Goal: Task Accomplishment & Management: Manage account settings

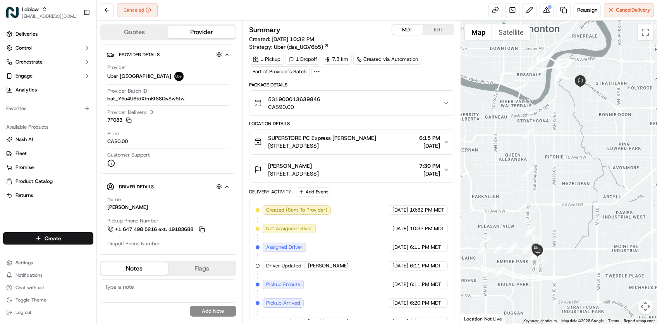
scroll to position [109, 0]
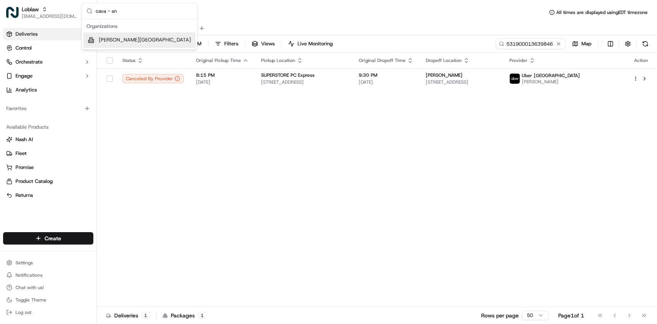
type input "cava - sn"
click at [151, 41] on div "[PERSON_NAME][GEOGRAPHIC_DATA]" at bounding box center [139, 41] width 112 height 16
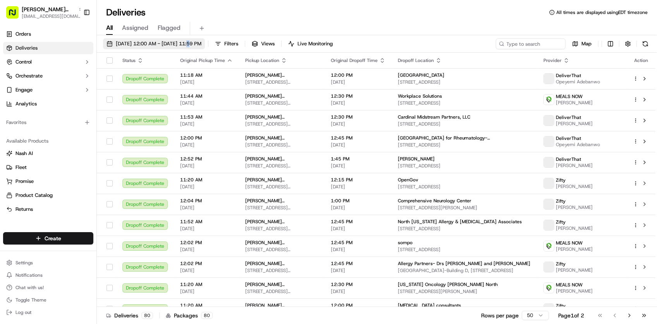
drag, startPoint x: 198, startPoint y: 42, endPoint x: 195, endPoint y: 45, distance: 4.4
click at [195, 45] on span "09/01/2025 12:00 AM - 09/30/2025 11:59 PM" at bounding box center [159, 43] width 86 height 7
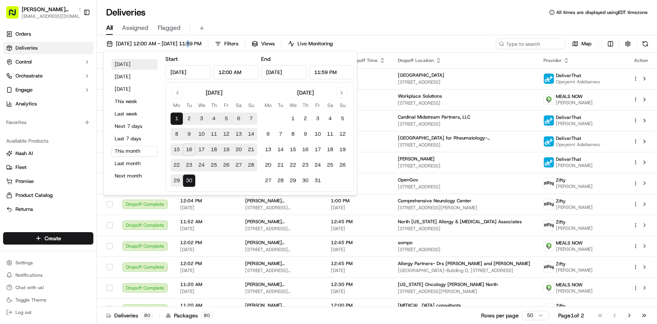
click at [146, 65] on button "Today" at bounding box center [134, 64] width 47 height 11
type input "Sep 16, 2025"
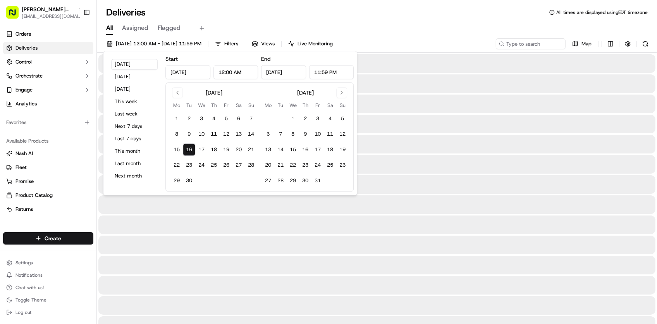
click at [430, 9] on div "Deliveries All times are displayed using EDT timezone" at bounding box center [377, 12] width 560 height 12
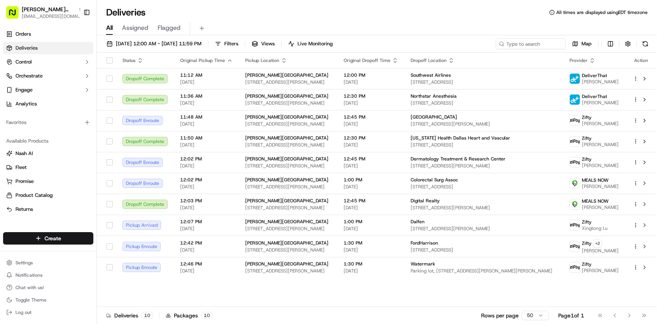
drag, startPoint x: 290, startPoint y: 297, endPoint x: 305, endPoint y: 279, distance: 23.6
click at [290, 297] on div "Status Original Pickup Time Pickup Location Original Dropoff Time Dropoff Locat…" at bounding box center [376, 180] width 559 height 254
click at [515, 38] on input at bounding box center [519, 43] width 93 height 11
paste input "Elena"
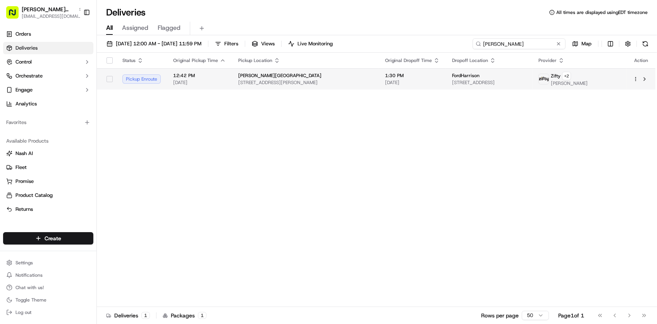
type input "Elena"
click at [461, 83] on span "1100 Commerce St room 1403 floor 14, Dallas, TX 75242, USA" at bounding box center [489, 82] width 74 height 6
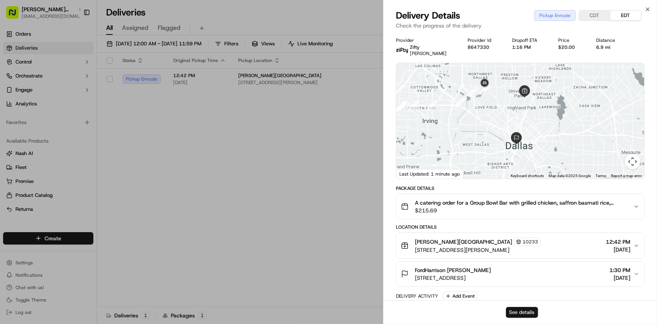
click at [520, 317] on button "See details" at bounding box center [522, 312] width 32 height 11
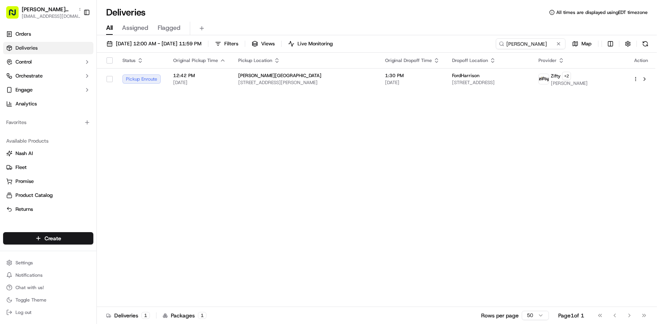
click at [289, 255] on div "Status Original Pickup Time Pickup Location Original Dropoff Time Dropoff Locat…" at bounding box center [376, 180] width 559 height 254
click at [540, 140] on div "Status Original Pickup Time Pickup Location Original Dropoff Time Dropoff Locat…" at bounding box center [376, 180] width 559 height 254
click at [180, 11] on div "Deliveries All times are displayed using EDT timezone" at bounding box center [377, 12] width 560 height 12
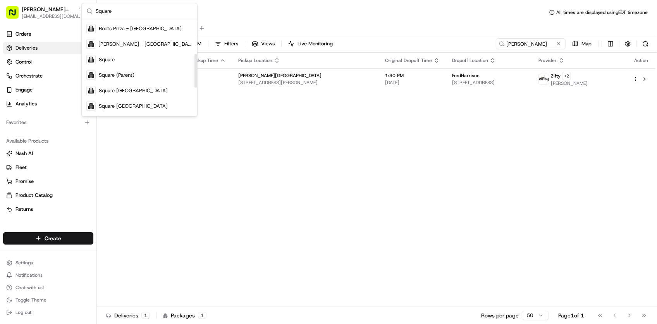
scroll to position [181, 0]
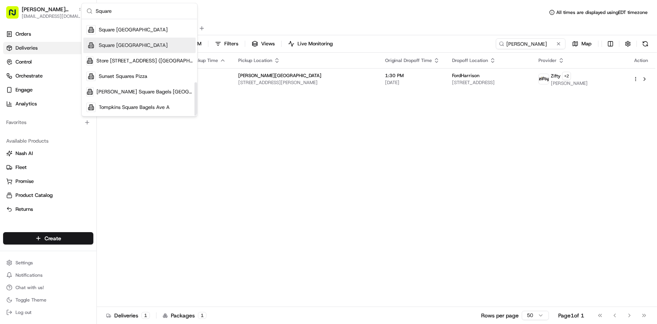
type input "Square"
click at [130, 48] on div "Square UK" at bounding box center [139, 46] width 112 height 16
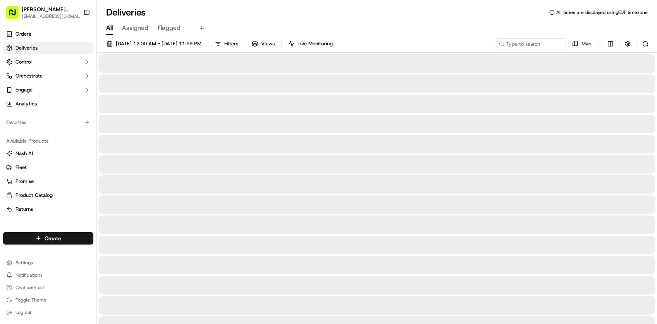
click at [289, 24] on div "All Assigned Flagged" at bounding box center [377, 29] width 560 height 14
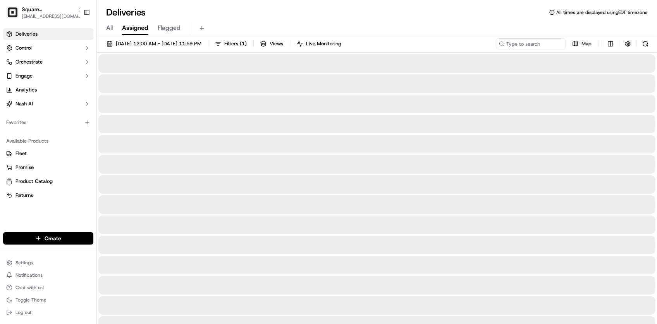
click at [332, 1] on div "Deliveries All times are displayed using EDT timezone All Assigned Flagged 09/1…" at bounding box center [377, 162] width 560 height 324
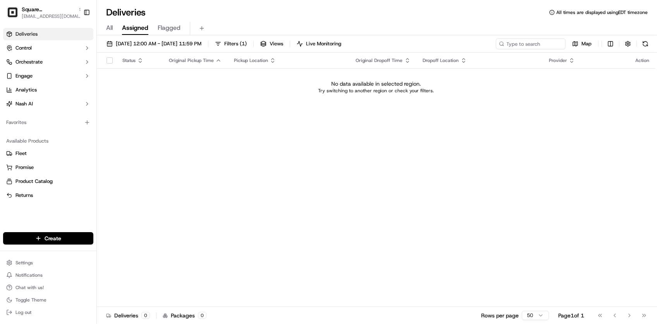
click at [330, 3] on div "Deliveries All times are displayed using EDT timezone All Assigned Flagged 09/1…" at bounding box center [377, 162] width 560 height 324
drag, startPoint x: 254, startPoint y: 180, endPoint x: 265, endPoint y: 152, distance: 30.5
click at [254, 181] on div "Status Original Pickup Time Pickup Location Original Dropoff Time Dropoff Locat…" at bounding box center [376, 180] width 559 height 254
click at [231, 132] on div "Status Original Pickup Time Pickup Location Original Dropoff Time Dropoff Locat…" at bounding box center [376, 180] width 559 height 254
click at [301, 270] on div "Status Original Pickup Time Pickup Location Original Dropoff Time Dropoff Locat…" at bounding box center [376, 180] width 559 height 254
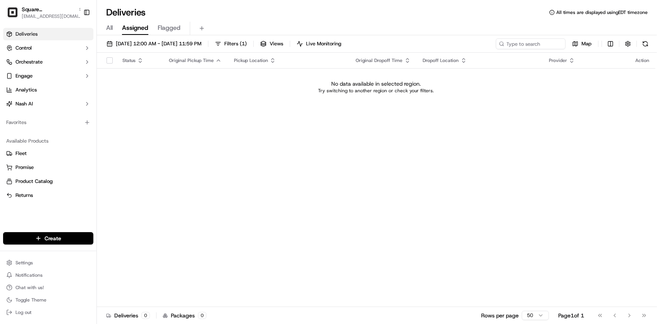
click at [115, 202] on div "Status Original Pickup Time Pickup Location Original Dropoff Time Dropoff Locat…" at bounding box center [376, 180] width 559 height 254
click at [146, 180] on div "Status Original Pickup Time Pickup Location Original Dropoff Time Dropoff Locat…" at bounding box center [376, 180] width 559 height 254
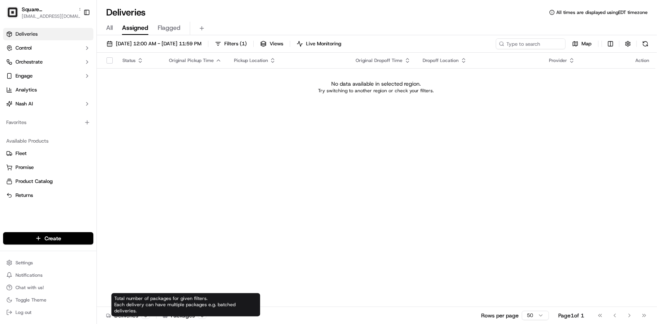
click at [265, 319] on div "Deliveries 0 Packages 0 Rows per page 50 Page 1 of 1 Go to first page Go to pre…" at bounding box center [377, 315] width 560 height 17
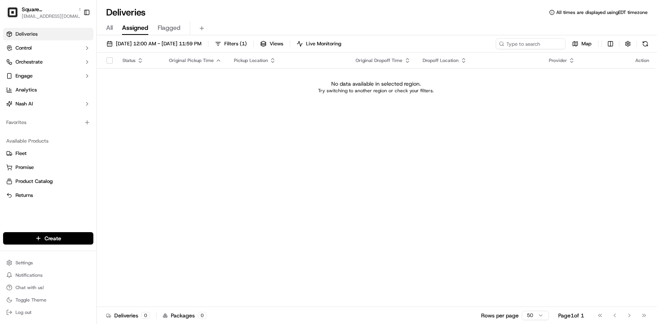
click at [267, 257] on div "Status Original Pickup Time Pickup Location Original Dropoff Time Dropoff Locat…" at bounding box center [376, 180] width 559 height 254
click at [59, 216] on div "Deliveries Control Orchestrate Engage Analytics Nash AI Favorites Available Pro…" at bounding box center [48, 125] width 97 height 201
click at [202, 214] on div "Status Original Pickup Time Pickup Location Original Dropoff Time Dropoff Locat…" at bounding box center [376, 180] width 559 height 254
drag, startPoint x: 202, startPoint y: 214, endPoint x: 260, endPoint y: 198, distance: 59.7
click at [204, 214] on div "Status Original Pickup Time Pickup Location Original Dropoff Time Dropoff Locat…" at bounding box center [376, 180] width 559 height 254
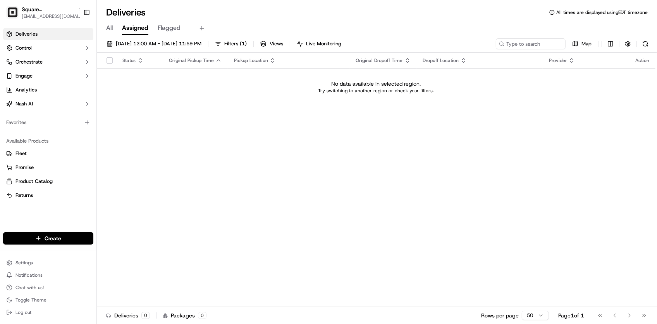
click at [439, 254] on div "Status Original Pickup Time Pickup Location Original Dropoff Time Dropoff Locat…" at bounding box center [376, 180] width 559 height 254
click at [103, 170] on div "Status Original Pickup Time Pickup Location Original Dropoff Time Dropoff Locat…" at bounding box center [376, 180] width 559 height 254
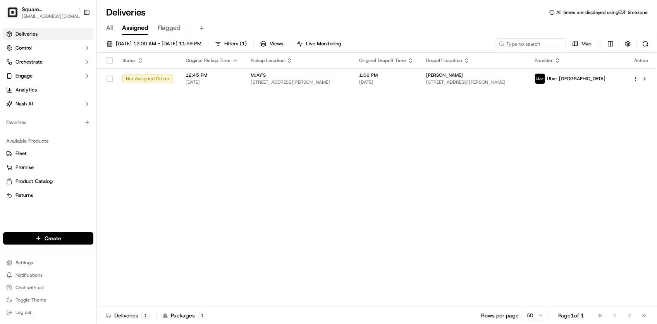
click at [53, 223] on div "Deliveries Control Orchestrate Engage Analytics Nash AI Favorites Available Pro…" at bounding box center [48, 125] width 97 height 201
click at [334, 223] on div "Status Original Pickup Time Pickup Location Original Dropoff Time Dropoff Locat…" at bounding box center [376, 180] width 559 height 254
click at [104, 183] on div "Status Original Pickup Time Pickup Location Original Dropoff Time Dropoff Locat…" at bounding box center [376, 180] width 559 height 254
drag, startPoint x: 104, startPoint y: 183, endPoint x: 113, endPoint y: 182, distance: 8.9
click at [106, 183] on div "Status Original Pickup Time Pickup Location Original Dropoff Time Dropoff Locat…" at bounding box center [376, 180] width 559 height 254
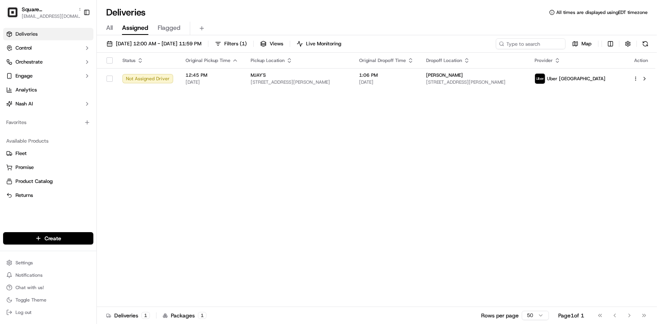
click at [71, 210] on div "Deliveries Control Orchestrate Engage Analytics Nash AI Favorites Available Pro…" at bounding box center [48, 125] width 97 height 201
click at [287, 204] on div "Status Original Pickup Time Pickup Location Original Dropoff Time Dropoff Locat…" at bounding box center [376, 180] width 559 height 254
click at [28, 212] on div "Deliveries Control Orchestrate Engage Analytics Nash AI Favorites Available Pro…" at bounding box center [48, 125] width 97 height 201
click at [274, 188] on div "Status Original Pickup Time Pickup Location Original Dropoff Time Dropoff Locat…" at bounding box center [376, 180] width 559 height 254
click at [281, 224] on div "Status Original Pickup Time Pickup Location Original Dropoff Time Dropoff Locat…" at bounding box center [376, 180] width 559 height 254
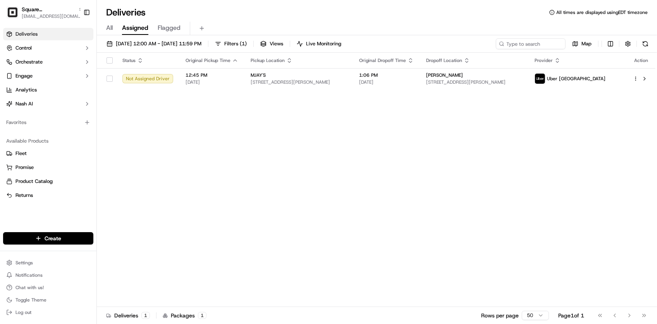
click at [282, 200] on div "Status Original Pickup Time Pickup Location Original Dropoff Time Dropoff Locat…" at bounding box center [376, 180] width 559 height 254
drag, startPoint x: 282, startPoint y: 200, endPoint x: 252, endPoint y: 207, distance: 31.0
click at [266, 204] on div "Status Original Pickup Time Pickup Location Original Dropoff Time Dropoff Locat…" at bounding box center [376, 180] width 559 height 254
click at [252, 208] on div "Status Original Pickup Time Pickup Location Original Dropoff Time Dropoff Locat…" at bounding box center [376, 180] width 559 height 254
click at [107, 171] on div "Status Original Pickup Time Pickup Location Original Dropoff Time Dropoff Locat…" at bounding box center [376, 180] width 559 height 254
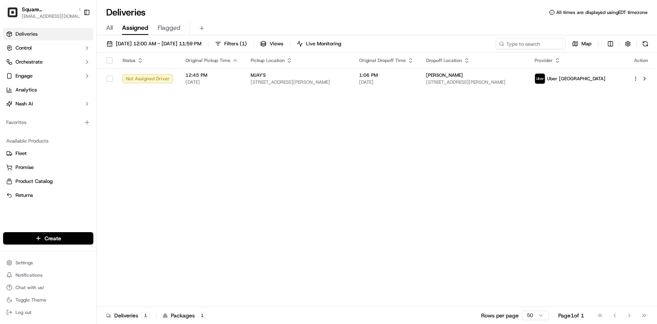
click at [257, 167] on div "Status Original Pickup Time Pickup Location Original Dropoff Time Dropoff Locat…" at bounding box center [376, 180] width 559 height 254
click at [174, 217] on div "Status Original Pickup Time Pickup Location Original Dropoff Time Dropoff Locat…" at bounding box center [376, 180] width 559 height 254
click at [240, 181] on div "Status Original Pickup Time Pickup Location Original Dropoff Time Dropoff Locat…" at bounding box center [376, 180] width 559 height 254
click at [254, 183] on div "Status Original Pickup Time Pickup Location Original Dropoff Time Dropoff Locat…" at bounding box center [376, 180] width 559 height 254
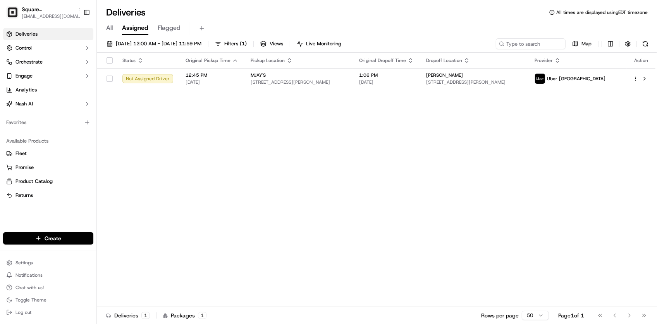
click at [379, 13] on div "Deliveries All times are displayed using EDT timezone" at bounding box center [377, 12] width 560 height 12
click at [47, 226] on div "Create Settings Notifications Chat with us! Toggle Theme Log out" at bounding box center [48, 275] width 97 height 98
click at [110, 157] on div "Status Original Pickup Time Pickup Location Original Dropoff Time Dropoff Locat…" at bounding box center [376, 180] width 559 height 254
click at [65, 219] on div "Deliveries Control Orchestrate Engage Analytics Nash AI Favorites Available Pro…" at bounding box center [48, 125] width 97 height 201
click at [582, 279] on div "Status Original Pickup Time Pickup Location Original Dropoff Time Dropoff Locat…" at bounding box center [376, 180] width 559 height 254
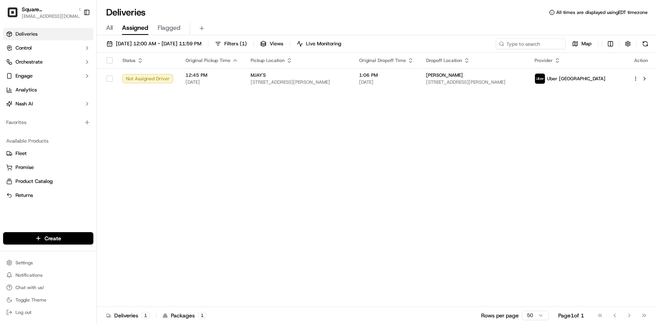
click at [20, 213] on div "Deliveries Control Orchestrate Engage Analytics Nash AI Favorites Available Pro…" at bounding box center [48, 125] width 97 height 201
drag, startPoint x: 61, startPoint y: 217, endPoint x: 82, endPoint y: 207, distance: 22.7
click at [61, 217] on div "Deliveries Control Orchestrate Engage Analytics Nash AI Favorites Available Pro…" at bounding box center [48, 125] width 97 height 201
click at [58, 199] on button "Returns" at bounding box center [48, 195] width 90 height 12
click at [196, 178] on div "Status Original Pickup Time Pickup Location Original Dropoff Time Dropoff Locat…" at bounding box center [376, 180] width 559 height 254
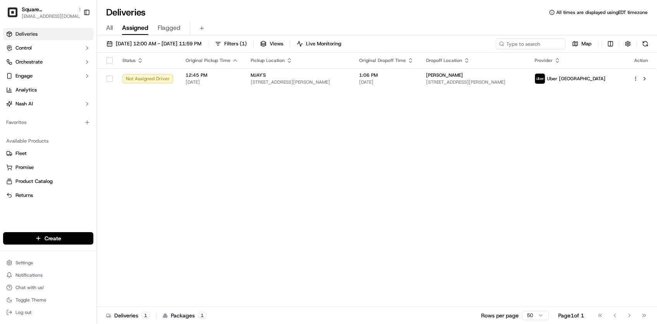
click at [275, 16] on div "Deliveries All times are displayed using EDT timezone" at bounding box center [377, 12] width 560 height 12
click at [322, 186] on div "Status Original Pickup Time Pickup Location Original Dropoff Time Dropoff Locat…" at bounding box center [376, 180] width 559 height 254
click at [517, 36] on div "09/16/2025 12:00 AM - 09/16/2025 11:59 PM Filters ( 1 ) Views Live Monitoring M…" at bounding box center [377, 180] width 560 height 290
click at [516, 40] on input at bounding box center [519, 43] width 93 height 11
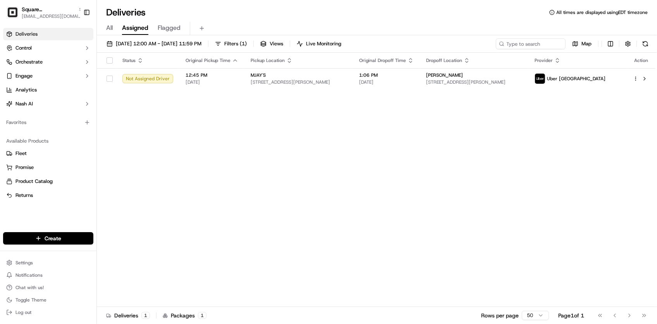
click at [48, 211] on div "Deliveries Control Orchestrate Engage Analytics Nash AI Favorites Available Pro…" at bounding box center [48, 125] width 97 height 201
click at [109, 278] on div "Status Original Pickup Time Pickup Location Original Dropoff Time Dropoff Locat…" at bounding box center [376, 180] width 559 height 254
click at [257, 144] on div "Status Original Pickup Time Pickup Location Original Dropoff Time Dropoff Locat…" at bounding box center [376, 180] width 559 height 254
click at [308, 131] on div "Status Original Pickup Time Pickup Location Original Dropoff Time Dropoff Locat…" at bounding box center [376, 180] width 559 height 254
click at [262, 217] on div "Status Original Pickup Time Pickup Location Original Dropoff Time Dropoff Locat…" at bounding box center [376, 180] width 559 height 254
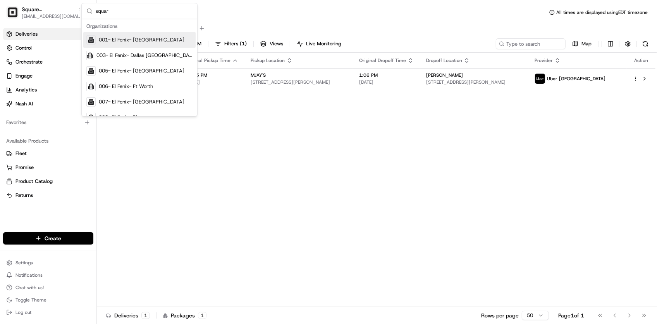
type input "square"
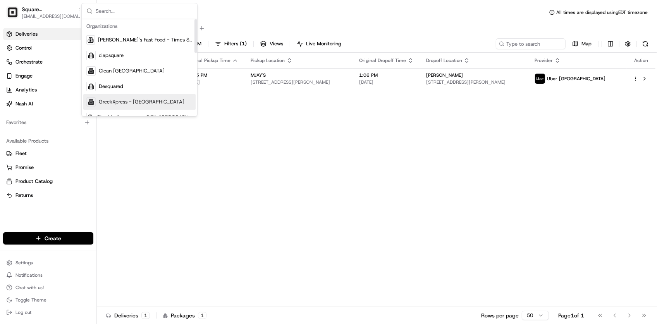
click at [270, 195] on div "Status Original Pickup Time Pickup Location Original Dropoff Time Dropoff Locat…" at bounding box center [376, 180] width 559 height 254
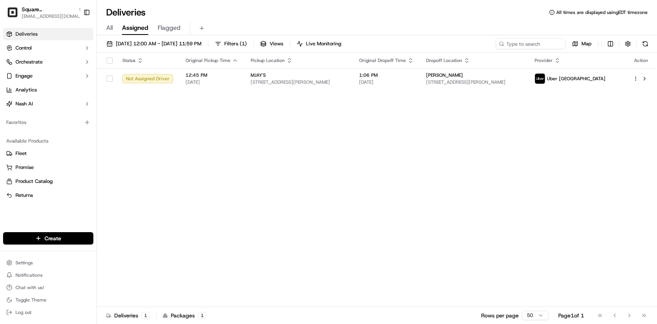
click at [272, 5] on div "Deliveries All times are displayed using EDT timezone All Assigned Flagged 09/1…" at bounding box center [377, 162] width 560 height 324
click at [373, 153] on div "Status Original Pickup Time Pickup Location Original Dropoff Time Dropoff Locat…" at bounding box center [376, 180] width 559 height 254
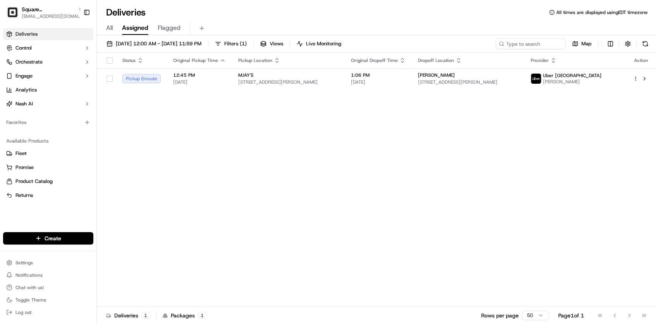
click at [316, 206] on div "Status Original Pickup Time Pickup Location Original Dropoff Time Dropoff Locat…" at bounding box center [376, 180] width 559 height 254
type input "sni"
click at [146, 39] on div "Cava - Snider Plaza" at bounding box center [139, 41] width 112 height 16
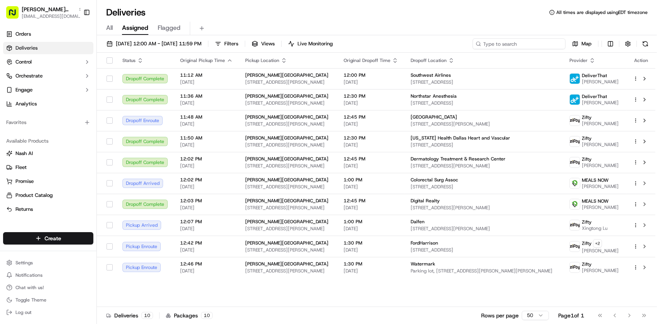
click at [520, 49] on input at bounding box center [519, 43] width 93 height 11
drag, startPoint x: 287, startPoint y: 288, endPoint x: 342, endPoint y: 259, distance: 62.2
click at [287, 288] on div "Status Original Pickup Time Pickup Location Original Dropoff Time Dropoff Locat…" at bounding box center [376, 180] width 559 height 254
click at [522, 47] on input at bounding box center [519, 43] width 93 height 11
paste input "Elena"
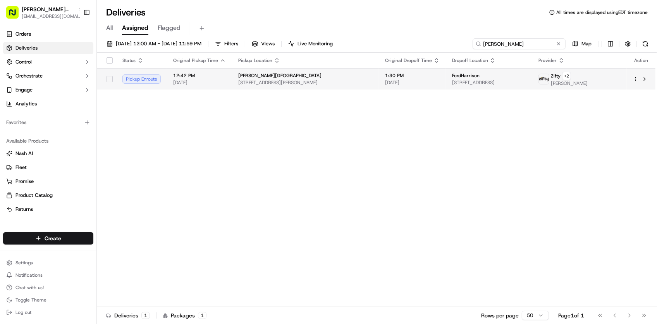
type input "Elena"
click at [283, 80] on span "6800 Snider Plaza, Dallas, TX 75205, USA" at bounding box center [305, 82] width 134 height 6
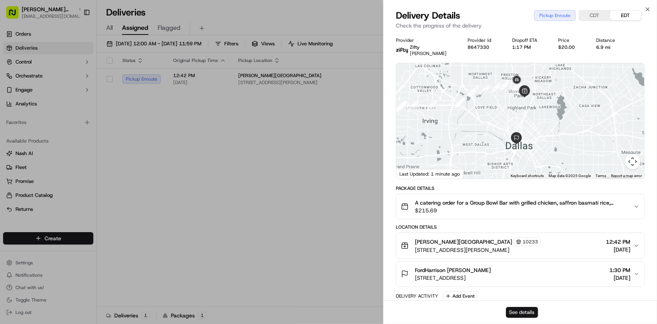
click at [522, 311] on button "See details" at bounding box center [522, 312] width 32 height 11
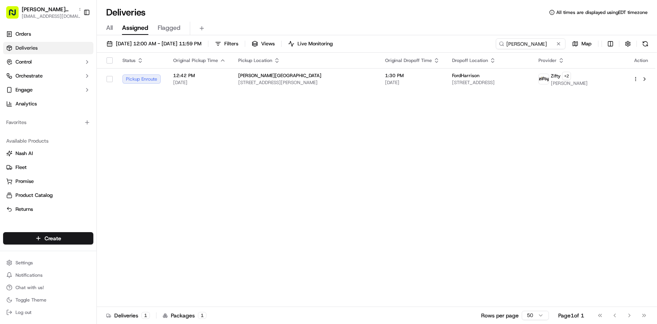
click at [350, 187] on div "Status Original Pickup Time Pickup Location Original Dropoff Time Dropoff Locat…" at bounding box center [376, 180] width 559 height 254
click at [272, 74] on span "Cava - Snider Plaza" at bounding box center [279, 75] width 83 height 6
click at [439, 91] on div "Status Original Pickup Time Pickup Location Original Dropoff Time Dropoff Locat…" at bounding box center [376, 180] width 559 height 254
click at [452, 82] on span "1100 Commerce St room 1403 floor 14, Dallas, TX 75242, USA" at bounding box center [489, 82] width 74 height 6
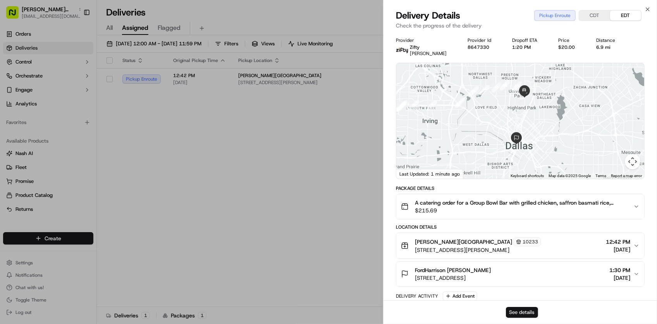
click at [519, 311] on button "See details" at bounding box center [522, 312] width 32 height 11
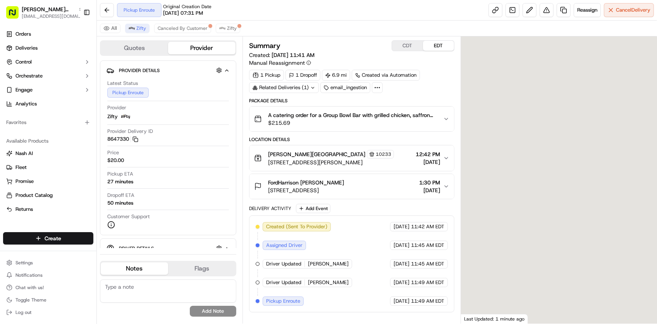
click at [132, 12] on div "Pickup Enroute Original Creation Date 09/15/2025 07:31 PM" at bounding box center [164, 10] width 95 height 14
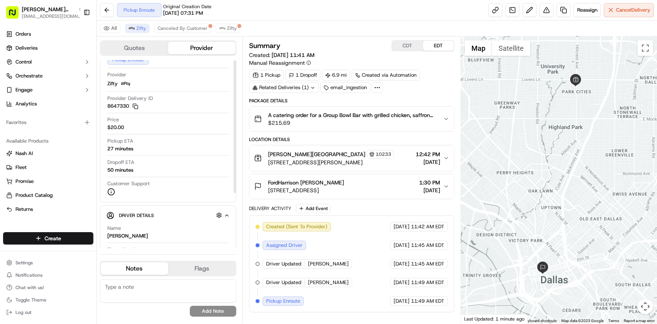
scroll to position [48, 0]
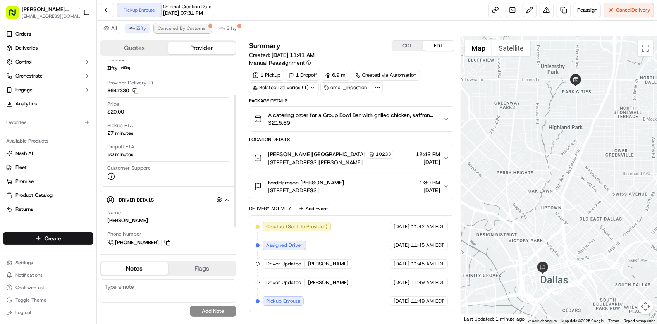
click at [182, 28] on span "Canceled By Customer" at bounding box center [183, 28] width 50 height 6
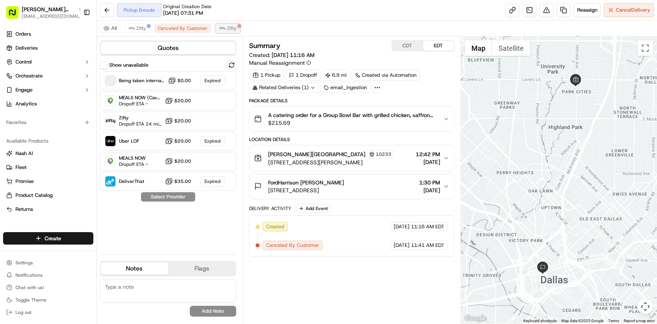
click at [233, 27] on span "Zifty" at bounding box center [232, 28] width 10 height 6
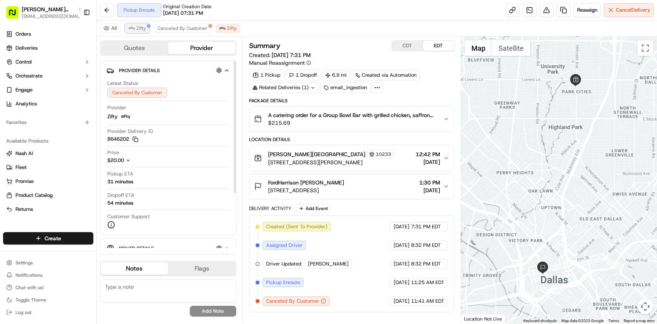
click at [143, 29] on span "Zifty" at bounding box center [141, 28] width 10 height 6
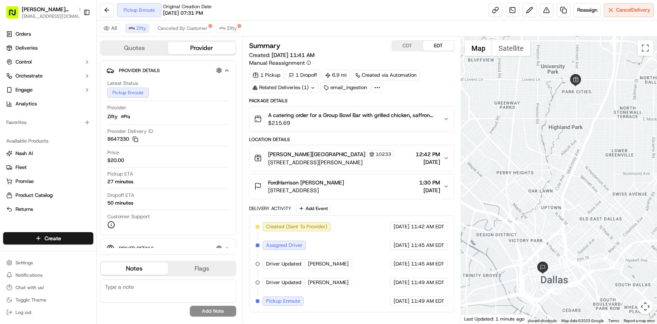
click at [315, 295] on div "Created (Sent To Provider) Zifty 09/16/2025 11:42 AM EDT Assigned Driver Zifty …" at bounding box center [352, 264] width 192 height 84
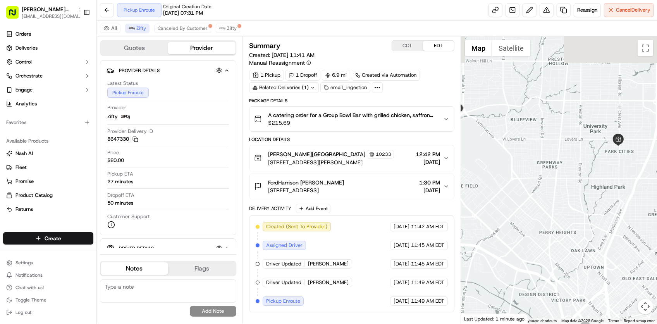
drag, startPoint x: 526, startPoint y: 191, endPoint x: 581, endPoint y: 270, distance: 96.2
click at [581, 270] on div at bounding box center [559, 179] width 196 height 287
drag, startPoint x: 569, startPoint y: 215, endPoint x: 589, endPoint y: 260, distance: 49.6
click at [589, 260] on div at bounding box center [559, 179] width 196 height 287
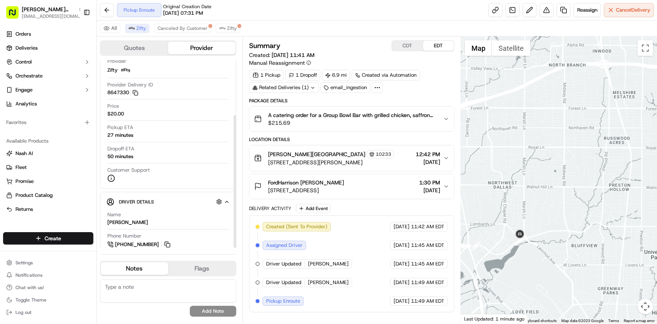
scroll to position [78, 0]
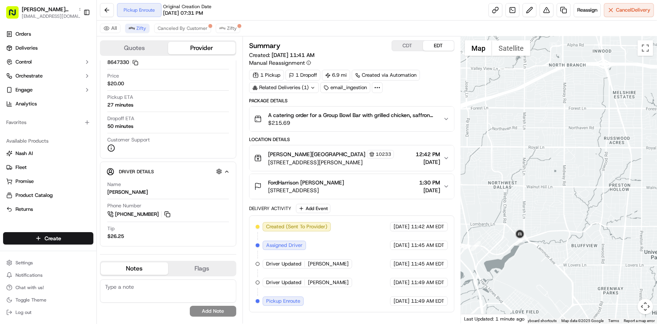
click at [330, 257] on div "Created (Sent To Provider) Zifty 09/16/2025 11:42 AM EDT Assigned Driver Zifty …" at bounding box center [352, 264] width 192 height 84
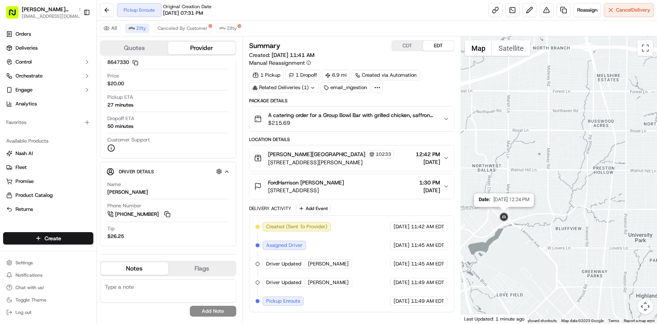
click at [508, 212] on img at bounding box center [504, 217] width 12 height 12
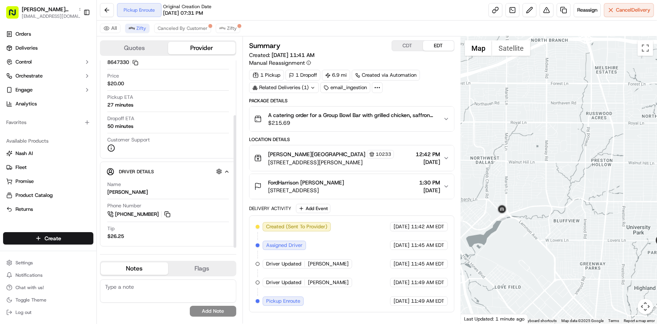
click at [138, 118] on div "Dropoff ETA 50 minutes" at bounding box center [168, 122] width 122 height 15
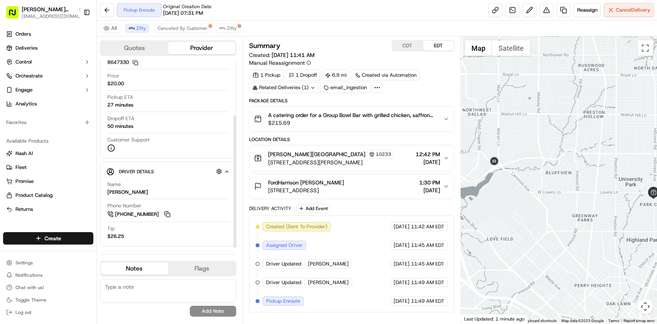
click at [506, 140] on div at bounding box center [559, 179] width 196 height 287
drag, startPoint x: 582, startPoint y: 200, endPoint x: 573, endPoint y: 203, distance: 9.7
click at [573, 203] on div at bounding box center [559, 179] width 196 height 287
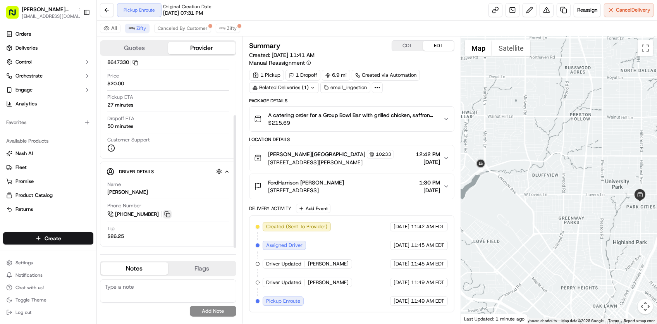
click at [167, 215] on button at bounding box center [167, 214] width 9 height 9
click at [433, 277] on div "Created (Sent To Provider) Zifty 09/16/2025 11:42 AM EDT Assigned Driver Zifty …" at bounding box center [352, 264] width 192 height 84
drag, startPoint x: 576, startPoint y: 227, endPoint x: 560, endPoint y: 254, distance: 31.6
click at [560, 254] on div at bounding box center [559, 179] width 196 height 287
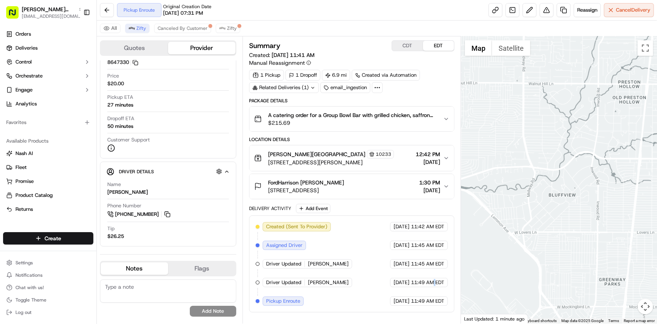
drag, startPoint x: 513, startPoint y: 248, endPoint x: 559, endPoint y: 266, distance: 49.7
click at [560, 267] on div at bounding box center [559, 179] width 196 height 287
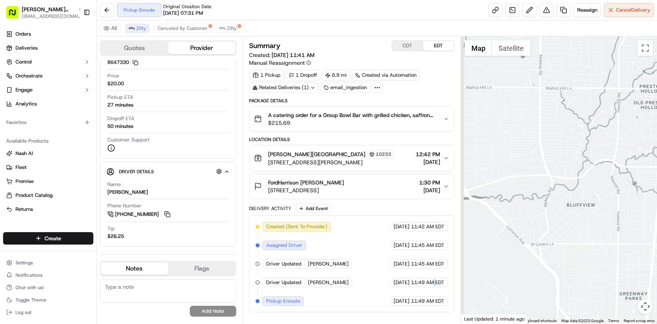
click at [569, 264] on div at bounding box center [559, 179] width 196 height 287
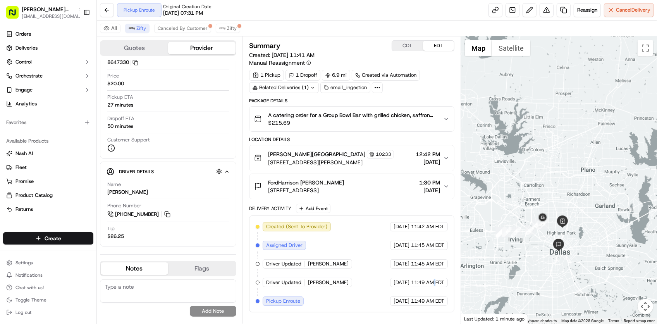
drag, startPoint x: 549, startPoint y: 232, endPoint x: 555, endPoint y: 222, distance: 11.1
click at [555, 222] on div at bounding box center [559, 179] width 196 height 287
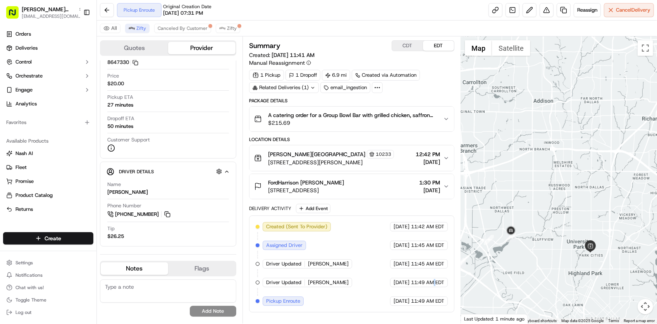
drag, startPoint x: 557, startPoint y: 222, endPoint x: 562, endPoint y: 212, distance: 11.1
click at [562, 212] on div at bounding box center [559, 179] width 196 height 287
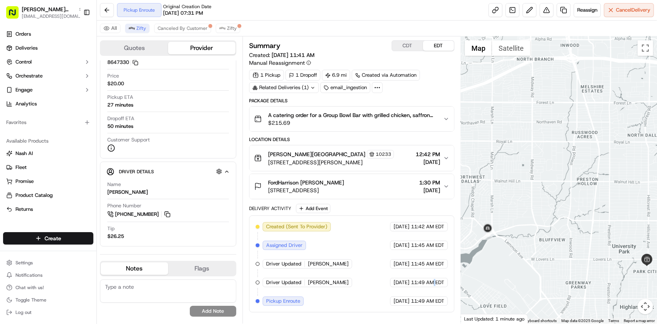
drag, startPoint x: 591, startPoint y: 276, endPoint x: 612, endPoint y: 269, distance: 21.8
click at [612, 269] on div at bounding box center [559, 179] width 196 height 287
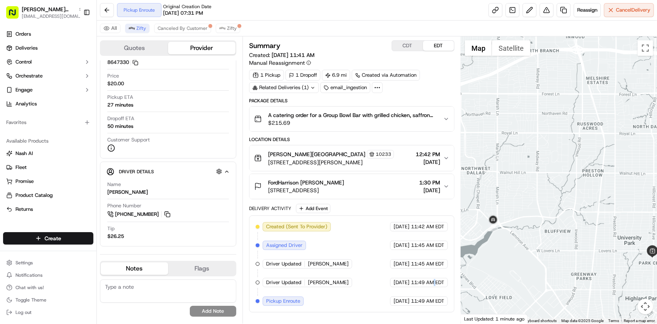
drag, startPoint x: 575, startPoint y: 256, endPoint x: 572, endPoint y: 238, distance: 18.0
click at [572, 238] on div at bounding box center [559, 179] width 196 height 287
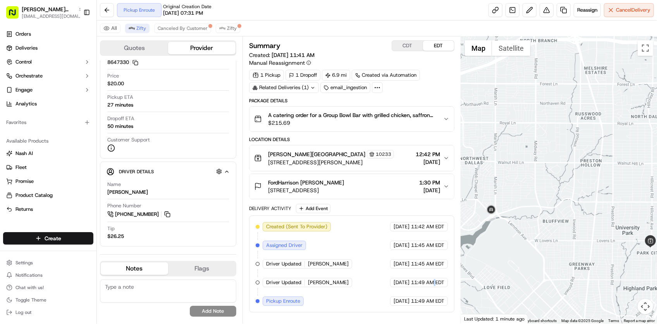
drag, startPoint x: 573, startPoint y: 246, endPoint x: 552, endPoint y: 233, distance: 24.4
click at [552, 233] on div at bounding box center [559, 179] width 196 height 287
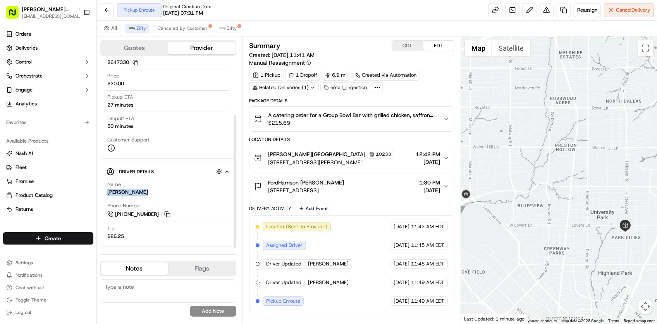
drag, startPoint x: 105, startPoint y: 195, endPoint x: 155, endPoint y: 198, distance: 49.7
click at [155, 198] on div "Driver Details Hidden ( 10 ) Name Assemien Ehouman Phone Number +1 469 605 7962…" at bounding box center [168, 204] width 136 height 85
copy div "Assemien Ehouman"
click at [126, 127] on div "56 minutes" at bounding box center [120, 126] width 26 height 7
click at [164, 214] on button at bounding box center [167, 214] width 9 height 9
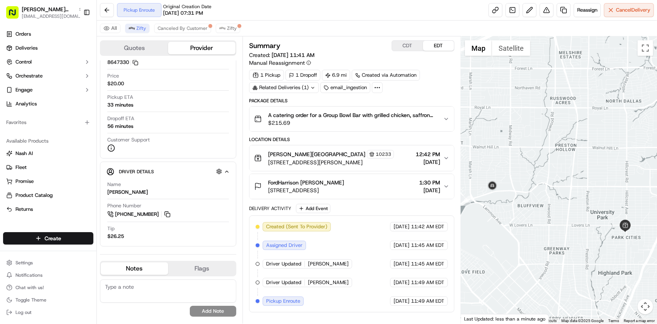
click at [413, 291] on div "Created (Sent To Provider) Zifty 09/16/2025 11:42 AM EDT Assigned Driver Zifty …" at bounding box center [352, 264] width 192 height 84
drag, startPoint x: 565, startPoint y: 265, endPoint x: 561, endPoint y: 265, distance: 4.3
click at [561, 265] on div at bounding box center [559, 179] width 196 height 287
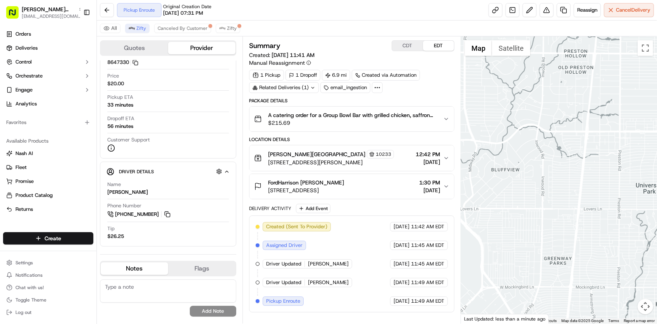
drag, startPoint x: 499, startPoint y: 187, endPoint x: 530, endPoint y: 220, distance: 45.2
click at [529, 220] on div at bounding box center [559, 179] width 196 height 287
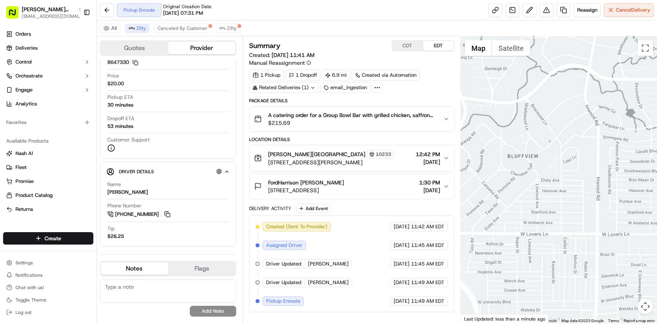
click at [421, 274] on div "Created (Sent To Provider) Zifty 09/16/2025 11:42 AM EDT Assigned Driver Zifty …" at bounding box center [352, 264] width 192 height 84
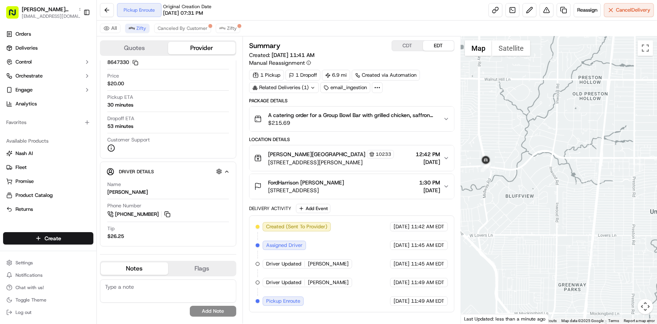
click at [411, 261] on div "09/16/2025 11:45 AM EDT" at bounding box center [419, 263] width 58 height 9
click at [244, 280] on div "Summary CDT EDT Created: 09/16/2025 11:41 AM Manual Reassignment 1 Pickup 1 Dro…" at bounding box center [352, 179] width 219 height 287
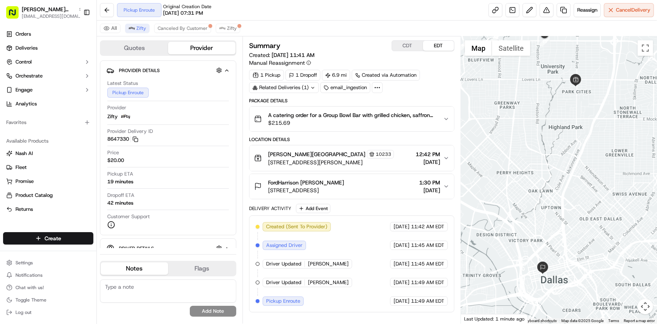
click at [335, 25] on div "All Zifty Canceled By Customer Zifty" at bounding box center [377, 29] width 560 height 16
click at [371, 21] on div "All Zifty Canceled By Customer Zifty" at bounding box center [377, 29] width 560 height 16
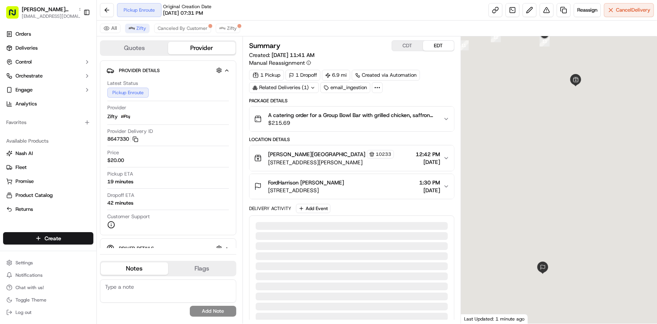
click at [124, 202] on div "42 minutes" at bounding box center [120, 203] width 26 height 7
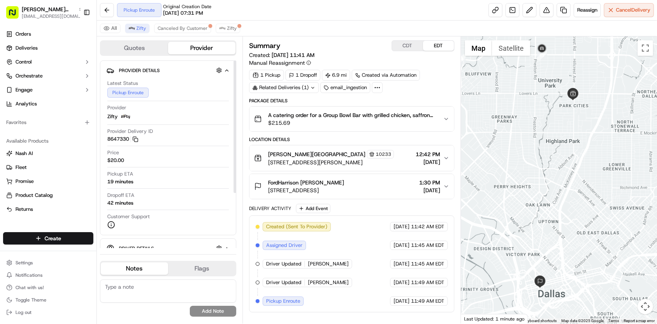
drag, startPoint x: 544, startPoint y: 147, endPoint x: 541, endPoint y: 165, distance: 17.7
click at [539, 165] on div at bounding box center [559, 179] width 196 height 287
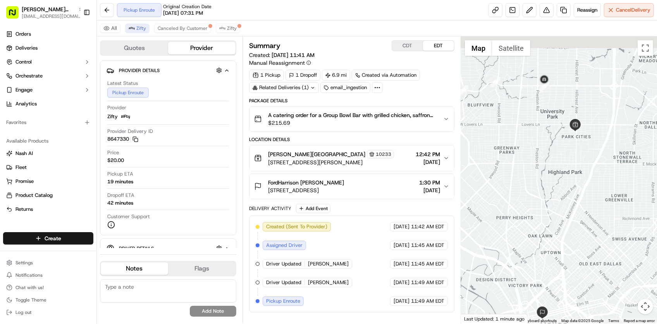
drag, startPoint x: 600, startPoint y: 139, endPoint x: 601, endPoint y: 159, distance: 20.2
click at [601, 159] on div at bounding box center [559, 179] width 196 height 287
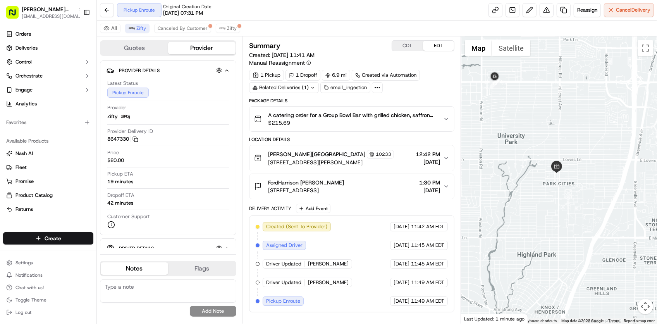
drag, startPoint x: 593, startPoint y: 140, endPoint x: 595, endPoint y: 163, distance: 23.8
click at [595, 163] on div at bounding box center [559, 179] width 196 height 287
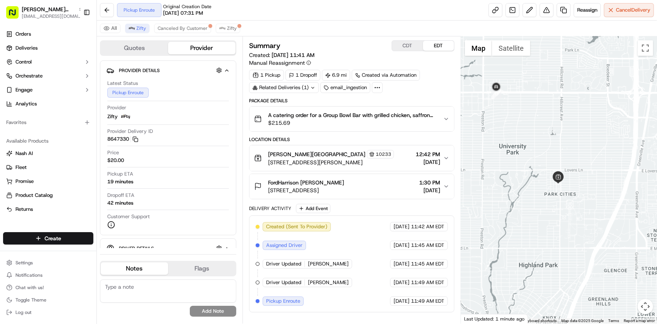
drag, startPoint x: 586, startPoint y: 152, endPoint x: 586, endPoint y: 163, distance: 11.2
click at [586, 163] on div at bounding box center [559, 179] width 196 height 287
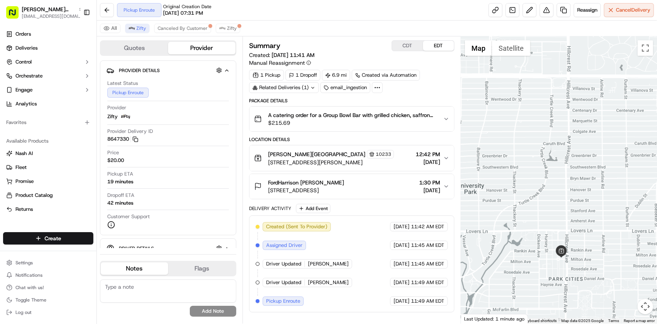
drag, startPoint x: 609, startPoint y: 196, endPoint x: 619, endPoint y: 210, distance: 17.0
click at [619, 210] on div at bounding box center [559, 179] width 196 height 287
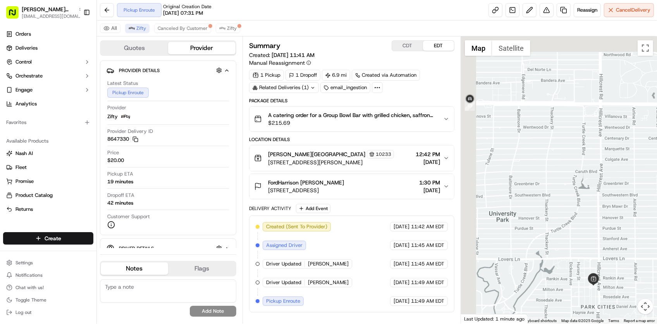
drag, startPoint x: 572, startPoint y: 173, endPoint x: 604, endPoint y: 198, distance: 40.6
click at [620, 219] on div at bounding box center [559, 179] width 196 height 287
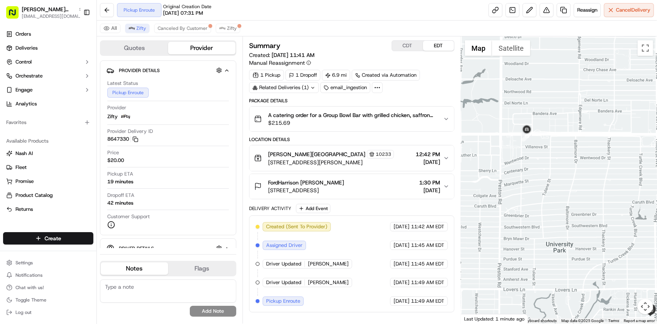
drag, startPoint x: 588, startPoint y: 179, endPoint x: 588, endPoint y: 138, distance: 40.7
click at [588, 138] on div at bounding box center [559, 179] width 196 height 287
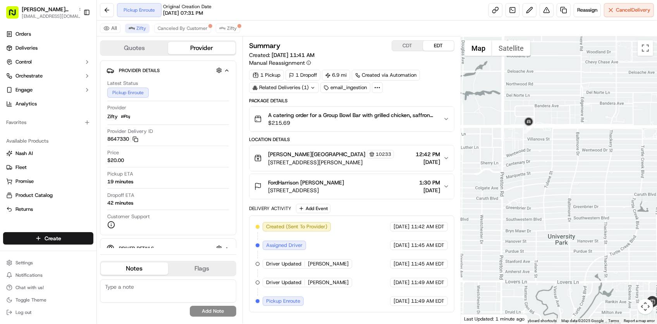
click at [582, 142] on div at bounding box center [559, 179] width 196 height 287
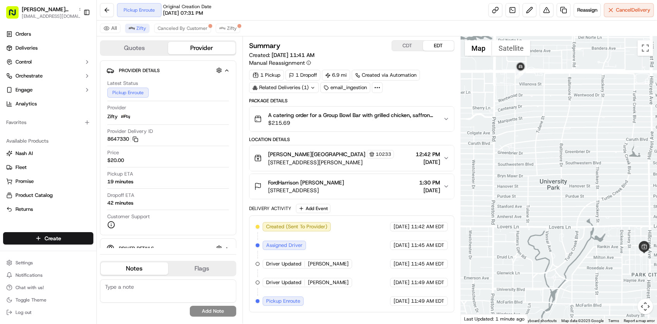
click at [320, 303] on div "Created (Sent To Provider) Zifty [DATE] 11:42 AM EDT Assigned Driver Zifty [DAT…" at bounding box center [352, 264] width 192 height 84
drag, startPoint x: 320, startPoint y: 303, endPoint x: 375, endPoint y: 256, distance: 72.6
click at [375, 256] on div "Created (Sent To Provider) Zifty [DATE] 11:42 AM EDT Assigned Driver Zifty [DAT…" at bounding box center [352, 264] width 192 height 84
drag, startPoint x: 626, startPoint y: 167, endPoint x: 612, endPoint y: 176, distance: 16.6
click at [612, 176] on div at bounding box center [559, 179] width 196 height 287
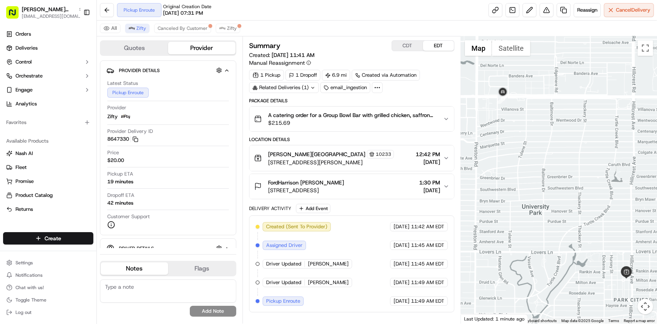
click at [367, 254] on div "Created (Sent To Provider) Zifty [DATE] 11:42 AM EDT Assigned Driver Zifty [DAT…" at bounding box center [352, 264] width 192 height 84
click at [363, 264] on div "Created (Sent To Provider) Zifty [DATE] 11:42 AM EDT Assigned Driver Zifty [DAT…" at bounding box center [352, 264] width 192 height 84
click at [144, 14] on div "Pickup Enroute Original Creation Date 09/15/2025 07:31 PM" at bounding box center [164, 10] width 95 height 14
click at [334, 24] on div "All Zifty Canceled By Customer Zifty" at bounding box center [377, 29] width 560 height 16
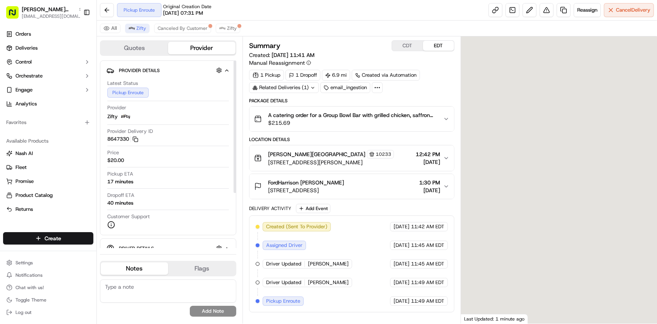
click at [143, 167] on div "Price $20.00" at bounding box center [168, 158] width 122 height 18
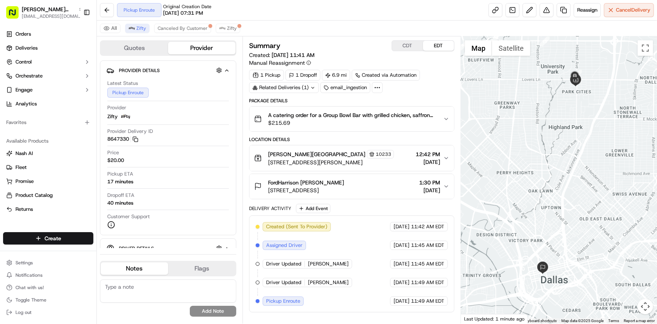
drag, startPoint x: 582, startPoint y: 156, endPoint x: 584, endPoint y: 204, distance: 48.5
click at [584, 206] on div at bounding box center [559, 179] width 196 height 287
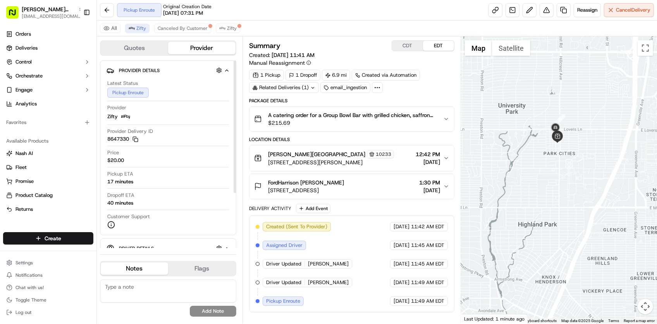
click at [589, 176] on div at bounding box center [559, 179] width 196 height 287
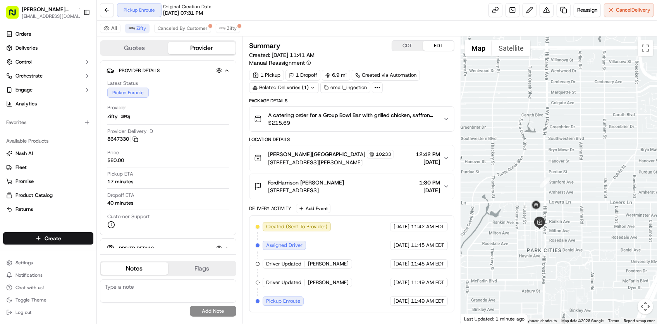
drag, startPoint x: 577, startPoint y: 214, endPoint x: 592, endPoint y: 221, distance: 16.6
click at [598, 220] on div at bounding box center [559, 179] width 196 height 287
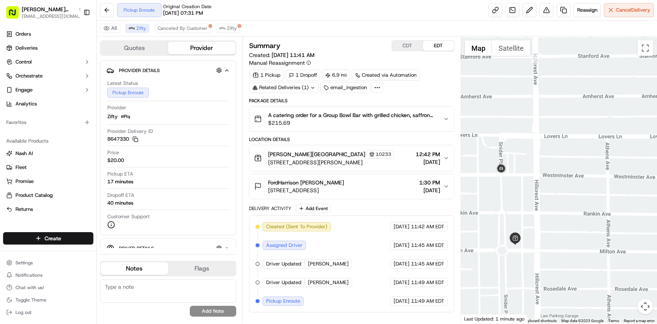
click at [590, 233] on div at bounding box center [559, 179] width 196 height 287
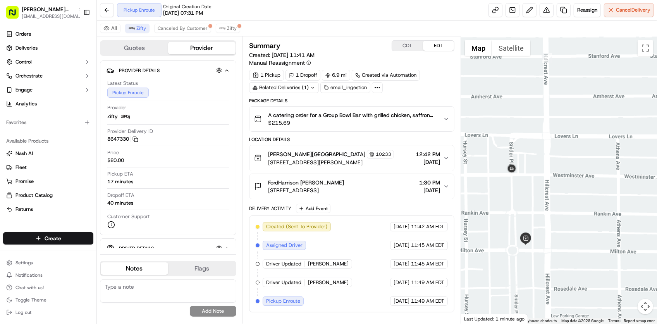
drag, startPoint x: 531, startPoint y: 195, endPoint x: 544, endPoint y: 196, distance: 12.9
click at [544, 196] on div at bounding box center [559, 179] width 196 height 287
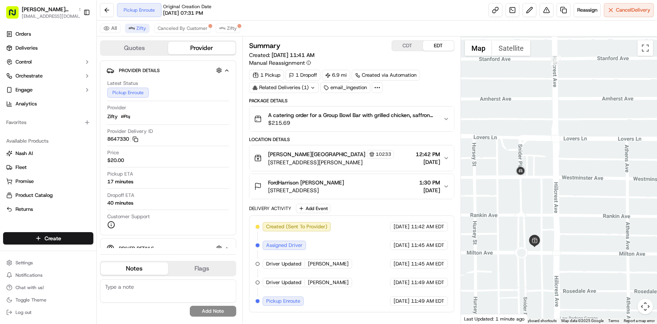
drag, startPoint x: 547, startPoint y: 202, endPoint x: 551, endPoint y: 202, distance: 4.3
click at [551, 202] on div at bounding box center [559, 179] width 196 height 287
click at [384, 274] on div "Created (Sent To Provider) Zifty 09/16/2025 11:42 AM EDT Assigned Driver Zifty …" at bounding box center [352, 264] width 192 height 84
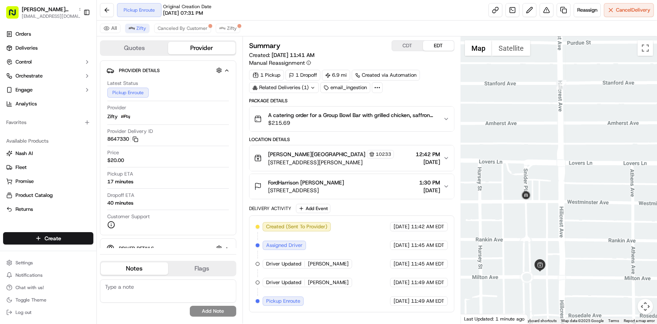
click at [516, 295] on div at bounding box center [559, 179] width 196 height 287
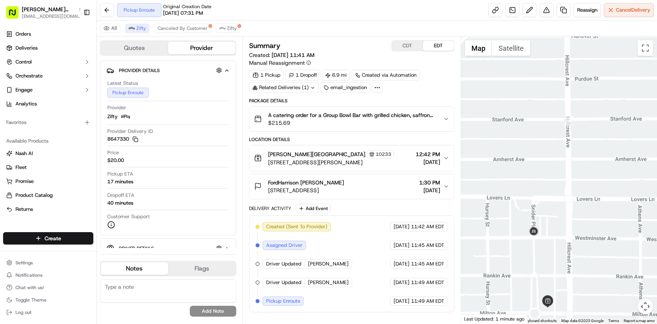
drag, startPoint x: 512, startPoint y: 258, endPoint x: 501, endPoint y: 198, distance: 60.4
click at [501, 200] on div at bounding box center [559, 179] width 196 height 287
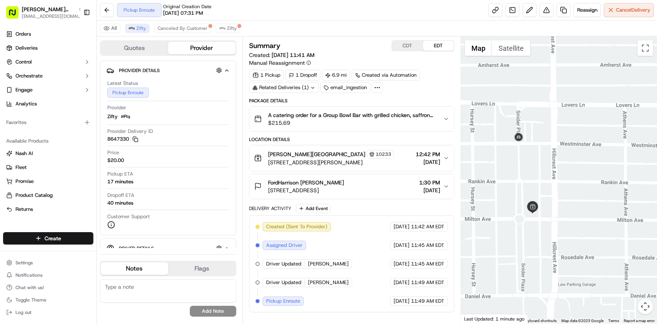
click at [508, 177] on div at bounding box center [559, 179] width 196 height 287
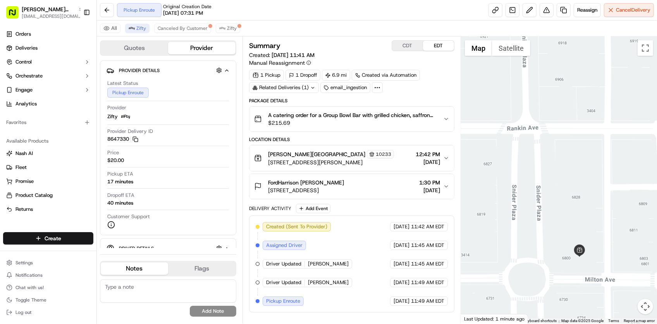
drag, startPoint x: 539, startPoint y: 228, endPoint x: 532, endPoint y: 194, distance: 34.4
click at [532, 194] on div at bounding box center [559, 179] width 196 height 287
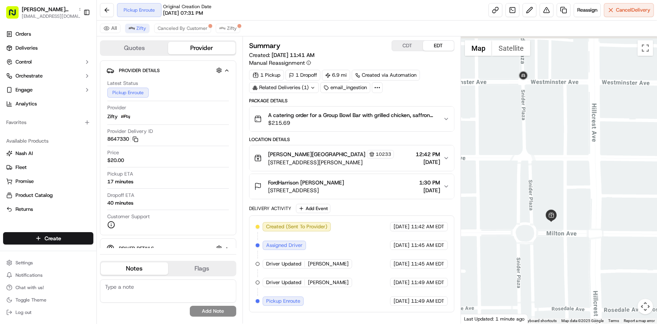
drag, startPoint x: 534, startPoint y: 177, endPoint x: 533, endPoint y: 221, distance: 43.8
click at [533, 221] on div at bounding box center [559, 179] width 196 height 287
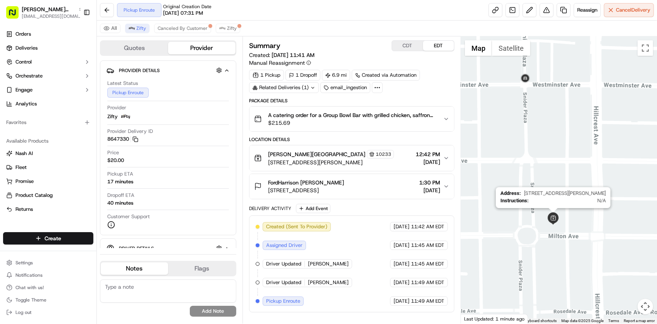
drag, startPoint x: 547, startPoint y: 214, endPoint x: 551, endPoint y: 220, distance: 6.9
click at [551, 220] on div "Address : 6800 Snider Plaza, Dallas, TX 75205, USA Instructions : N/A" at bounding box center [559, 179] width 196 height 287
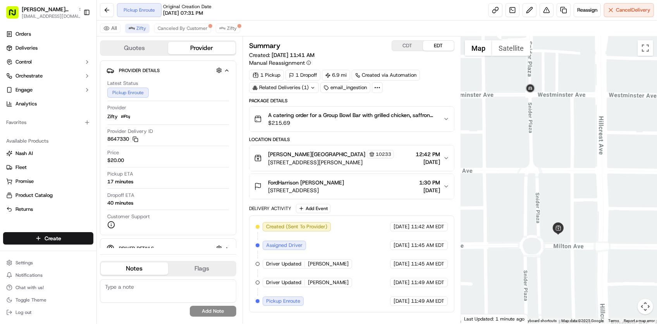
click at [403, 216] on div "Delivery Activity Add Event Created (Sent To Provider) Zifty 09/16/2025 11:42 A…" at bounding box center [351, 258] width 205 height 109
drag, startPoint x: 403, startPoint y: 216, endPoint x: 351, endPoint y: 252, distance: 63.8
click at [350, 252] on div "Created (Sent To Provider) Zifty 09/16/2025 11:42 AM EDT Assigned Driver Zifty …" at bounding box center [352, 264] width 192 height 84
click at [303, 1] on div "Pickup Enroute Original Creation Date 09/15/2025 07:31 PM Reassign Cancel Deliv…" at bounding box center [377, 10] width 560 height 21
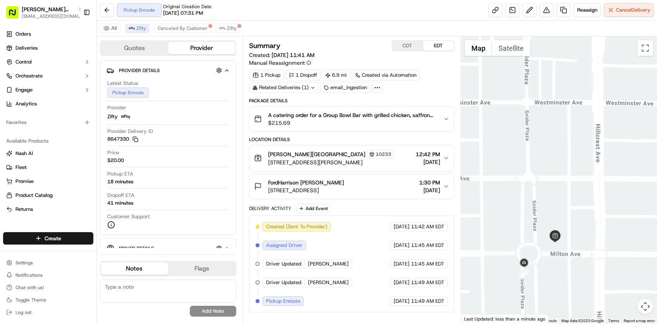
drag, startPoint x: 519, startPoint y: 272, endPoint x: 515, endPoint y: 281, distance: 9.4
click at [515, 281] on div at bounding box center [559, 179] width 196 height 287
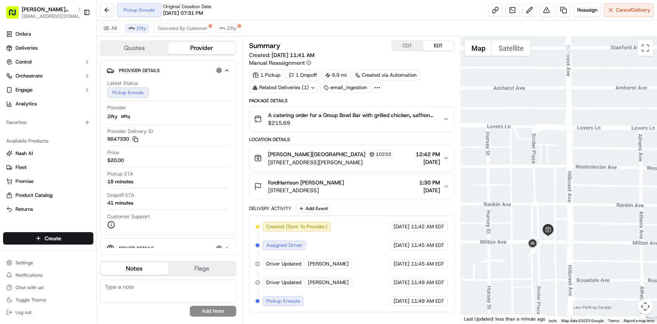
drag, startPoint x: 565, startPoint y: 251, endPoint x: 567, endPoint y: 239, distance: 12.2
click at [567, 239] on div at bounding box center [559, 179] width 196 height 287
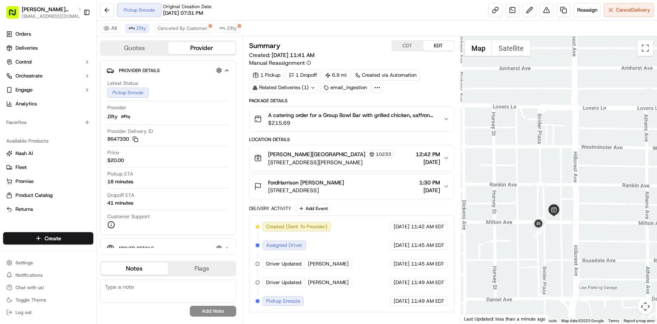
drag, startPoint x: 548, startPoint y: 237, endPoint x: 550, endPoint y: 233, distance: 4.4
click at [550, 233] on div at bounding box center [559, 179] width 196 height 287
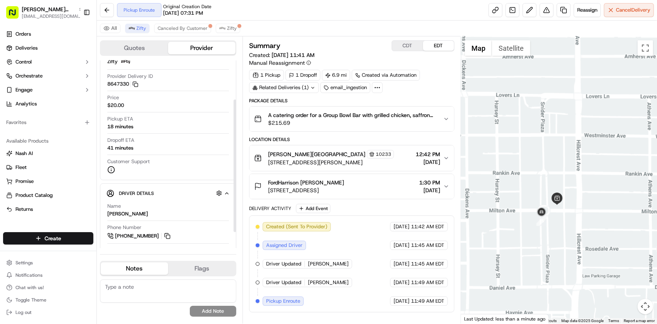
scroll to position [78, 0]
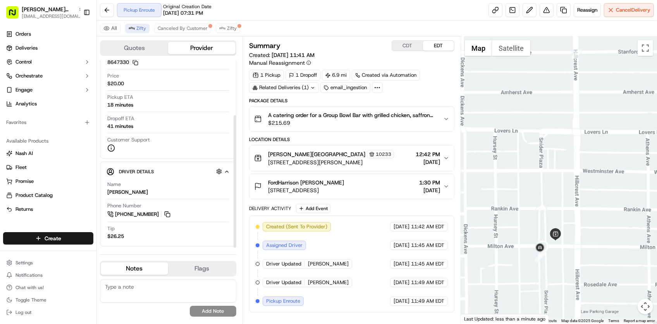
click at [553, 260] on div at bounding box center [559, 179] width 196 height 287
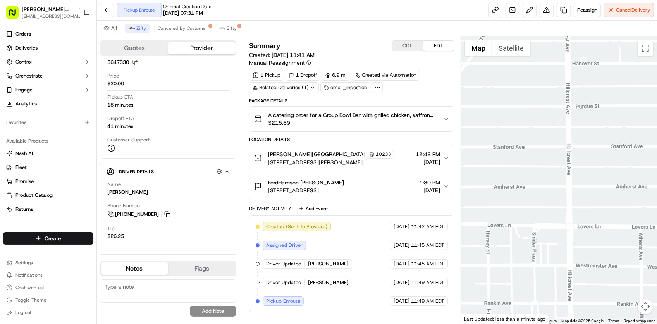
drag, startPoint x: 524, startPoint y: 168, endPoint x: 522, endPoint y: 184, distance: 16.4
click at [522, 184] on div at bounding box center [559, 179] width 196 height 287
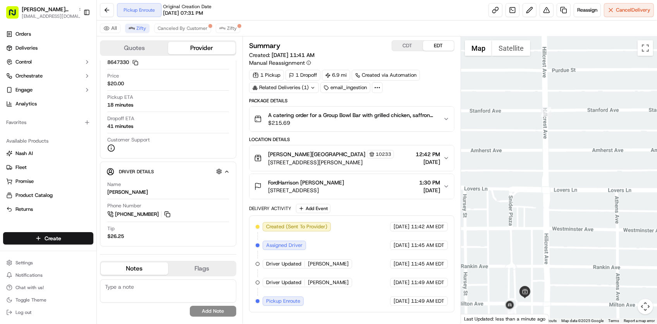
drag, startPoint x: 537, startPoint y: 202, endPoint x: 543, endPoint y: 152, distance: 50.7
click at [543, 152] on div at bounding box center [559, 179] width 196 height 287
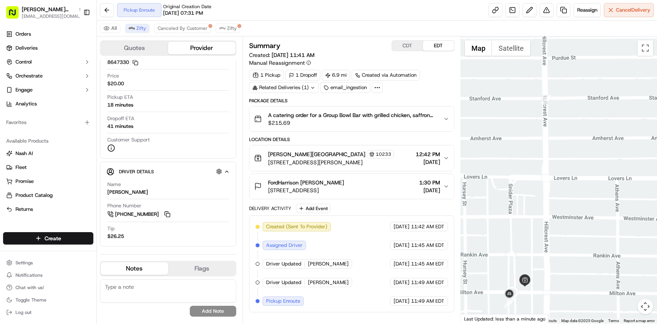
drag, startPoint x: 545, startPoint y: 147, endPoint x: 546, endPoint y: 134, distance: 12.9
click at [546, 134] on div at bounding box center [559, 179] width 196 height 287
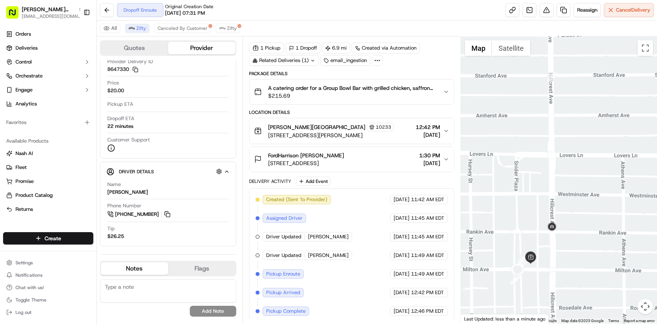
scroll to position [51, 0]
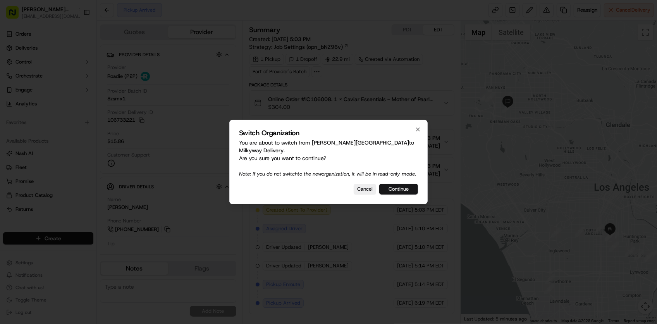
click at [392, 189] on button "Continue" at bounding box center [398, 189] width 39 height 11
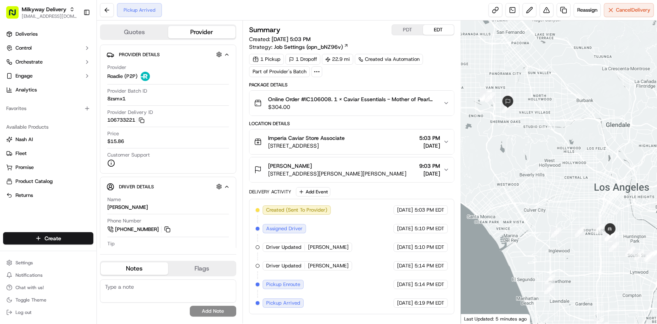
click at [358, 223] on div "Created (Sent To Provider) Roadie (P2P) [DATE] 5:03 PM EDT Assigned Driver Road…" at bounding box center [352, 256] width 192 height 102
click at [280, 297] on div "Created (Sent To Provider) Roadie (P2P) [DATE] 5:03 PM EDT Assigned Driver Road…" at bounding box center [352, 256] width 192 height 102
drag, startPoint x: 539, startPoint y: 196, endPoint x: 517, endPoint y: 182, distance: 25.6
click at [517, 182] on div at bounding box center [559, 172] width 196 height 303
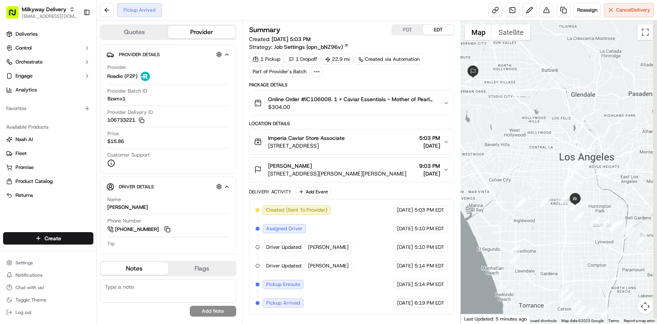
click at [532, 205] on div at bounding box center [559, 172] width 196 height 303
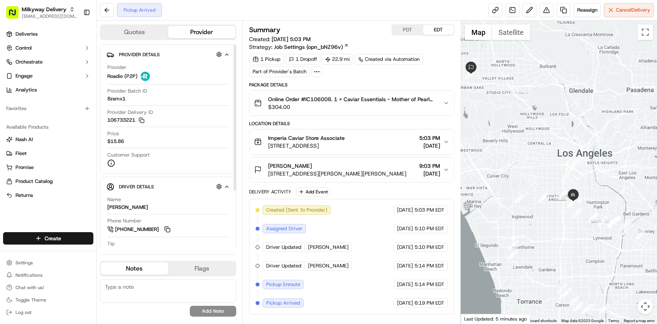
click at [158, 6] on div "Pickup Arrived" at bounding box center [139, 10] width 45 height 14
drag, startPoint x: 267, startPoint y: 167, endPoint x: 319, endPoint y: 169, distance: 52.4
click at [319, 169] on div "[PERSON_NAME] [STREET_ADDRESS][PERSON_NAME][PERSON_NAME]" at bounding box center [330, 170] width 152 height 16
copy span "[PERSON_NAME]"
click at [144, 12] on div "Pickup Arrived" at bounding box center [139, 10] width 45 height 14
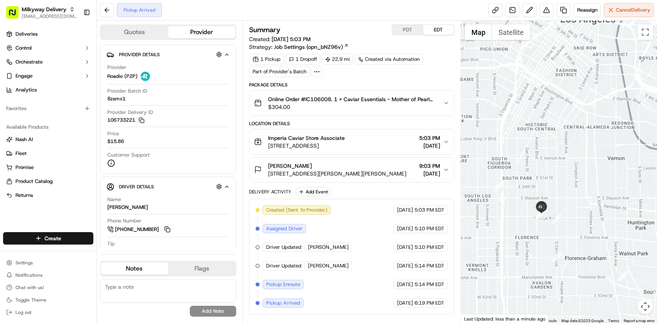
drag, startPoint x: 585, startPoint y: 223, endPoint x: 572, endPoint y: 117, distance: 106.6
click at [572, 117] on div at bounding box center [559, 172] width 196 height 303
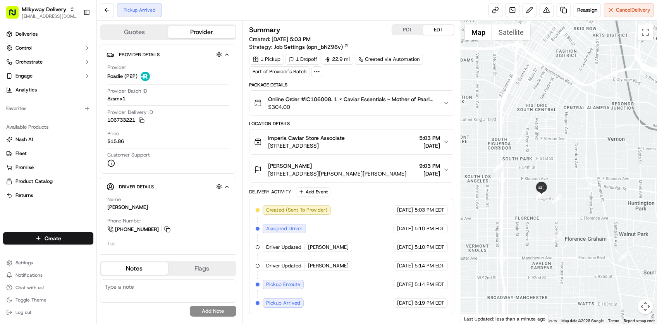
click at [346, 243] on div "Created (Sent To Provider) Roadie (P2P) [DATE] 5:03 PM EDT Assigned Driver Road…" at bounding box center [352, 256] width 192 height 102
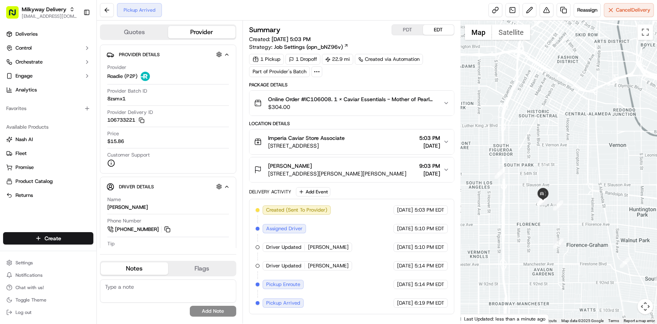
drag, startPoint x: 537, startPoint y: 203, endPoint x: 539, endPoint y: 214, distance: 11.0
click at [539, 214] on div at bounding box center [559, 172] width 196 height 303
click at [408, 26] on button "PDT" at bounding box center [407, 30] width 31 height 10
click at [381, 10] on div "Pickup Arrived Reassign Cancel Delivery" at bounding box center [377, 10] width 560 height 21
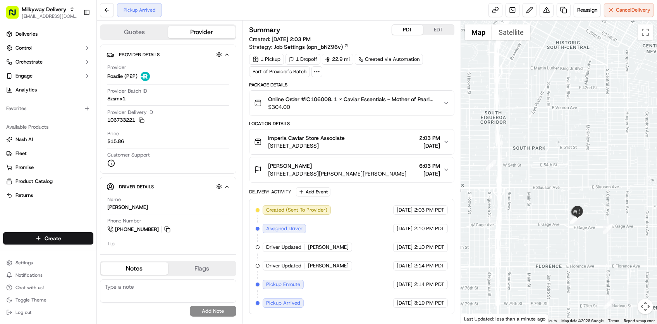
drag, startPoint x: 519, startPoint y: 171, endPoint x: 524, endPoint y: 148, distance: 23.4
click at [524, 148] on div at bounding box center [559, 172] width 196 height 303
click at [393, 271] on div "[DATE] 2:14 PM PDT" at bounding box center [420, 265] width 55 height 9
click at [313, 283] on div "Created (Sent To Provider) Roadie (P2P) [DATE] 2:03 PM PDT Assigned Driver Road…" at bounding box center [352, 256] width 192 height 102
click at [364, 290] on div "Created (Sent To Provider) Roadie (P2P) [DATE] 2:03 PM PDT Assigned Driver Road…" at bounding box center [352, 256] width 192 height 102
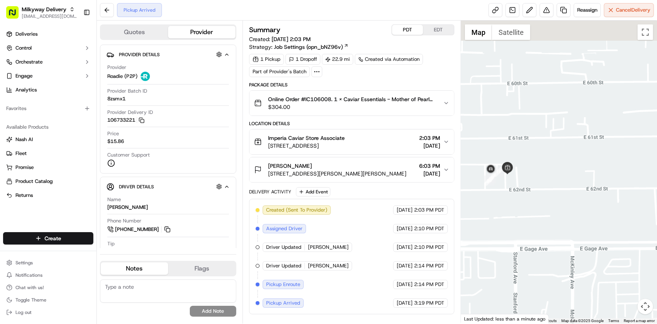
drag, startPoint x: 506, startPoint y: 173, endPoint x: 531, endPoint y: 212, distance: 46.7
click at [531, 212] on div at bounding box center [559, 172] width 196 height 303
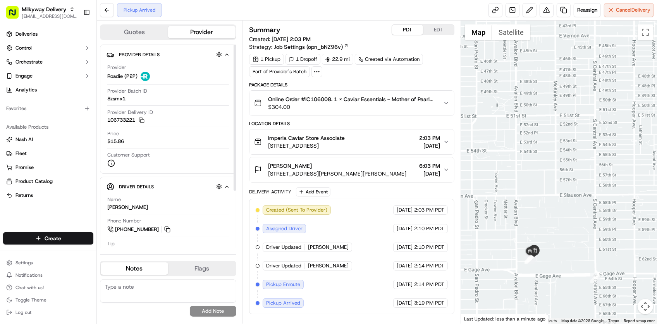
drag, startPoint x: 524, startPoint y: 200, endPoint x: 545, endPoint y: 256, distance: 59.6
click at [545, 268] on div at bounding box center [559, 172] width 196 height 303
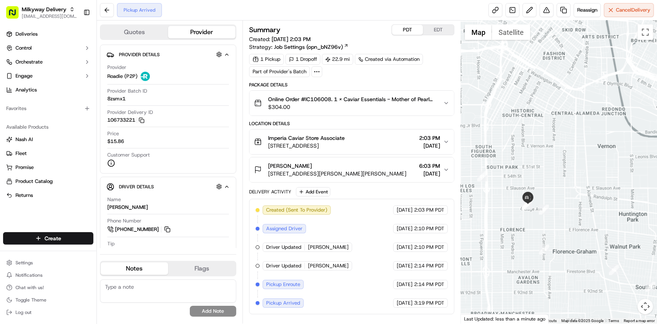
drag, startPoint x: 541, startPoint y: 189, endPoint x: 531, endPoint y: 143, distance: 47.6
click at [532, 143] on div at bounding box center [559, 172] width 196 height 303
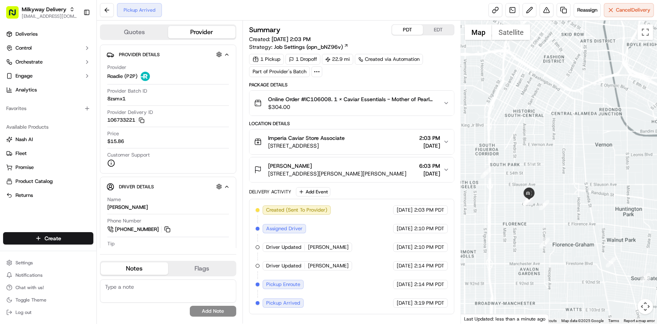
click at [351, 272] on div "Created (Sent To Provider) Roadie (P2P) [DATE] 2:03 PM PDT Assigned Driver Road…" at bounding box center [352, 256] width 192 height 102
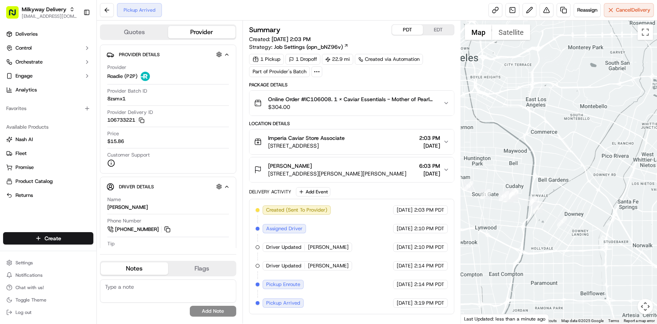
click at [146, 14] on div "Pickup Arrived" at bounding box center [139, 10] width 45 height 14
click at [351, 281] on div "Created (Sent To Provider) Roadie (P2P) [DATE] 2:03 PM PDT Assigned Driver Road…" at bounding box center [352, 256] width 192 height 102
click at [388, 241] on div "Created (Sent To Provider) Roadie (P2P) [DATE] 2:03 PM PDT Assigned Driver Road…" at bounding box center [352, 256] width 192 height 102
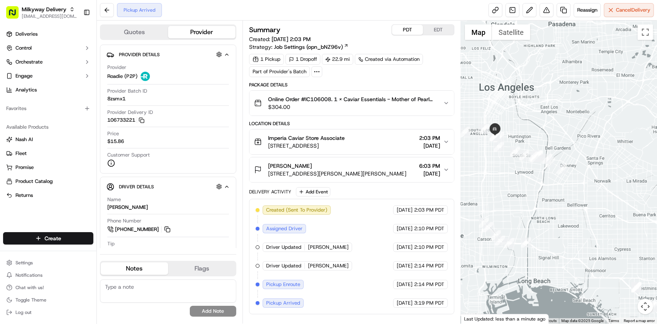
click at [367, 264] on div "Created (Sent To Provider) Roadie (P2P) [DATE] 2:03 PM PDT Assigned Driver Road…" at bounding box center [352, 256] width 192 height 102
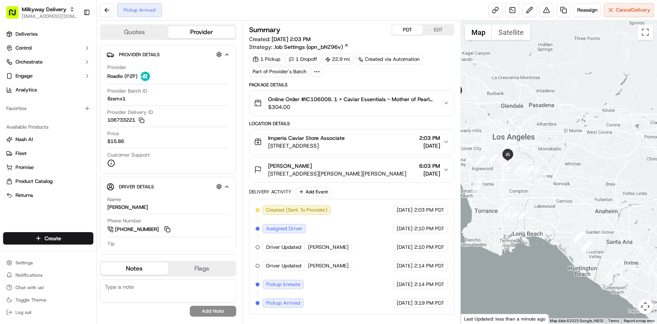
click at [375, 243] on div "Created (Sent To Provider) Roadie (P2P) [DATE] 2:03 PM PDT Assigned Driver Road…" at bounding box center [352, 256] width 192 height 102
click at [346, 10] on div "Pickup Arrived Reassign Cancel Delivery" at bounding box center [377, 10] width 560 height 21
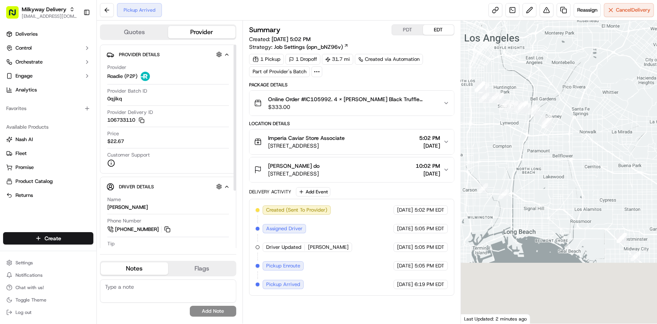
click at [148, 12] on div "Pickup Arrived" at bounding box center [139, 10] width 45 height 14
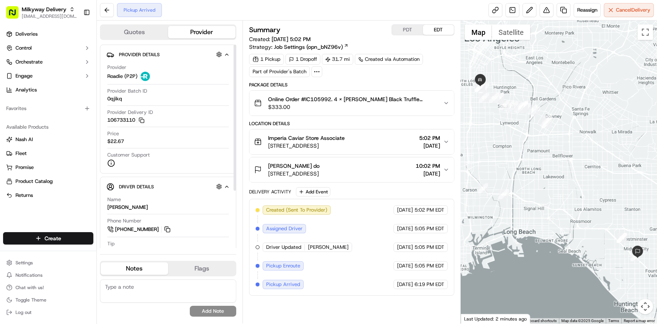
click at [324, 234] on div "Created (Sent To Provider) Roadie (P2P) [DATE] 5:02 PM EDT Assigned Driver Road…" at bounding box center [352, 247] width 192 height 84
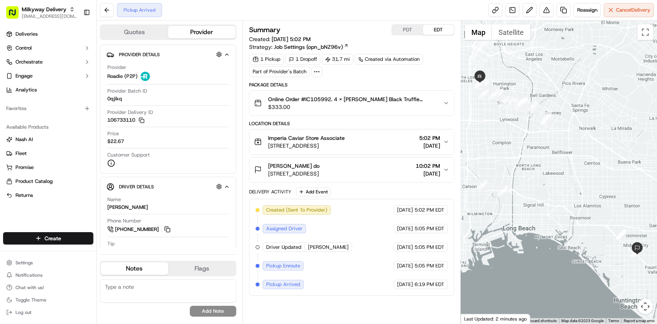
drag, startPoint x: 536, startPoint y: 215, endPoint x: 533, endPoint y: 208, distance: 7.8
click at [533, 208] on div at bounding box center [559, 172] width 196 height 303
click at [313, 278] on div "Created (Sent To Provider) Roadie (P2P) [DATE] 5:02 PM EDT Assigned Driver Road…" at bounding box center [352, 247] width 192 height 84
click at [355, 287] on div "Created (Sent To Provider) Roadie (P2P) [DATE] 5:02 PM EDT Assigned Driver Road…" at bounding box center [352, 247] width 192 height 84
click at [131, 200] on div "Name [PERSON_NAME]" at bounding box center [168, 203] width 122 height 15
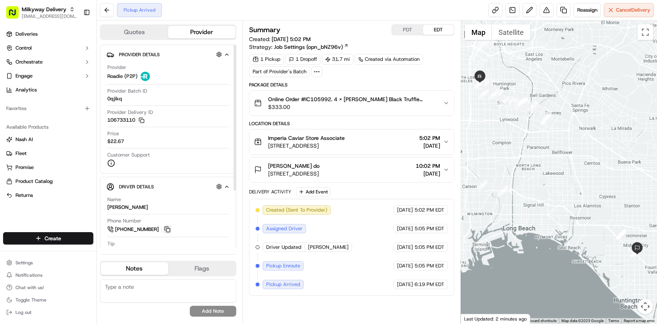
click at [164, 232] on button at bounding box center [167, 229] width 9 height 9
click at [189, 8] on div "Pickup Arrived Reassign Cancel Delivery" at bounding box center [377, 10] width 560 height 21
click at [202, 4] on div "Pickup Arrived Reassign Cancel Delivery" at bounding box center [377, 10] width 560 height 21
click at [377, 233] on div "Created (Sent To Provider) Roadie (P2P) [DATE] 5:02 PM EDT Assigned Driver Road…" at bounding box center [352, 247] width 192 height 84
drag, startPoint x: 524, startPoint y: 166, endPoint x: 520, endPoint y: 196, distance: 30.0
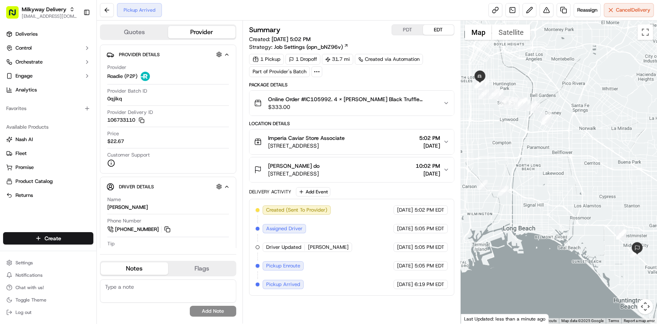
click at [520, 196] on div at bounding box center [559, 172] width 196 height 303
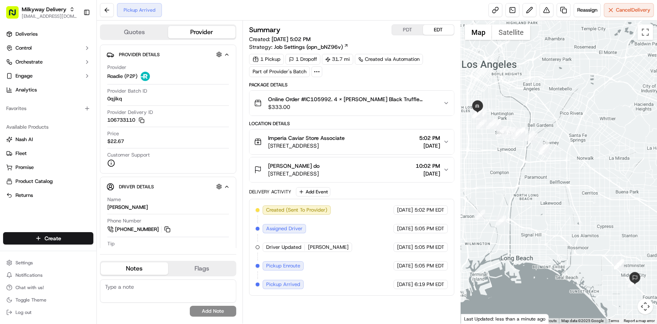
click at [348, 14] on div "Pickup Arrived Reassign Cancel Delivery" at bounding box center [377, 10] width 560 height 21
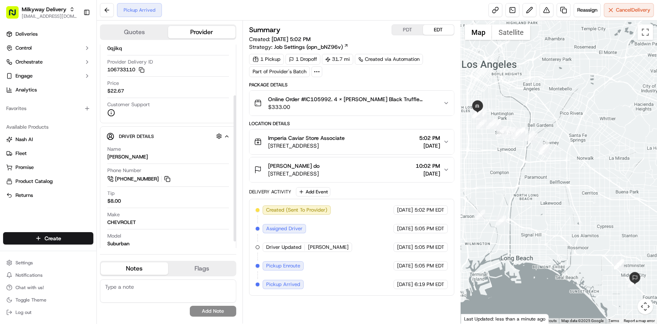
scroll to position [79, 0]
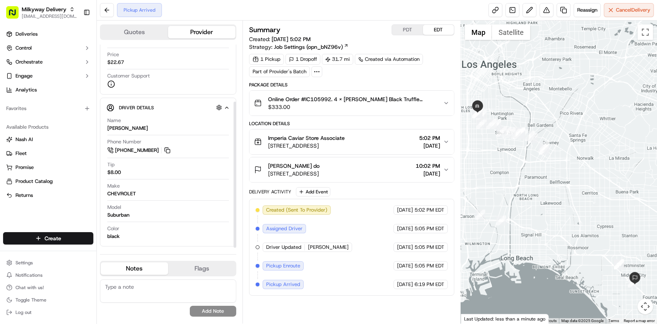
click at [40, 214] on div "Deliveries Control Orchestrate Engage Analytics Favorites Available Products [P…" at bounding box center [48, 125] width 97 height 201
drag, startPoint x: 384, startPoint y: 193, endPoint x: 391, endPoint y: 185, distance: 10.1
click at [384, 193] on div "Delivery Activity Add Event" at bounding box center [351, 191] width 205 height 9
click at [388, 262] on div "Created (Sent To Provider) Roadie (P2P) [DATE] 5:02 PM EDT Assigned Driver Road…" at bounding box center [352, 247] width 192 height 84
click at [78, 219] on div "Deliveries Control Orchestrate Engage Analytics Favorites Available Products [P…" at bounding box center [48, 125] width 97 height 201
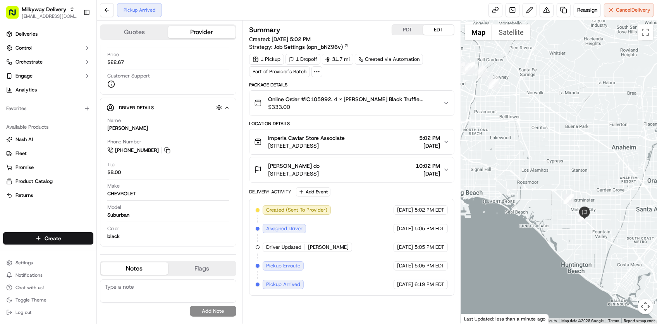
drag, startPoint x: 549, startPoint y: 136, endPoint x: 479, endPoint y: 76, distance: 92.6
click at [495, 66] on div at bounding box center [559, 172] width 196 height 303
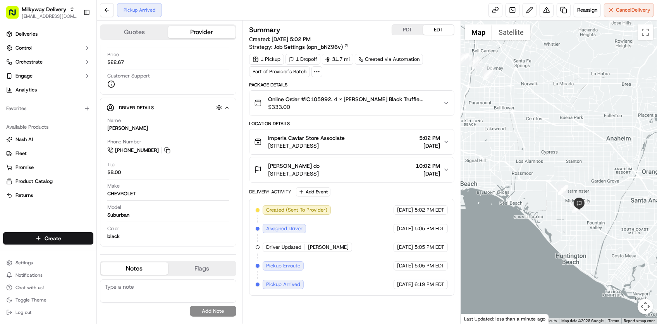
click at [427, 105] on span "$333.00" at bounding box center [352, 107] width 169 height 8
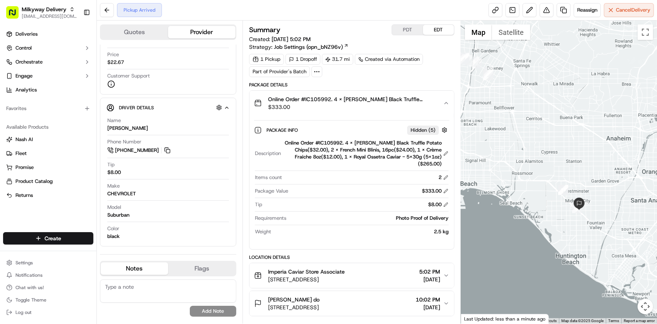
click at [438, 111] on div "Online Order #IC105992. 4 x [PERSON_NAME] Black Truffle Potato Chips($32.00), 2…" at bounding box center [348, 103] width 189 height 16
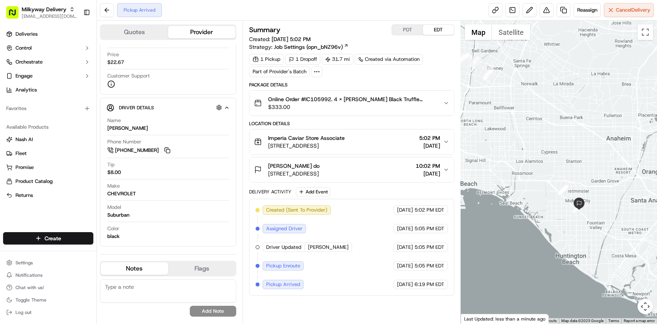
click at [398, 14] on div "Pickup Arrived Reassign Cancel Delivery" at bounding box center [377, 10] width 560 height 21
click at [155, 20] on div "Pickup Arrived Reassign Cancel Delivery" at bounding box center [377, 10] width 560 height 21
click at [335, 271] on div "Created (Sent To Provider) Roadie (P2P) [DATE] 5:02 PM EDT Assigned Driver Road…" at bounding box center [352, 247] width 192 height 84
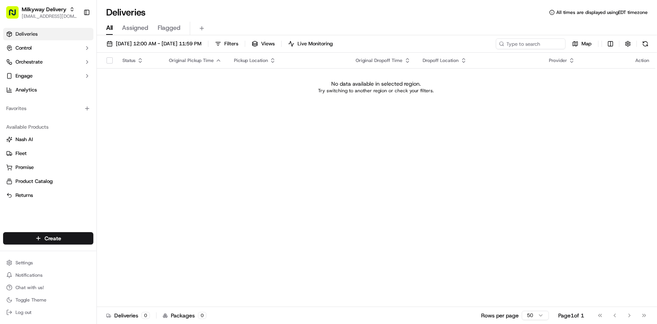
drag, startPoint x: 134, startPoint y: 107, endPoint x: 141, endPoint y: 74, distance: 33.4
click at [134, 107] on div "Status Original Pickup Time Pickup Location Original Dropoff Time Dropoff Locat…" at bounding box center [376, 180] width 559 height 254
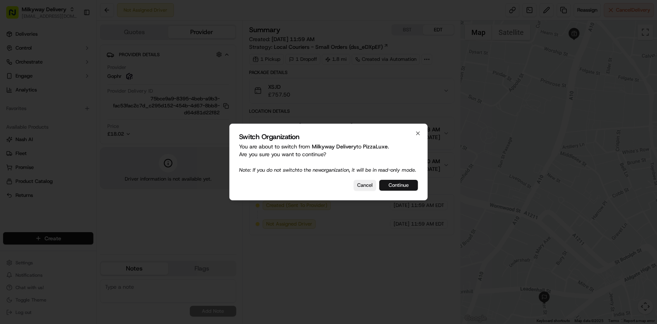
click at [404, 191] on button "Continue" at bounding box center [398, 185] width 39 height 11
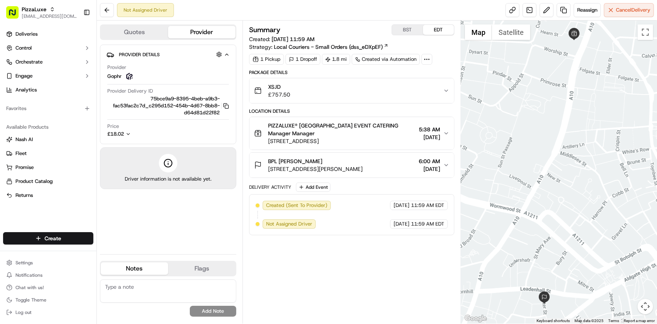
click at [400, 194] on div "Delivery Activity Add Event Created (Sent To Provider) Gophr [DATE] 11:59 AM ED…" at bounding box center [351, 209] width 205 height 53
click at [425, 137] on span "[DATE]" at bounding box center [429, 137] width 21 height 8
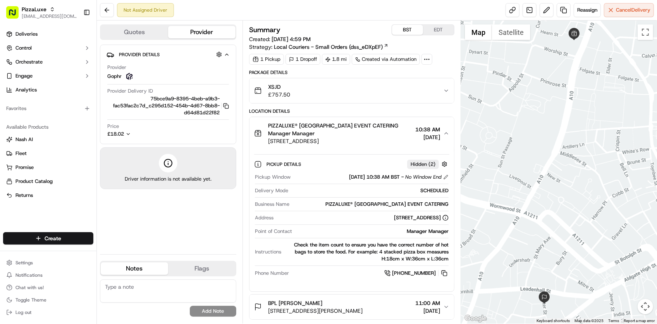
click at [411, 30] on button "BST" at bounding box center [407, 30] width 31 height 10
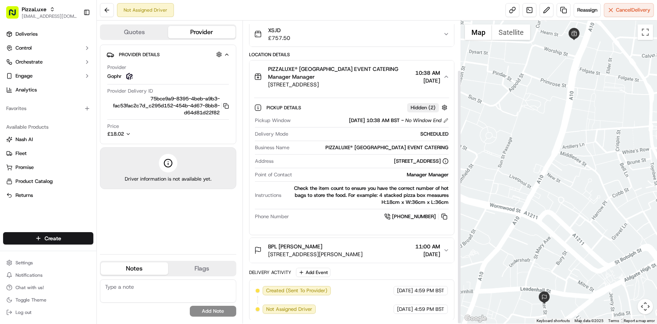
scroll to position [59, 0]
click at [348, 274] on div "Delivery Activity Add Event" at bounding box center [351, 271] width 205 height 9
click at [308, 246] on span "BPL [PERSON_NAME]" at bounding box center [295, 246] width 54 height 8
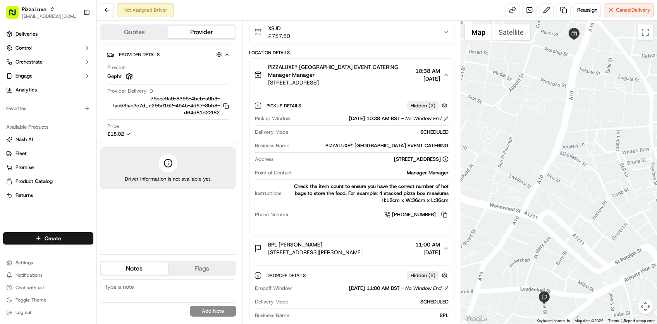
scroll to position [155, 0]
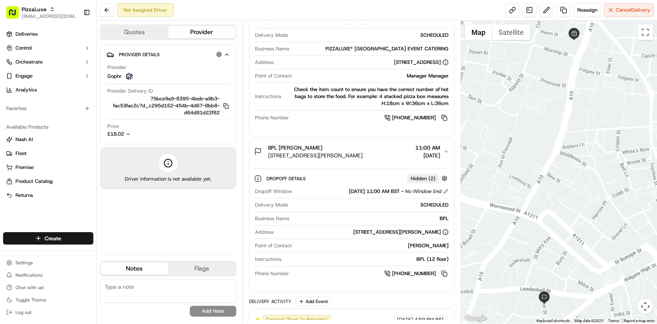
click at [335, 262] on div "BPL (12 floor)" at bounding box center [366, 259] width 164 height 7
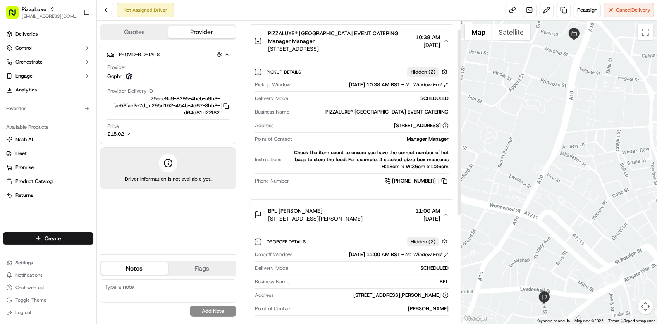
scroll to position [0, 0]
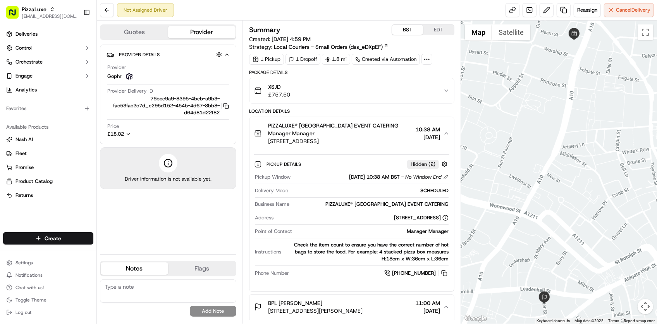
click at [150, 36] on button "Quotes" at bounding box center [134, 32] width 67 height 12
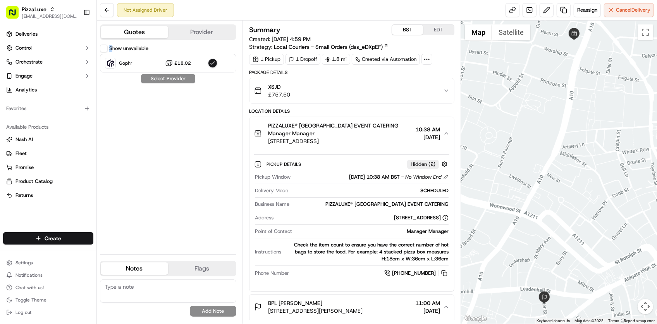
click at [109, 48] on label "Show unavailable" at bounding box center [128, 48] width 39 height 7
drag, startPoint x: 109, startPoint y: 48, endPoint x: 177, endPoint y: 152, distance: 124.3
click at [175, 161] on div "Show unavailable Gophr £18.02 Select Provider" at bounding box center [168, 146] width 136 height 203
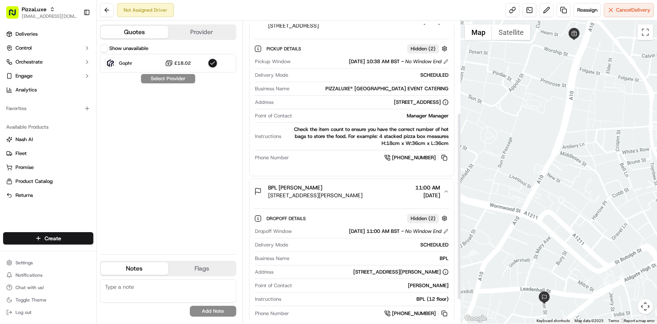
scroll to position [187, 0]
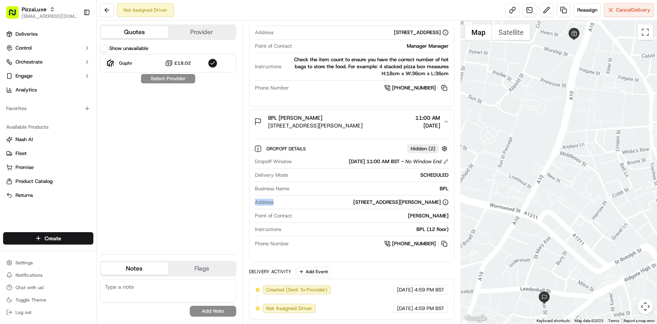
click at [319, 197] on div "Dropoff Window [DATE] 11:00 AM BST - No Window End Delivery Mode SCHEDULED Busi…" at bounding box center [351, 203] width 195 height 96
drag, startPoint x: 319, startPoint y: 197, endPoint x: 293, endPoint y: 234, distance: 45.5
click at [293, 234] on div "Instructions BPL (12 floor)" at bounding box center [352, 231] width 194 height 10
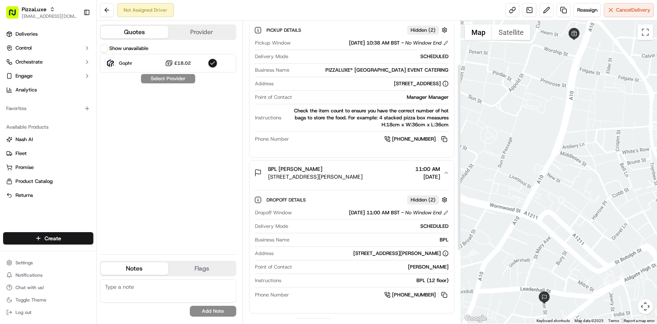
scroll to position [41, 0]
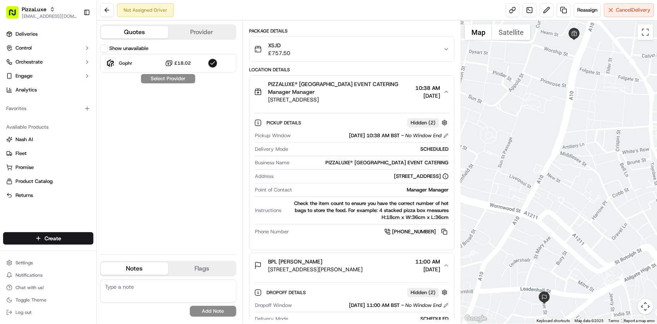
click at [181, 227] on div "Show unavailable Gophr £18.02 Select Provider" at bounding box center [168, 146] width 136 height 203
click at [134, 145] on div "Show unavailable Gophr £18.02 Select Provider" at bounding box center [168, 146] width 136 height 203
click at [358, 299] on div "Dropoff Details Hidden ( 2 )" at bounding box center [351, 292] width 195 height 13
drag, startPoint x: 140, startPoint y: 176, endPoint x: 151, endPoint y: 167, distance: 14.7
click at [140, 176] on div "Show unavailable Gophr £18.02 Select Provider" at bounding box center [168, 146] width 136 height 203
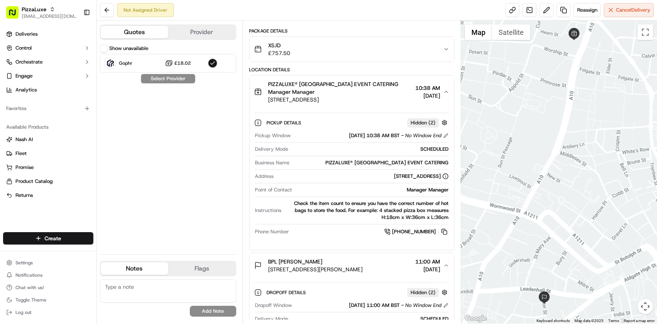
click at [185, 134] on div "Show unavailable Gophr £18.02 Select Provider" at bounding box center [168, 146] width 136 height 203
click at [356, 14] on div "Not Assigned Driver Reassign Cancel Delivery" at bounding box center [377, 10] width 560 height 21
click at [318, 55] on div "XSJD £757.50" at bounding box center [348, 49] width 189 height 16
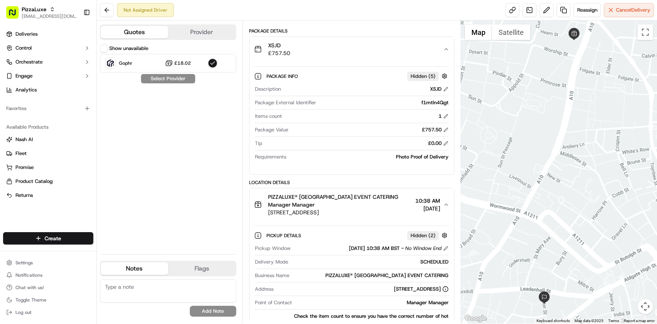
click at [437, 104] on div "f1mtln4Qgt" at bounding box center [383, 102] width 129 height 7
drag, startPoint x: 437, startPoint y: 104, endPoint x: 375, endPoint y: 11, distance: 111.8
click at [375, 11] on div "Not Assigned Driver Reassign Cancel Delivery" at bounding box center [377, 10] width 560 height 21
click at [119, 201] on div "Show unavailable Gophr £18.02 Select Provider" at bounding box center [168, 146] width 136 height 203
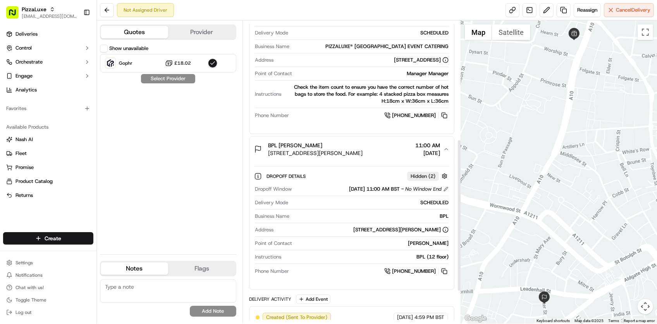
scroll to position [300, 0]
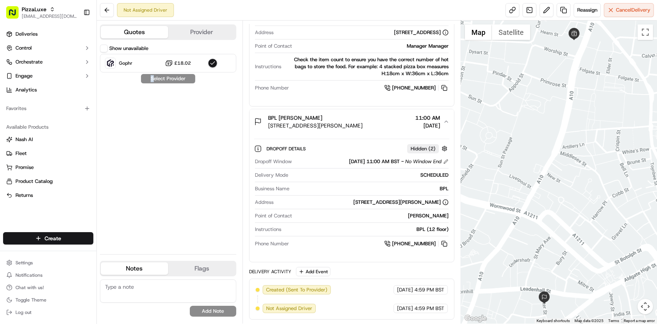
click at [152, 125] on div "Show unavailable Gophr £18.02 Select Provider" at bounding box center [168, 146] width 136 height 203
drag, startPoint x: 152, startPoint y: 125, endPoint x: 320, endPoint y: 84, distance: 173.4
click at [320, 84] on div "[PHONE_NUMBER]" at bounding box center [370, 88] width 157 height 9
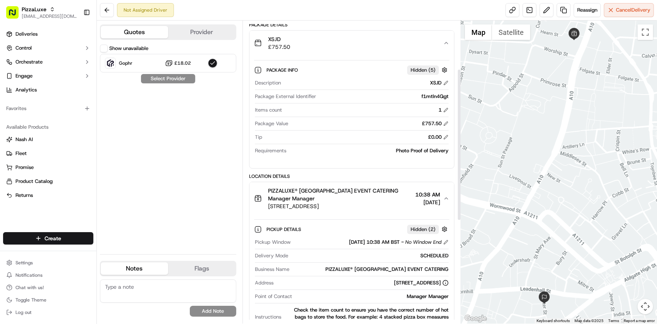
scroll to position [0, 0]
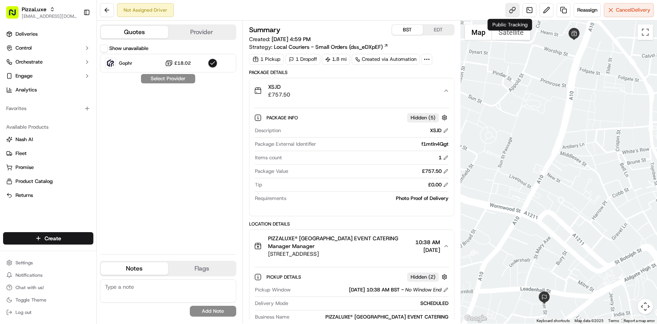
click at [512, 11] on link at bounding box center [513, 10] width 14 height 14
click at [172, 174] on div "Show unavailable Gophr £18.02 Select Provider" at bounding box center [168, 146] width 136 height 203
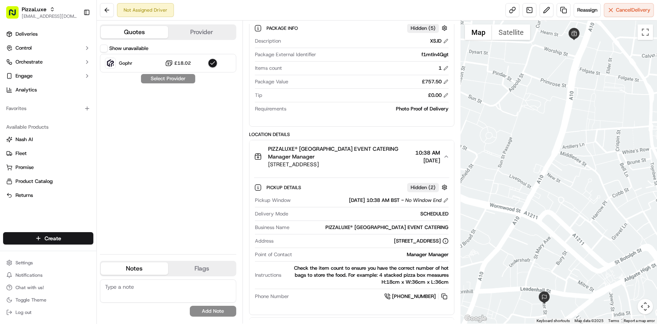
scroll to position [145, 0]
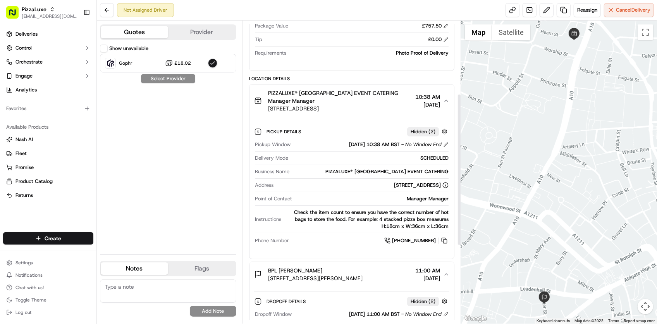
click at [181, 24] on div "Quotes Provider" at bounding box center [168, 32] width 136 height 16
click at [184, 26] on div "Quotes Provider" at bounding box center [168, 32] width 136 height 16
click at [198, 32] on button "Provider" at bounding box center [201, 32] width 67 height 12
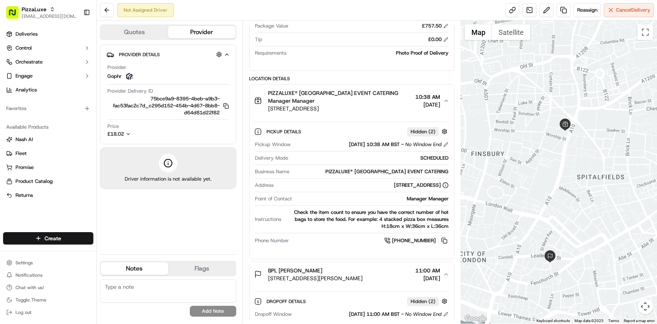
click at [122, 213] on div "Provider Details Hidden ( 4 ) Provider Gophr Provider Delivery ID 75bce9a9-8395…" at bounding box center [168, 146] width 136 height 203
click at [129, 261] on div "Notes Flags" at bounding box center [168, 269] width 136 height 16
click at [339, 102] on span "PIZZALUXE® [GEOGRAPHIC_DATA] EVENT CATERING Manager Manager" at bounding box center [340, 97] width 144 height 16
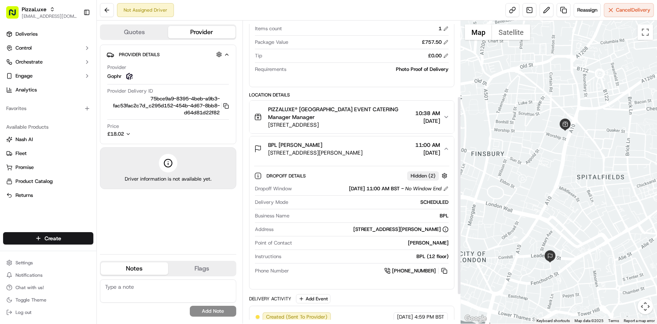
scroll to position [158, 0]
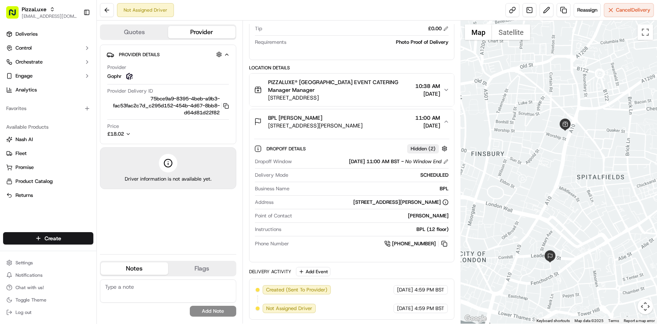
click at [344, 125] on span "[STREET_ADDRESS][PERSON_NAME]" at bounding box center [315, 126] width 95 height 8
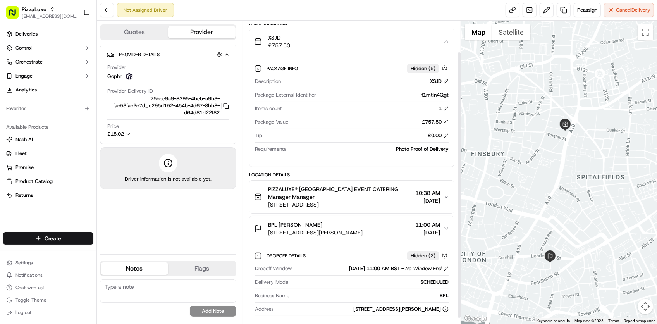
scroll to position [29, 0]
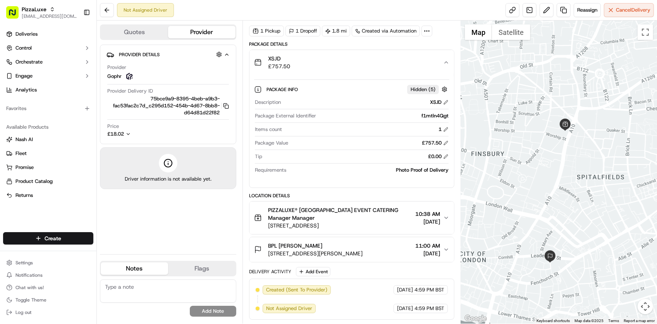
click at [370, 75] on div "Package Info Hidden ( 5 ) Description XSJD Package External Identifier f1mtln4Q…" at bounding box center [352, 128] width 205 height 107
click at [377, 60] on div "XSJD £757.50" at bounding box center [348, 63] width 189 height 16
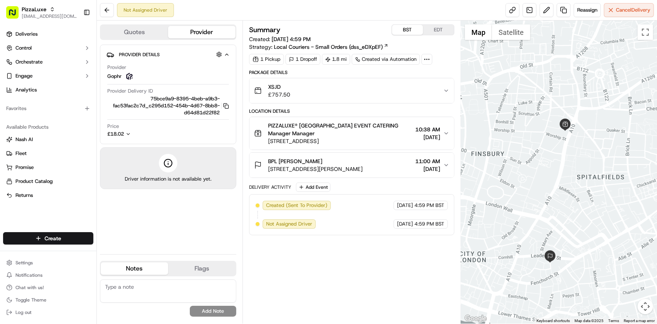
click at [367, 94] on div "XSJD £757.50" at bounding box center [348, 91] width 189 height 16
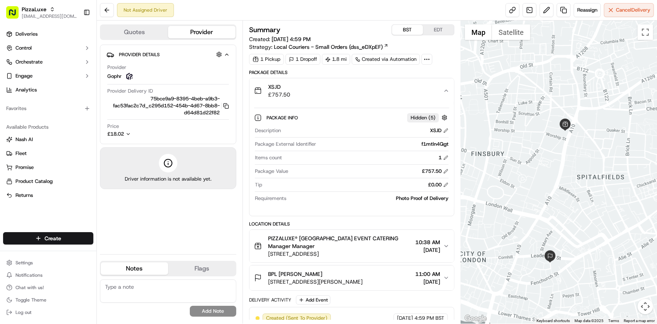
drag, startPoint x: 183, startPoint y: 242, endPoint x: 187, endPoint y: 241, distance: 4.0
click at [183, 243] on div "Provider Details Hidden ( 4 ) Provider Gophr Provider Delivery ID 75bce9a9-8395…" at bounding box center [168, 146] width 136 height 203
click at [200, 231] on div "Provider Details Hidden ( 4 ) Provider Gophr Provider Delivery ID 75bce9a9-8395…" at bounding box center [168, 146] width 136 height 203
click at [153, 67] on div "Provider Gophr" at bounding box center [168, 72] width 122 height 17
click at [321, 11] on div "Not Assigned Driver Reassign Cancel Delivery" at bounding box center [377, 10] width 560 height 21
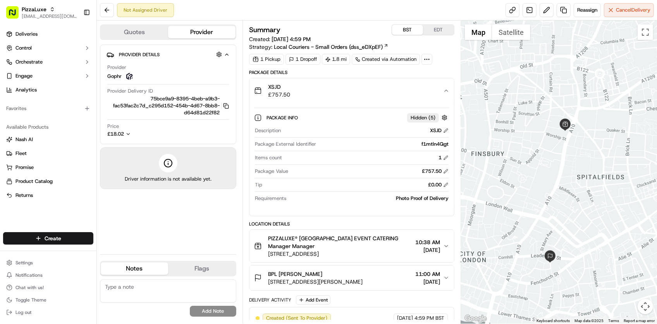
click at [169, 246] on div "Provider Details Hidden ( 4 ) Provider Gophr Provider Delivery ID 75bce9a9-8395…" at bounding box center [168, 146] width 136 height 203
click at [362, 4] on div "Not Assigned Driver Reassign Cancel Delivery" at bounding box center [377, 10] width 560 height 21
click at [557, 11] on link at bounding box center [564, 10] width 14 height 14
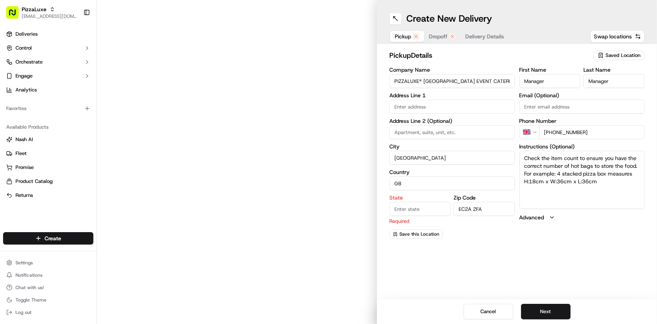
type input "Worship Street"
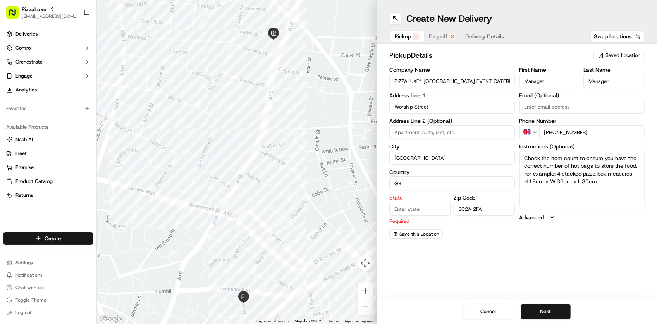
click at [623, 55] on span "Saved Location" at bounding box center [623, 55] width 35 height 7
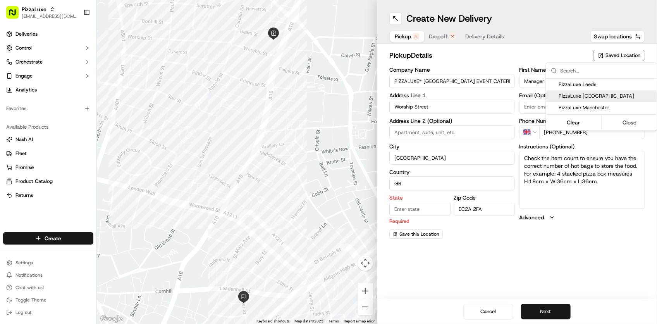
click at [603, 94] on span "PizzaLuxe [GEOGRAPHIC_DATA]" at bounding box center [606, 96] width 95 height 7
type input "PizzaLuxe [GEOGRAPHIC_DATA]"
type input "2 Principal Pl"
type input "[GEOGRAPHIC_DATA]"
type input "EC2A 2BA"
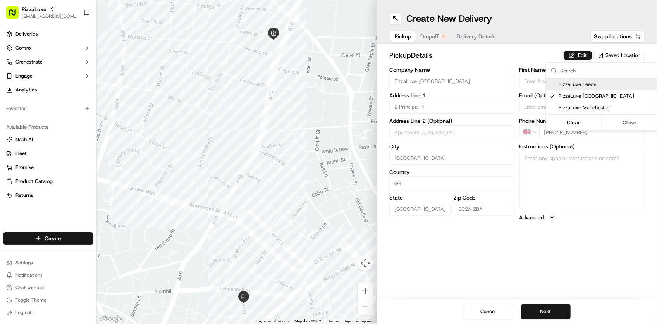
click at [484, 317] on html "PizzaLuxe [EMAIL_ADDRESS][DOMAIN_NAME] Toggle Sidebar Deliveries Control Orches…" at bounding box center [328, 162] width 657 height 324
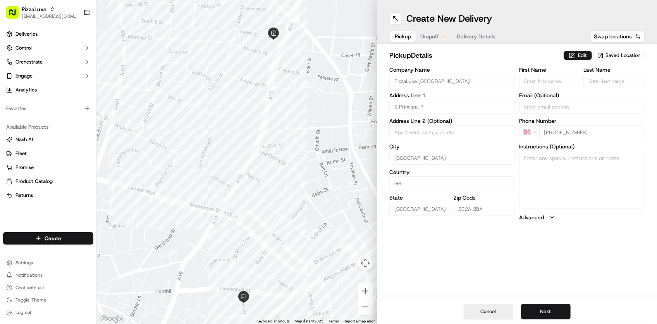
click at [483, 316] on button "Cancel" at bounding box center [489, 312] width 50 height 16
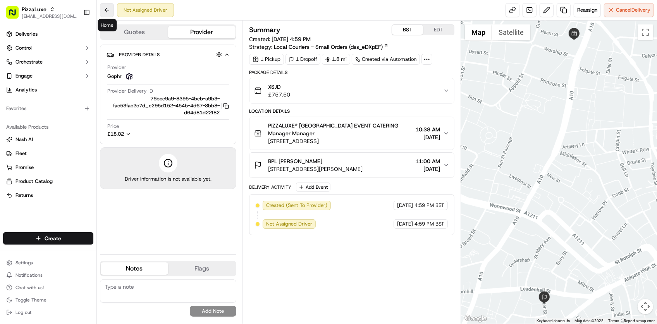
click at [110, 10] on button at bounding box center [107, 10] width 14 height 14
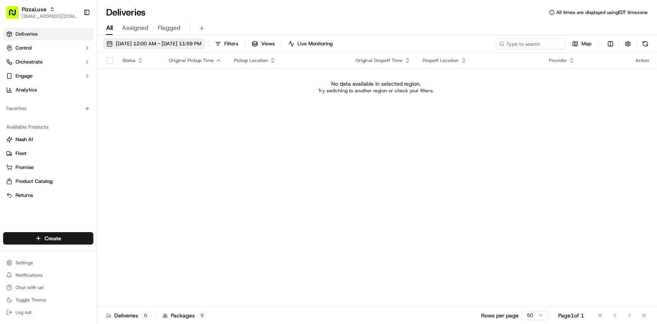
click at [163, 46] on span "[DATE] 12:00 AM - [DATE] 11:59 PM" at bounding box center [159, 43] width 86 height 7
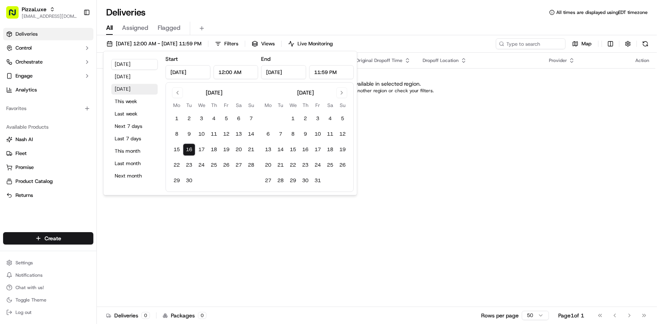
click at [136, 93] on button "[DATE]" at bounding box center [134, 89] width 47 height 11
type input "[DATE]"
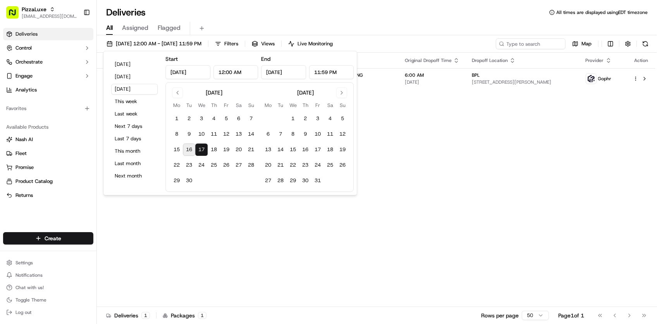
click at [422, 10] on div "Deliveries All times are displayed using EDT timezone" at bounding box center [377, 12] width 560 height 12
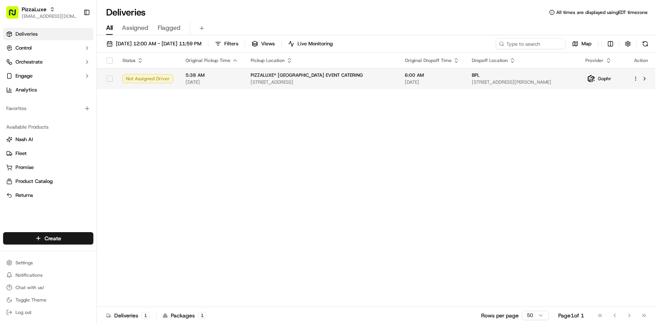
click at [388, 72] on td "PIZZALUXE® [GEOGRAPHIC_DATA] EVENT CATERING [STREET_ADDRESS]" at bounding box center [322, 78] width 154 height 21
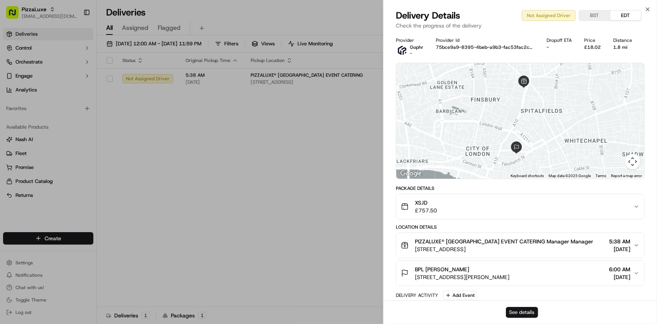
drag, startPoint x: 529, startPoint y: 311, endPoint x: 510, endPoint y: 311, distance: 19.0
click at [510, 311] on button "See details" at bounding box center [522, 312] width 32 height 11
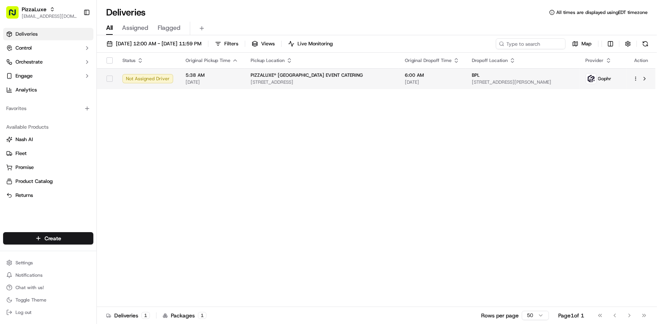
click at [324, 72] on td "PIZZALUXE® [GEOGRAPHIC_DATA] EVENT CATERING [STREET_ADDRESS]" at bounding box center [322, 78] width 154 height 21
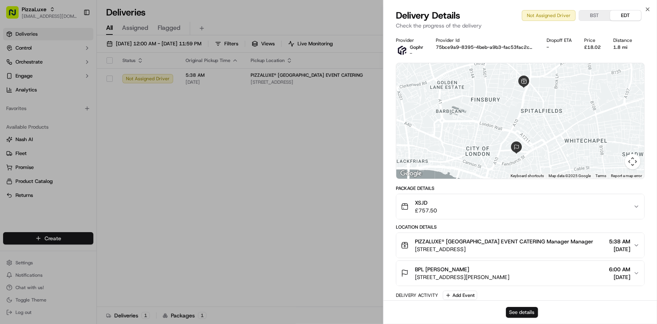
click at [514, 314] on button "See details" at bounding box center [522, 312] width 32 height 11
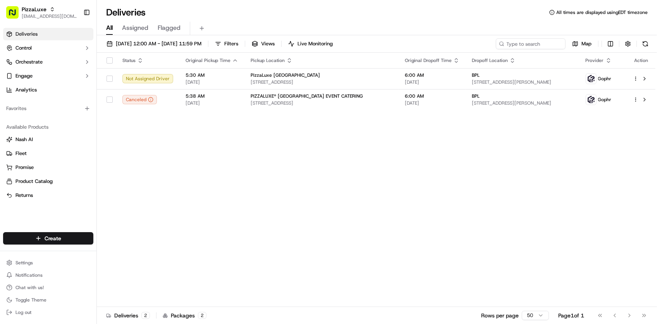
click at [224, 199] on div "Status Original Pickup Time Pickup Location Original Dropoff Time Dropoff Locat…" at bounding box center [376, 180] width 559 height 254
click at [152, 214] on div "Status Original Pickup Time Pickup Location Original Dropoff Time Dropoff Locat…" at bounding box center [376, 180] width 559 height 254
click at [381, 200] on div "Status Original Pickup Time Pickup Location Original Dropoff Time Dropoff Locat…" at bounding box center [376, 180] width 559 height 254
click at [415, 180] on div "Status Original Pickup Time Pickup Location Original Dropoff Time Dropoff Locat…" at bounding box center [376, 180] width 559 height 254
click at [403, 175] on div "Status Original Pickup Time Pickup Location Original Dropoff Time Dropoff Locat…" at bounding box center [376, 180] width 559 height 254
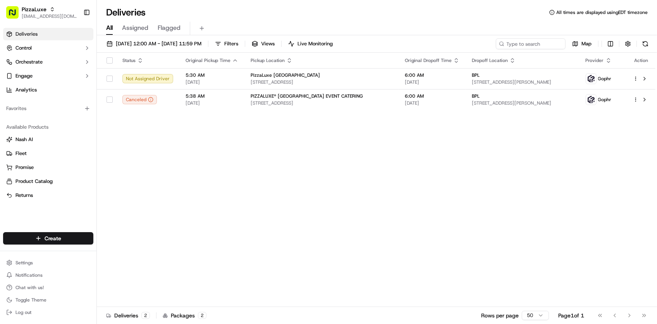
click at [409, 179] on div "Status Original Pickup Time Pickup Location Original Dropoff Time Dropoff Locat…" at bounding box center [376, 180] width 559 height 254
drag, startPoint x: 437, startPoint y: 276, endPoint x: 427, endPoint y: 270, distance: 11.4
click at [436, 277] on div "Status Original Pickup Time Pickup Location Original Dropoff Time Dropoff Locat…" at bounding box center [376, 180] width 559 height 254
click at [394, 301] on div "Status Original Pickup Time Pickup Location Original Dropoff Time Dropoff Locat…" at bounding box center [376, 180] width 559 height 254
click at [364, 238] on div "Status Original Pickup Time Pickup Location Original Dropoff Time Dropoff Locat…" at bounding box center [376, 180] width 559 height 254
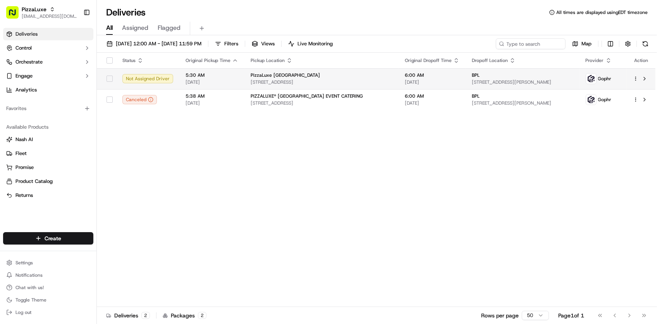
click at [351, 74] on div "PizzaLuxe [GEOGRAPHIC_DATA]" at bounding box center [322, 75] width 142 height 6
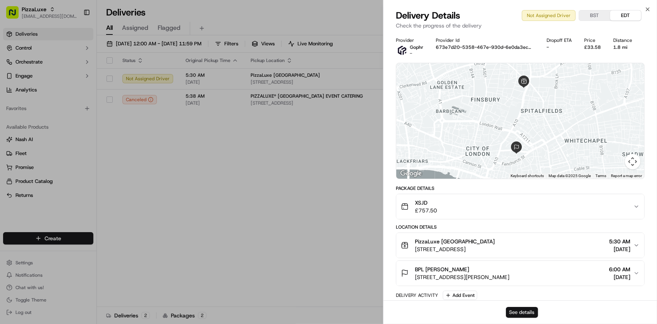
click at [514, 310] on button "See details" at bounding box center [522, 312] width 32 height 11
click at [278, 200] on div at bounding box center [328, 162] width 657 height 324
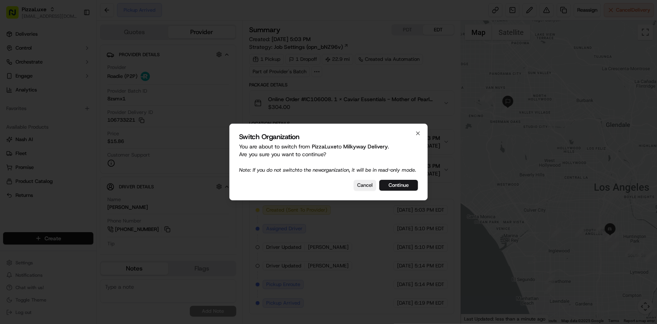
click at [240, 76] on div at bounding box center [328, 162] width 657 height 324
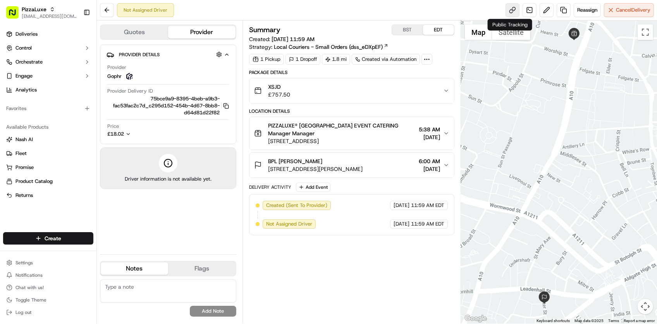
click at [510, 6] on link at bounding box center [513, 10] width 14 height 14
click at [562, 13] on link at bounding box center [564, 10] width 14 height 14
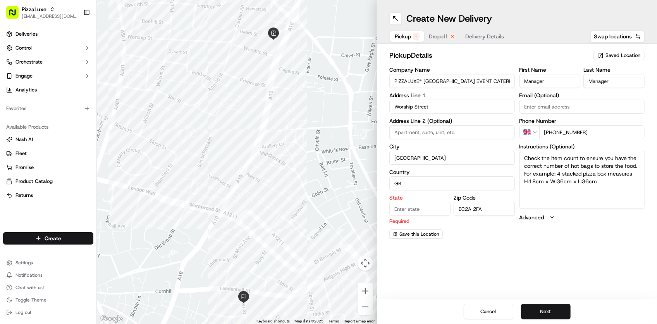
click at [625, 55] on span "Saved Location" at bounding box center [623, 55] width 35 height 7
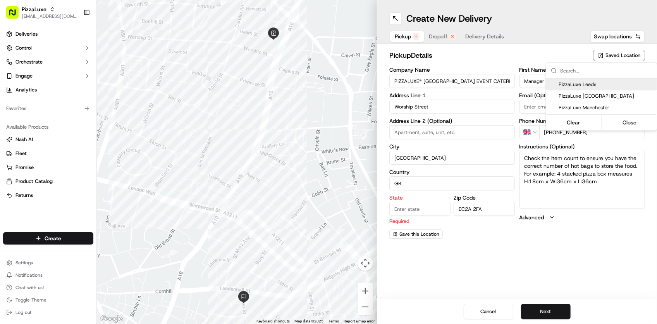
click at [589, 84] on span "PizzaLuxe Leeds" at bounding box center [606, 84] width 95 height 7
type input "PizzaLuxe Leeds"
type input "27 Albion St"
type input "Leeds"
type input "England"
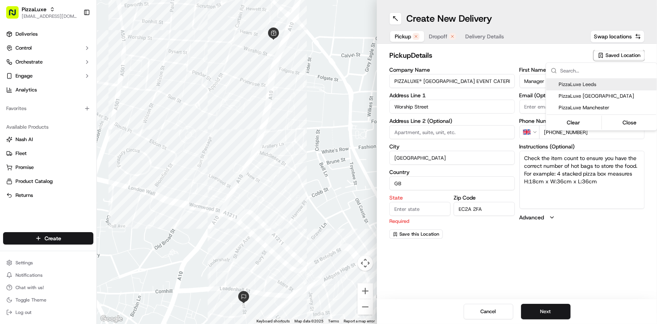
type input "LS1 8EQ"
type input "+44 113 856 0456"
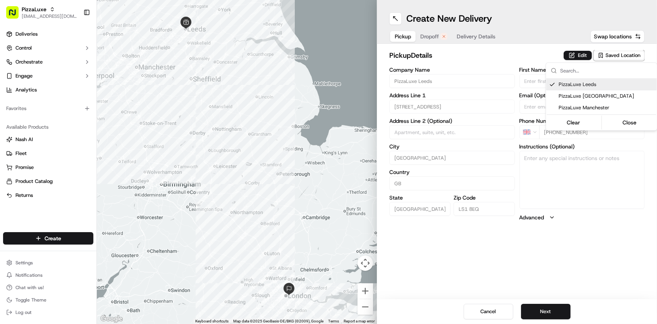
click at [618, 57] on html "PizzaLuxe lseguiran@nashhelp.com Toggle Sidebar Deliveries Control Orchestrate …" at bounding box center [328, 162] width 657 height 324
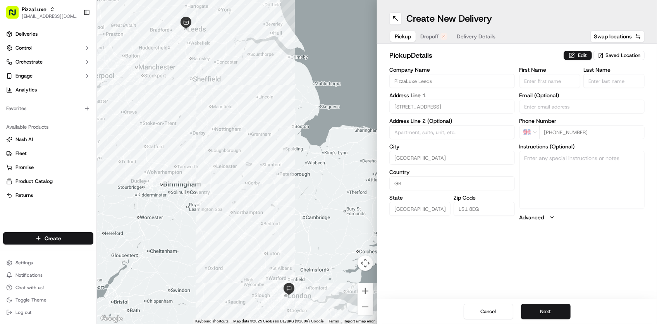
click at [619, 57] on span "Saved Location" at bounding box center [623, 55] width 35 height 7
click at [594, 96] on span "PizzaLuxe London" at bounding box center [606, 96] width 95 height 7
type input "PizzaLuxe London"
type input "2 Principal Pl"
type input "London"
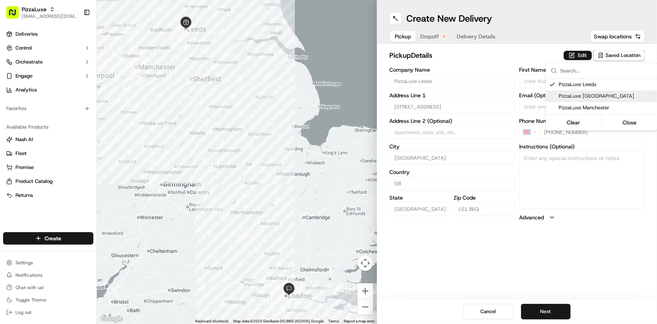
type input "EC2A 2BA"
type input "+44 20 3822 0344"
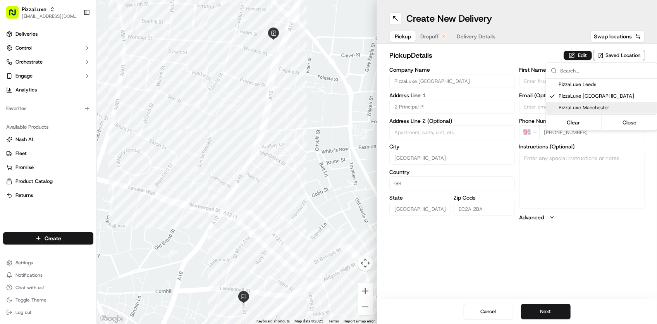
click at [460, 264] on html "PizzaLuxe lseguiran@nashhelp.com Toggle Sidebar Deliveries Control Orchestrate …" at bounding box center [328, 162] width 657 height 324
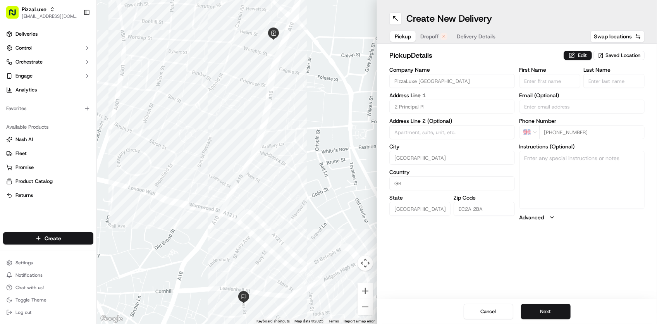
click at [456, 262] on div "Create New Delivery Pickup Dropoff Delivery Details Swap locations pickup Detai…" at bounding box center [517, 162] width 280 height 324
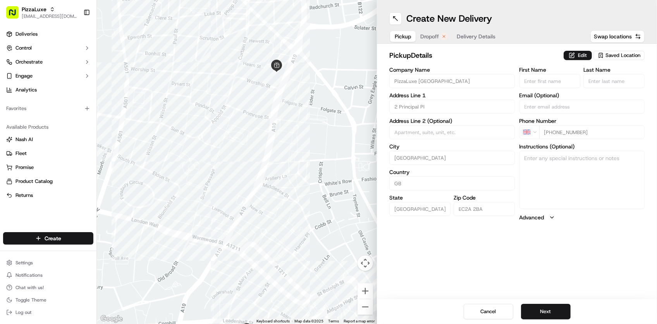
drag, startPoint x: 260, startPoint y: 61, endPoint x: 327, endPoint y: 57, distance: 66.8
click at [263, 95] on div at bounding box center [237, 162] width 280 height 324
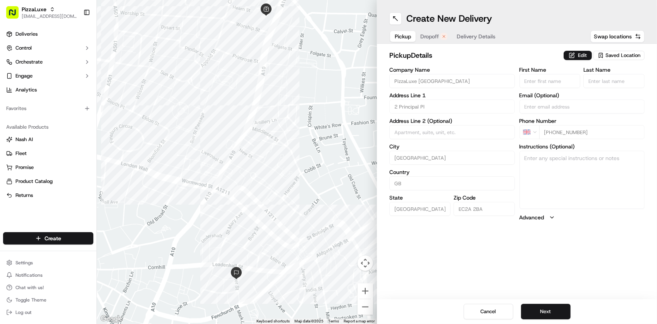
drag, startPoint x: 332, startPoint y: 132, endPoint x: 325, endPoint y: 86, distance: 46.3
click at [325, 86] on div at bounding box center [237, 162] width 280 height 324
click at [442, 34] on button "Dropoff" at bounding box center [434, 36] width 36 height 11
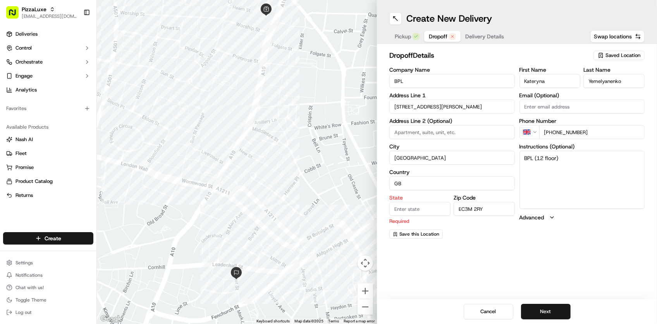
click at [466, 35] on span "Delivery Details" at bounding box center [484, 37] width 39 height 8
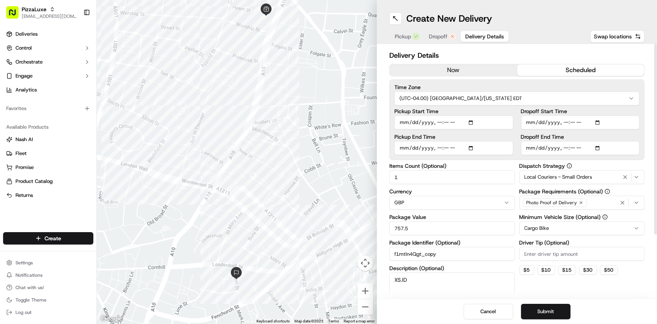
click at [445, 105] on html "PizzaLuxe lseguiran@nashhelp.com Toggle Sidebar Deliveries Control Orchestrate …" at bounding box center [328, 162] width 657 height 324
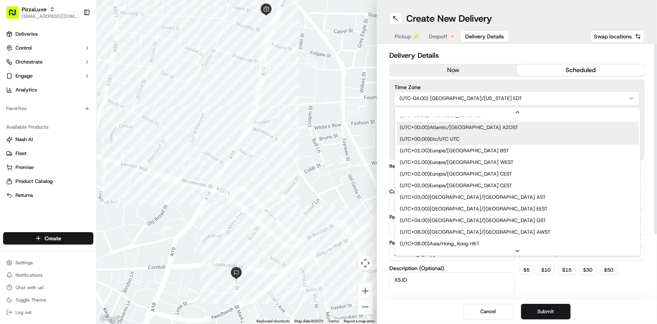
scroll to position [203, 0]
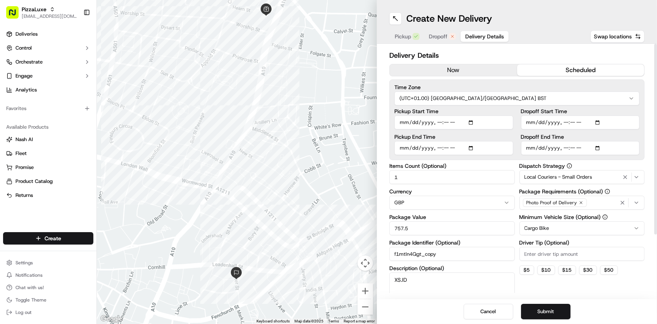
click at [436, 124] on input "Pickup Start Time" at bounding box center [454, 122] width 119 height 14
type input "2025-09-17T10:30"
click at [399, 153] on input "Pickup End Time" at bounding box center [454, 148] width 119 height 14
click at [437, 149] on input "Pickup End Time" at bounding box center [454, 148] width 119 height 14
type input "2025-09-17T10:45"
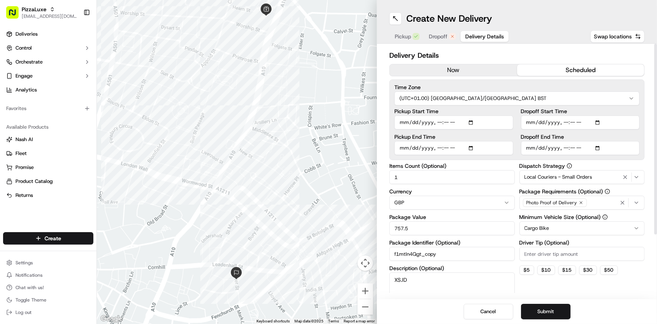
click at [532, 151] on input "Dropoff End Time" at bounding box center [580, 148] width 119 height 14
click at [566, 120] on input "Dropoff Start Time" at bounding box center [580, 122] width 119 height 14
type input "2025-09-17T10:45"
click at [530, 148] on input "Dropoff End Time" at bounding box center [580, 148] width 119 height 14
click at [562, 149] on input "Dropoff End Time" at bounding box center [580, 148] width 119 height 14
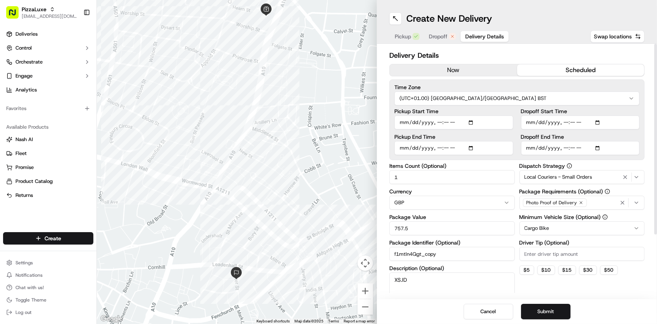
click at [572, 233] on html "PizzaLuxe lseguiran@nashhelp.com Toggle Sidebar Deliveries Control Orchestrate …" at bounding box center [328, 162] width 657 height 324
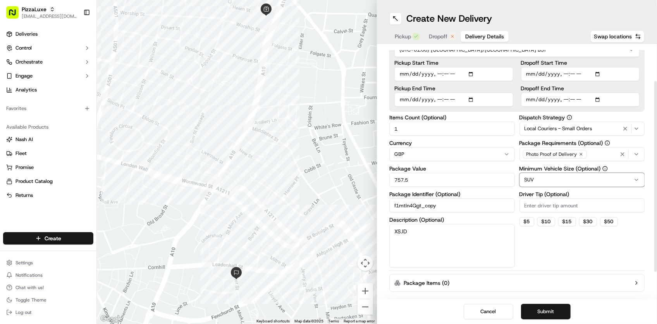
scroll to position [0, 0]
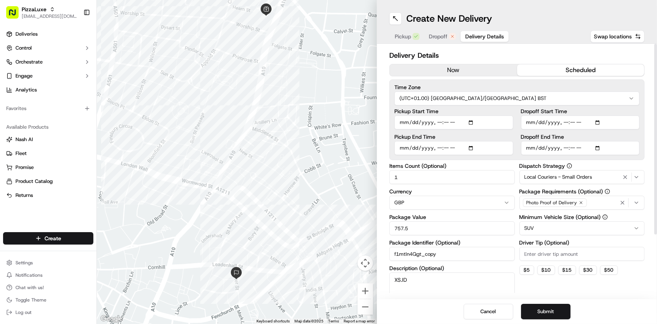
click at [433, 37] on span "Dropoff" at bounding box center [438, 37] width 19 height 8
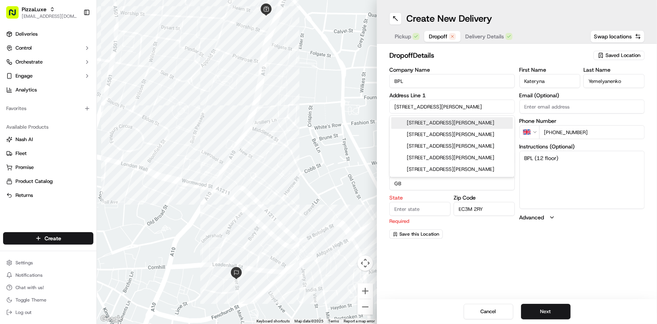
drag, startPoint x: 468, startPoint y: 105, endPoint x: 360, endPoint y: 106, distance: 108.5
click at [360, 106] on div "← Move left → Move right ↑ Move up ↓ Move down + Zoom in - Zoom out Home Jump l…" at bounding box center [377, 162] width 560 height 324
paste input ", London, UK"
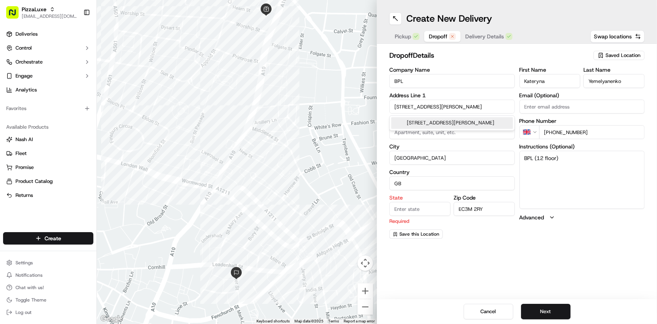
click at [460, 123] on div "5 Billiter St, London, UK" at bounding box center [452, 123] width 122 height 12
type input "5 Billiter St, London EC3A, UK"
type input "United Kingdom"
type input "England"
type input "EC3A"
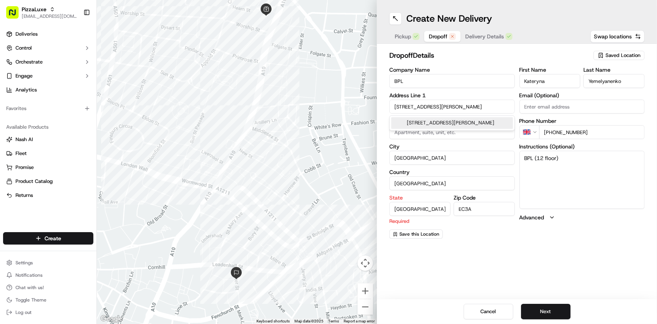
type input "5 Billiter Street"
click at [499, 256] on div "Create New Delivery Pickup Dropoff Delivery Details Swap locations dropoff Deta…" at bounding box center [517, 162] width 280 height 324
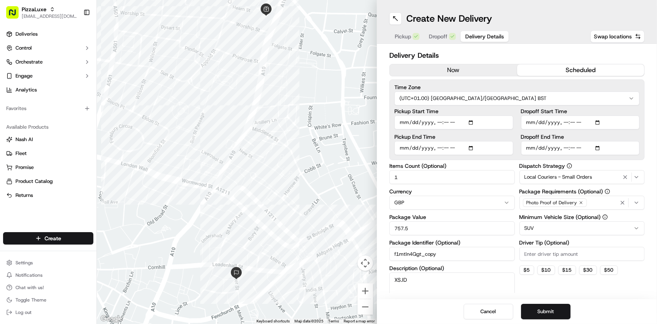
click at [492, 39] on span "Delivery Details" at bounding box center [484, 37] width 39 height 8
click at [562, 146] on input "Dropoff End Time" at bounding box center [580, 148] width 119 height 14
click at [599, 148] on input "Dropoff End Time" at bounding box center [580, 148] width 119 height 14
type input "2025-09-16T11:00"
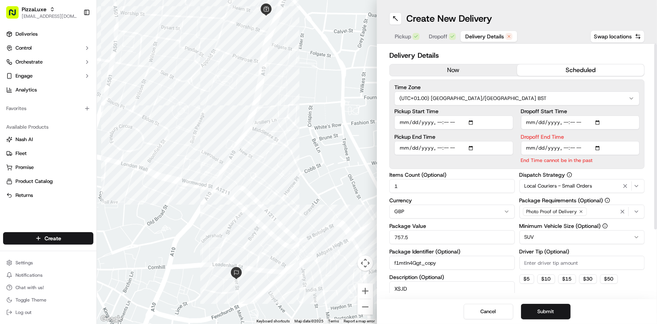
click at [545, 45] on div "Delivery Details now scheduled Time Zone (UTC+01.00) Europe/London BST Pickup S…" at bounding box center [517, 171] width 280 height 255
click at [539, 147] on input "Dropoff End Time" at bounding box center [580, 148] width 119 height 14
type input "2025-09-07T11:00"
click at [643, 165] on div "Time Zone (UTC+01.00) Europe/London BST Pickup Start Time Pickup End Time Dropo…" at bounding box center [516, 124] width 255 height 90
click at [610, 186] on div "Local Couriers - Small Orders" at bounding box center [583, 185] width 122 height 9
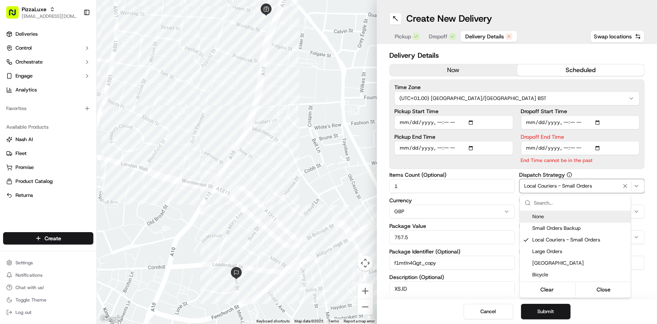
click at [559, 212] on div "None" at bounding box center [575, 217] width 111 height 12
click at [554, 217] on span "None" at bounding box center [579, 217] width 95 height 7
click at [647, 161] on html "PizzaLuxe lseguiran@nashhelp.com Toggle Sidebar Deliveries Control Orchestrate …" at bounding box center [328, 162] width 657 height 324
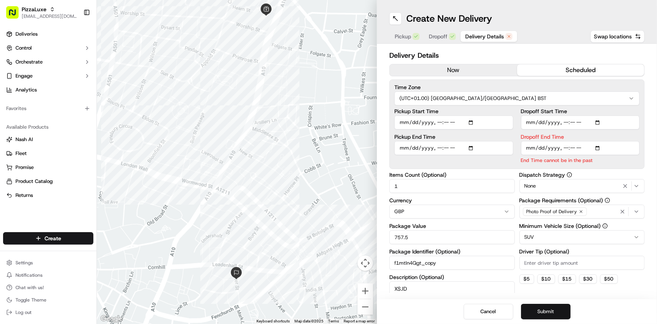
click at [551, 308] on button "Submit" at bounding box center [546, 312] width 50 height 16
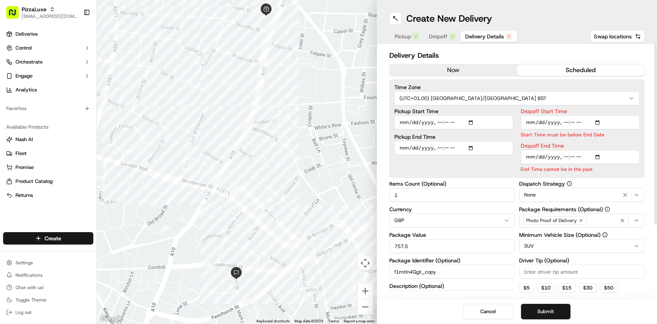
click at [572, 124] on input "Dropoff Start Time" at bounding box center [580, 122] width 119 height 14
type input "2025-09-17T10:50"
click at [640, 176] on div "Time Zone (UTC+01.00) Europe/London BST Pickup Start Time Pickup End Time Dropo…" at bounding box center [516, 128] width 255 height 98
click at [555, 308] on button "Submit" at bounding box center [546, 312] width 50 height 16
click at [541, 159] on input "Dropoff End Time" at bounding box center [580, 157] width 119 height 14
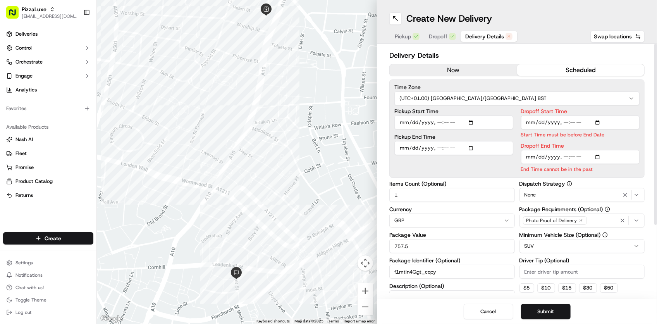
type input "2025-09-17T11:00"
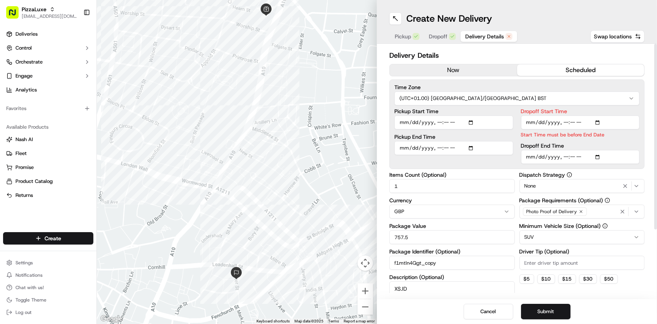
click at [573, 123] on input "Dropoff Start Time" at bounding box center [580, 122] width 119 height 14
type input "2025-09-17T10:45"
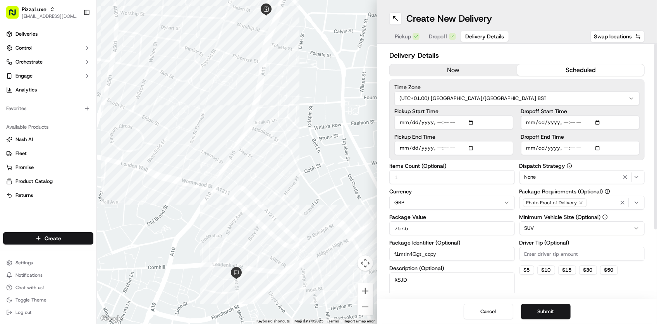
click at [646, 172] on div "Delivery Details now scheduled Time Zone (UTC+01.00) Europe/London BST Pickup S…" at bounding box center [517, 171] width 280 height 255
click at [564, 308] on button "Submit" at bounding box center [546, 312] width 50 height 16
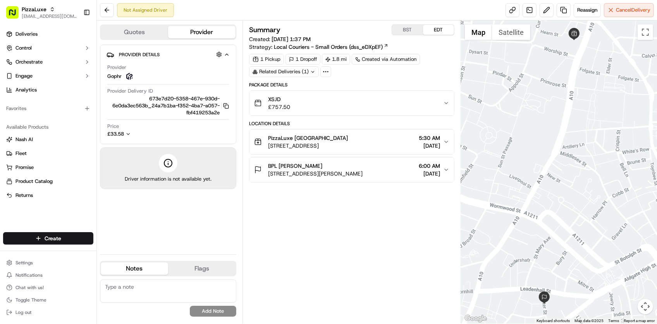
click at [346, 244] on div "Summary BST EDT Created: 09/16/2025 1:37 PM Strategy: Local Couriers - Small Or…" at bounding box center [351, 171] width 205 height 295
click at [351, 247] on div "Summary BST EDT Created: 09/16/2025 1:37 PM Strategy: Local Couriers - Small Or…" at bounding box center [351, 171] width 205 height 295
drag, startPoint x: 351, startPoint y: 247, endPoint x: 264, endPoint y: 284, distance: 94.9
click at [262, 286] on div "Summary BST EDT Created: 09/16/2025 1:37 PM Strategy: Local Couriers - Small Or…" at bounding box center [351, 171] width 205 height 295
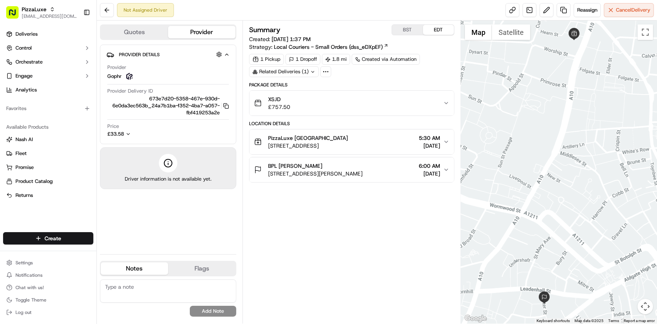
click at [309, 171] on span "5 Billiter St, London EC3A, UK" at bounding box center [315, 174] width 95 height 8
drag, startPoint x: 309, startPoint y: 171, endPoint x: 378, endPoint y: 167, distance: 69.5
click at [378, 167] on div "BPL Kateryna Yemelyanenko 5 Billiter St, London EC3A, UK 6:00 AM 09/17/2025" at bounding box center [348, 170] width 189 height 16
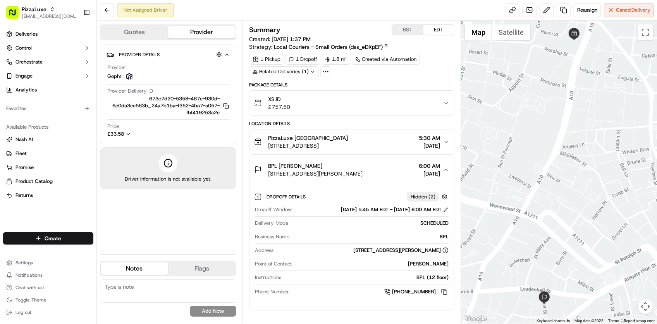
click at [407, 30] on button "BST" at bounding box center [407, 30] width 31 height 10
click at [405, 83] on div "Package Details" at bounding box center [351, 85] width 205 height 6
click at [148, 212] on div "Provider Details Hidden ( 4 ) Provider Gophr Provider Delivery ID 673e7d20-5358…" at bounding box center [168, 146] width 136 height 203
click at [321, 271] on div "Point of Contact Kateryna Yemelyanenko" at bounding box center [352, 265] width 194 height 10
click at [146, 3] on div "Not Assigned Driver" at bounding box center [145, 10] width 57 height 14
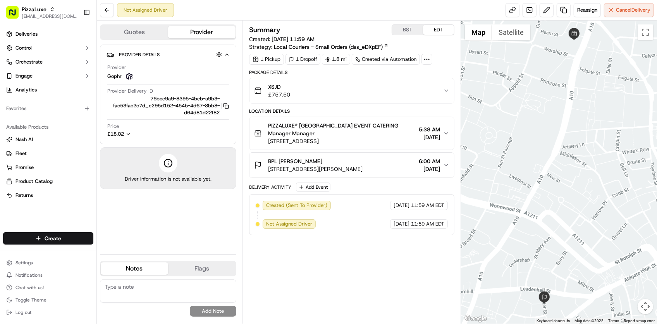
click at [411, 33] on button "BST" at bounding box center [407, 30] width 31 height 10
click at [316, 173] on span "[STREET_ADDRESS][PERSON_NAME]" at bounding box center [315, 169] width 95 height 8
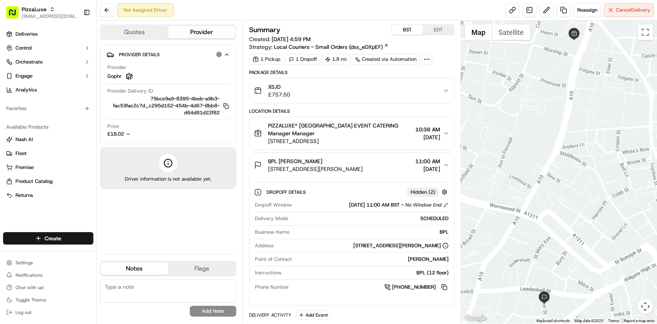
drag, startPoint x: 266, startPoint y: 169, endPoint x: 377, endPoint y: 171, distance: 110.5
click at [377, 171] on div "BPL [PERSON_NAME] [STREET_ADDRESS][PERSON_NAME] 11:00 AM [DATE]" at bounding box center [348, 165] width 189 height 16
copy span "[STREET_ADDRESS][PERSON_NAME]"
click at [322, 277] on div "Instructions BPL (12 floor)" at bounding box center [352, 274] width 194 height 10
drag, startPoint x: 444, startPoint y: 314, endPoint x: 447, endPoint y: 307, distance: 7.6
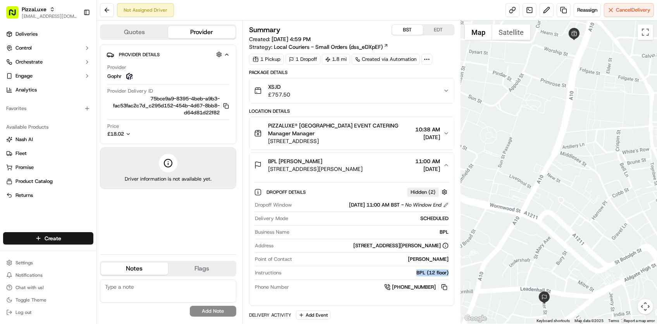
click at [444, 314] on div "Delivery Activity Add Event" at bounding box center [351, 314] width 205 height 9
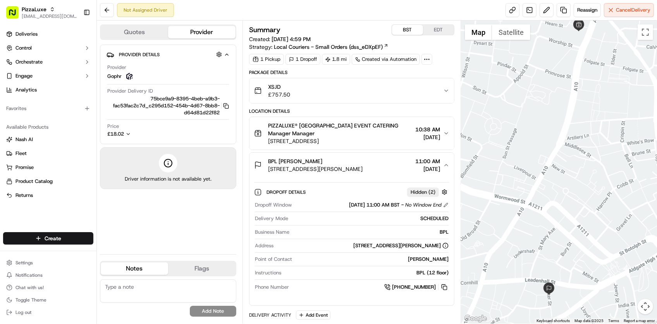
drag, startPoint x: 534, startPoint y: 211, endPoint x: 532, endPoint y: 196, distance: 15.6
click at [532, 196] on div at bounding box center [559, 172] width 196 height 303
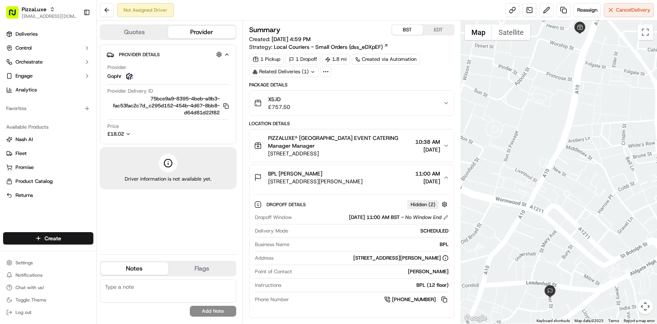
click at [361, 10] on div "Not Assigned Driver Reassign Cancel Delivery" at bounding box center [377, 10] width 560 height 21
click at [359, 22] on div "Summary BST EDT Created: [DATE] 4:59 PM Strategy: Local Couriers - Small Orders…" at bounding box center [352, 172] width 219 height 303
drag, startPoint x: 352, startPoint y: 17, endPoint x: 366, endPoint y: 8, distance: 17.0
click at [352, 17] on div "Not Assigned Driver Reassign Cancel Delivery" at bounding box center [377, 10] width 560 height 21
click at [602, 9] on div "Reassign Cancel Delivery" at bounding box center [580, 10] width 148 height 14
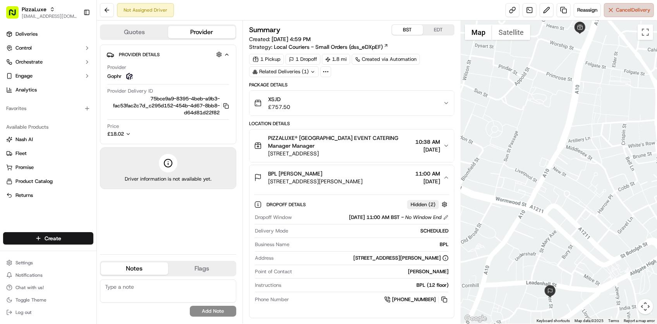
click at [606, 9] on button "Cancel Delivery" at bounding box center [629, 10] width 50 height 14
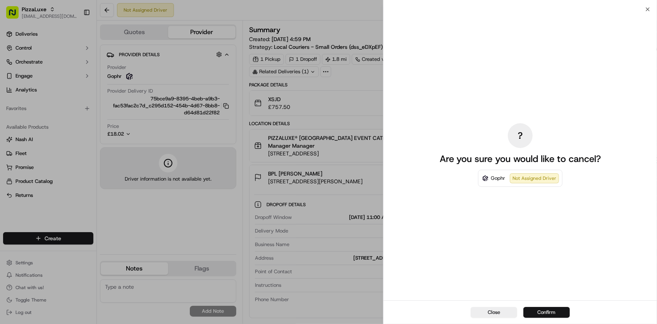
click at [541, 311] on button "Confirm" at bounding box center [547, 312] width 47 height 11
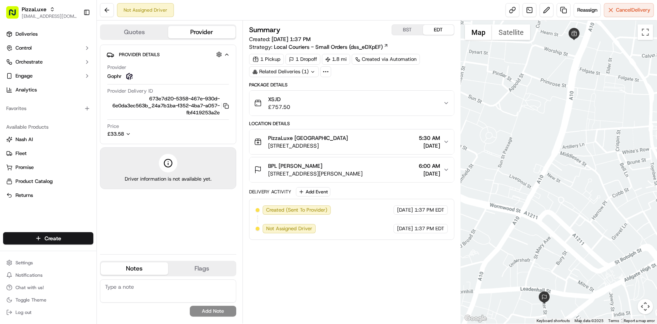
click at [143, 128] on div "Price £33.58" at bounding box center [168, 130] width 122 height 15
click at [378, 275] on div "Summary BST EDT Created: [DATE] 1:37 PM Strategy: Local Couriers - Small Orders…" at bounding box center [351, 171] width 205 height 295
click at [408, 33] on button "BST" at bounding box center [407, 30] width 31 height 10
click at [579, 9] on span "Reassign" at bounding box center [587, 10] width 20 height 7
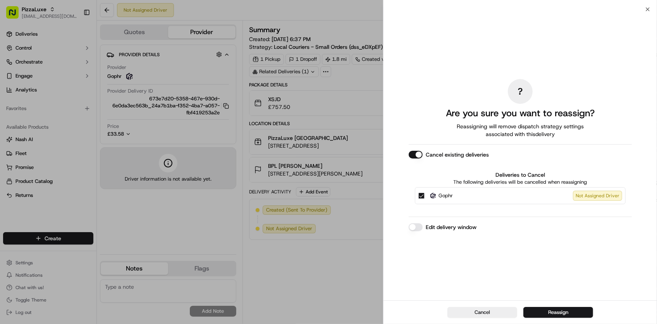
click at [416, 224] on button "Edit delivery window" at bounding box center [416, 227] width 14 height 8
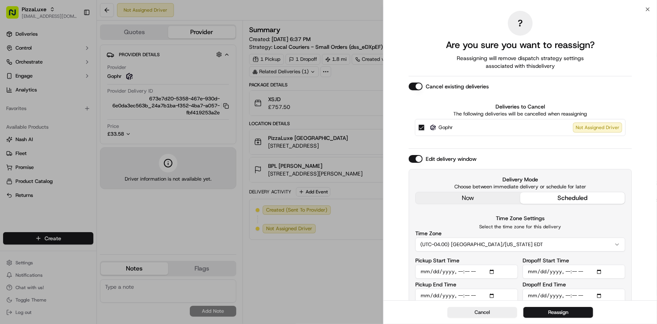
click at [489, 245] on button "(UTC-04.00) America/New York EDT" at bounding box center [520, 245] width 210 height 14
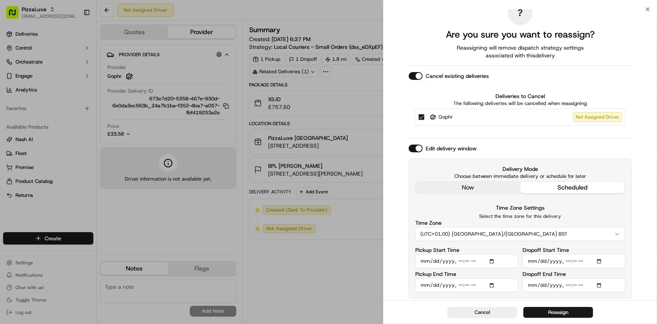
click at [458, 260] on input "Pickup Start Time" at bounding box center [466, 261] width 103 height 14
type input "2025-09-17T11:00"
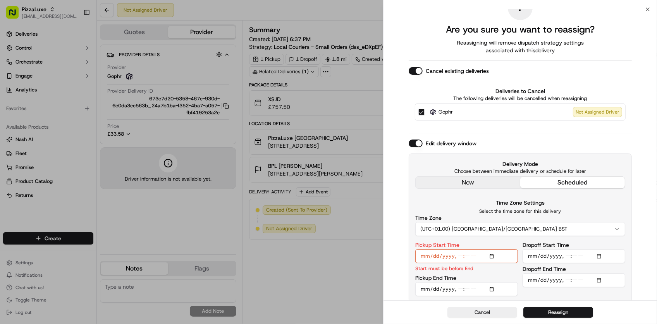
scroll to position [20, 0]
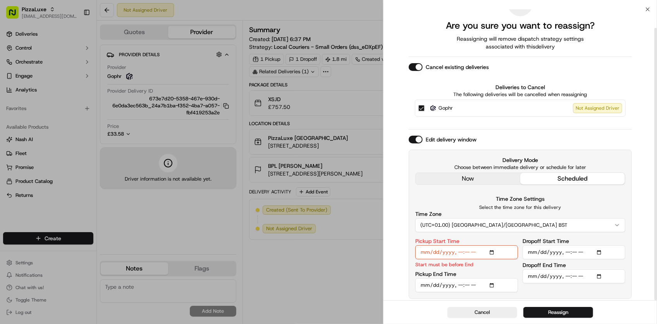
click at [460, 287] on input "Pickup End Time" at bounding box center [466, 285] width 103 height 14
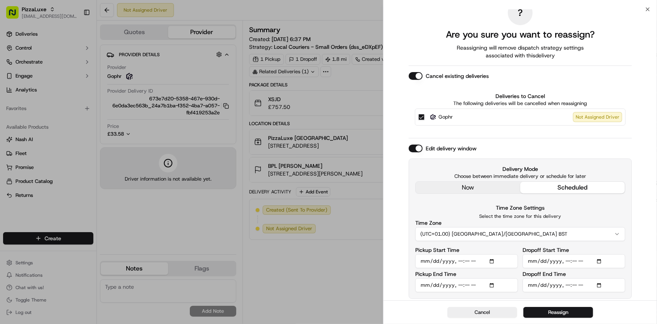
scroll to position [10, 0]
type input "2025-09-17T11:10"
click at [565, 264] on input "Dropoff Start Time" at bounding box center [574, 261] width 103 height 14
click at [574, 264] on input "Dropoff Start Time" at bounding box center [574, 261] width 103 height 14
click at [574, 255] on input "Dropoff Start Time" at bounding box center [574, 261] width 103 height 14
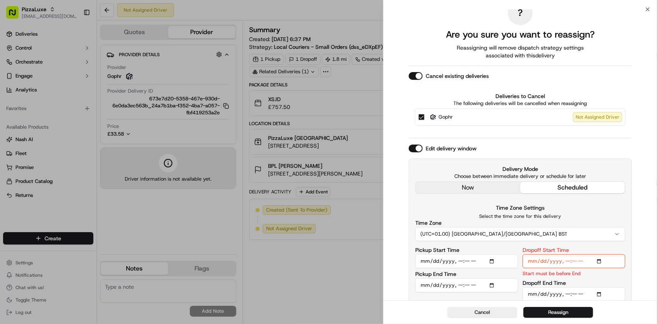
type input "2025-09-17T11:20"
click at [568, 296] on input "Dropoff End Time" at bounding box center [574, 294] width 103 height 14
type input "2025-09-17T11:30"
click at [641, 289] on div "? Are you sure you want to reassign? Reassigning will remove dispatch strategy …" at bounding box center [521, 150] width 274 height 302
click at [629, 288] on div "Delivery Mode Choose between immediate delivery or schedule for later now sched…" at bounding box center [520, 229] width 223 height 140
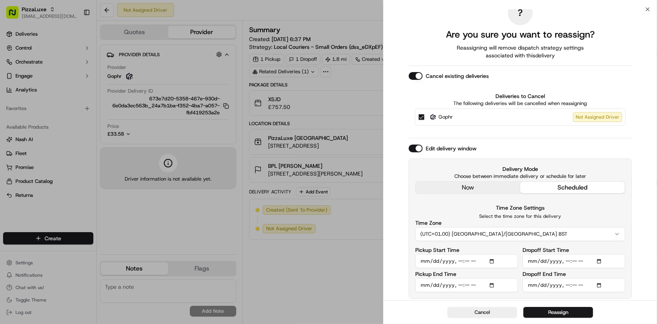
click at [629, 289] on div "Delivery Mode Choose between immediate delivery or schedule for later now sched…" at bounding box center [520, 229] width 223 height 140
click at [551, 310] on button "Reassign" at bounding box center [559, 312] width 70 height 11
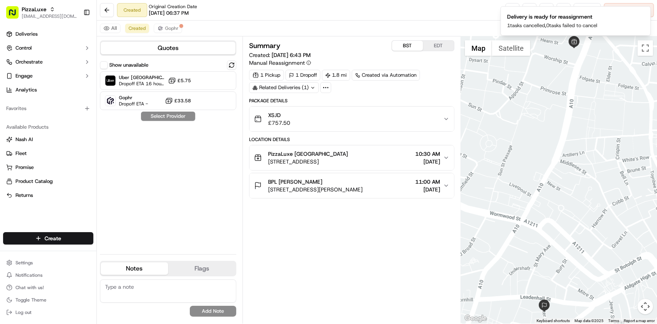
click at [146, 171] on div "Show unavailable Uber UK Dropoff ETA 16 hours £5.75 Gophr Dropoff ETA - £33.58 …" at bounding box center [168, 154] width 136 height 188
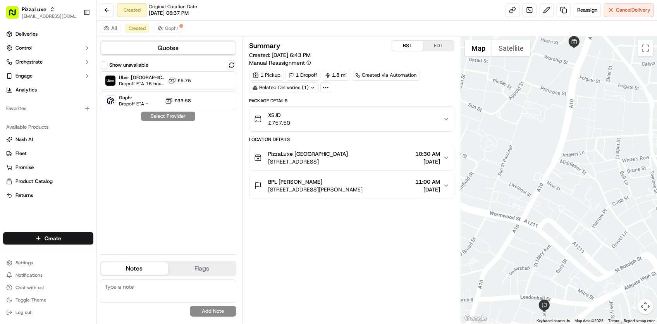
click at [348, 123] on div "XSJD £757.50" at bounding box center [348, 119] width 189 height 16
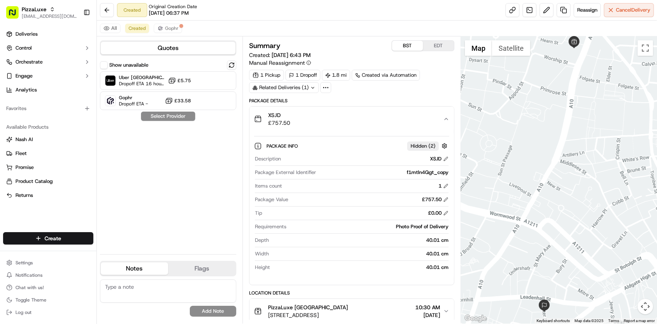
click at [349, 123] on div "XSJD £757.50" at bounding box center [348, 119] width 189 height 16
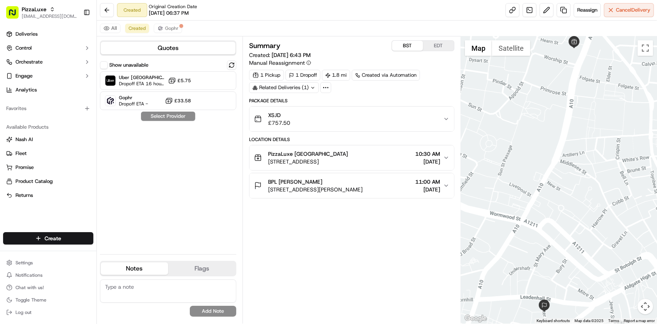
click at [212, 155] on div "Show unavailable Uber UK Dropoff ETA 16 hours £5.75 Gophr Dropoff ETA - £33.58 …" at bounding box center [168, 154] width 136 height 188
click at [225, 109] on div "Gophr Dropoff ETA - £33.58" at bounding box center [168, 100] width 136 height 19
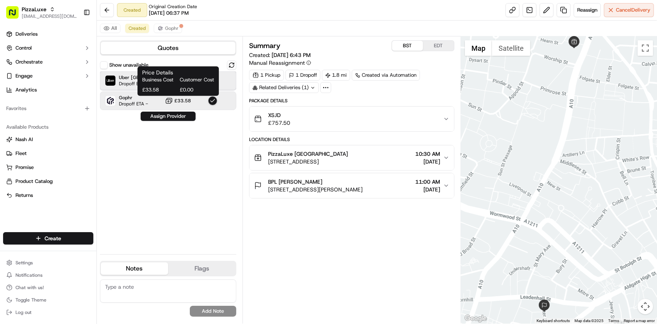
click at [223, 81] on div "Uber UK Dropoff ETA 16 hours £5.75" at bounding box center [168, 80] width 136 height 19
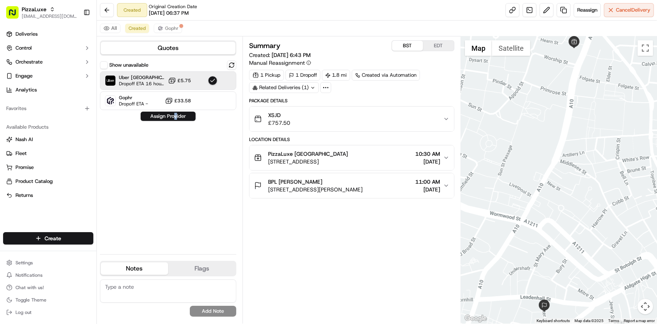
click at [175, 169] on div "Show unavailable Uber UK Dropoff ETA 16 hours £5.75 Gophr Dropoff ETA - £33.58 …" at bounding box center [168, 154] width 136 height 188
click at [134, 98] on span "Gophr" at bounding box center [133, 98] width 29 height 6
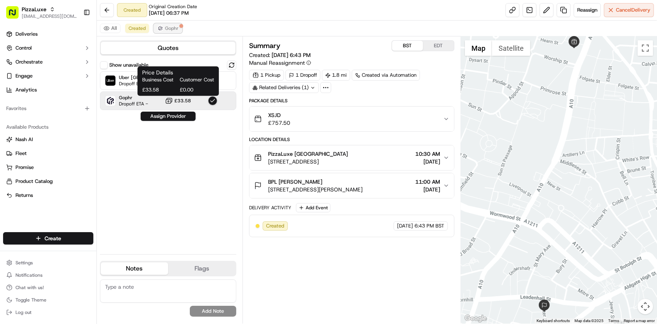
click at [172, 25] on span "Gophr" at bounding box center [172, 28] width 14 height 6
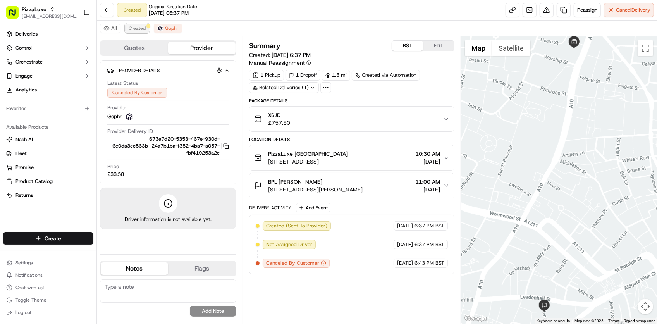
click at [144, 29] on span "Created" at bounding box center [137, 28] width 17 height 6
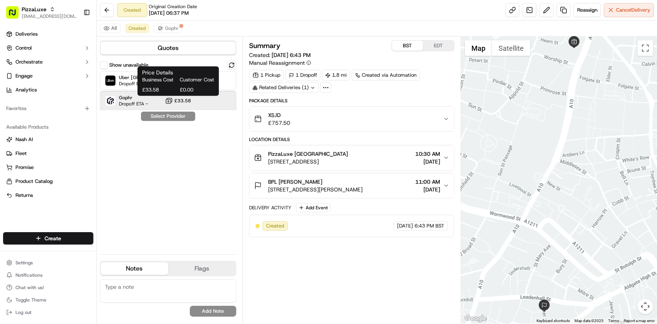
click at [224, 101] on div "Gophr Dropoff ETA - £33.58" at bounding box center [168, 100] width 136 height 19
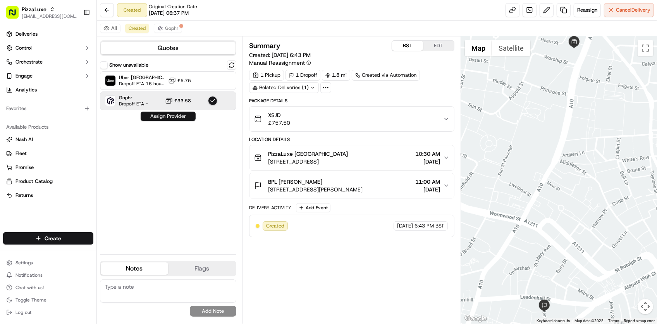
click at [181, 117] on button "Assign Provider" at bounding box center [168, 116] width 55 height 9
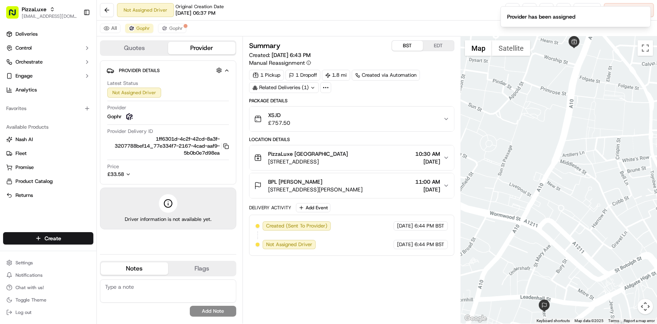
click at [396, 156] on div "PizzaLuxe London 2 Principal Pl, London, England EC2A 2BA, GB 10:30 AM 09/17/20…" at bounding box center [348, 158] width 189 height 16
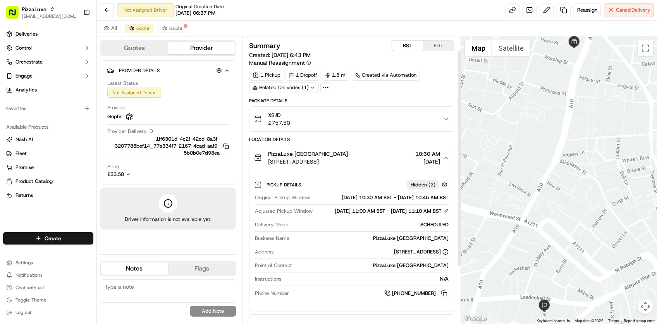
scroll to position [93, 0]
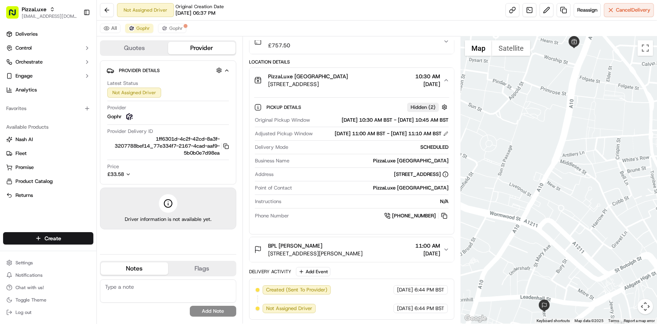
click at [144, 177] on button "£33.58" at bounding box center [141, 174] width 68 height 7
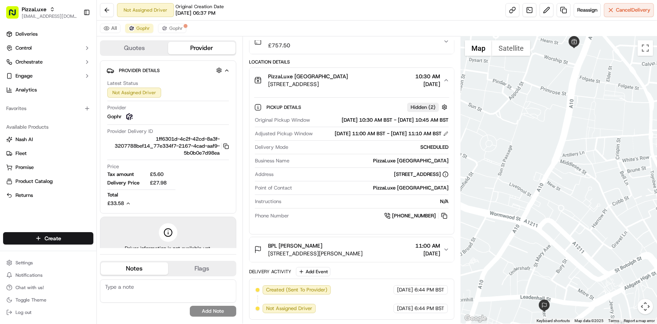
click at [322, 249] on span "BPL Kateryna Yemelyanenko" at bounding box center [295, 246] width 54 height 8
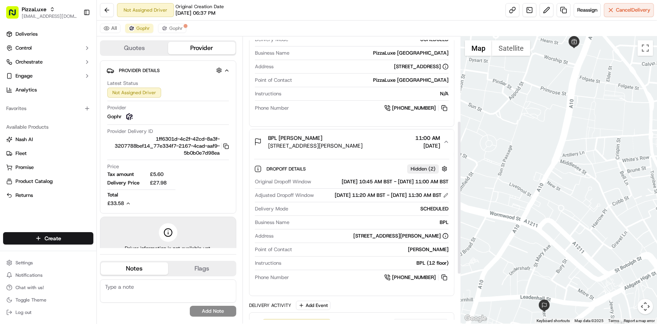
scroll to position [190, 0]
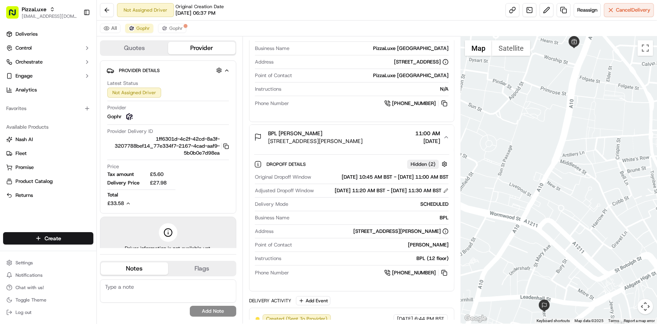
click at [345, 265] on div "Instructions BPL (12 floor)" at bounding box center [352, 260] width 194 height 10
click at [276, 262] on span "Instructions" at bounding box center [268, 258] width 26 height 7
click at [302, 11] on div "Not Assigned Driver Original Creation Date 09/16/2025 06:37 PM Reassign Cancel …" at bounding box center [377, 10] width 560 height 21
click at [128, 171] on span "Tax amount" at bounding box center [127, 174] width 41 height 7
click at [322, 39] on div "Summary BST EDT Created: 09/16/2025 6:43 PM Manual Reassignment 1 Pickup 1 Drop…" at bounding box center [352, 179] width 219 height 287
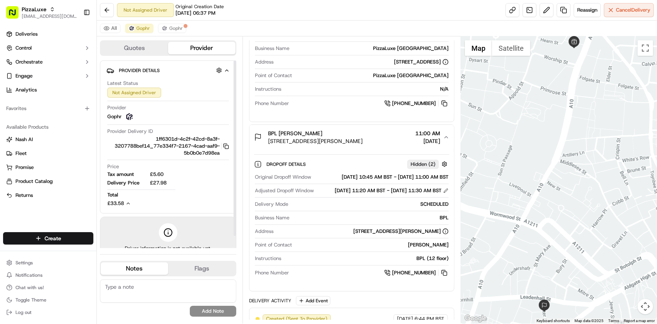
click at [326, 4] on div "Not Assigned Driver Original Creation Date 09/16/2025 06:37 PM Reassign Cancel …" at bounding box center [377, 10] width 560 height 21
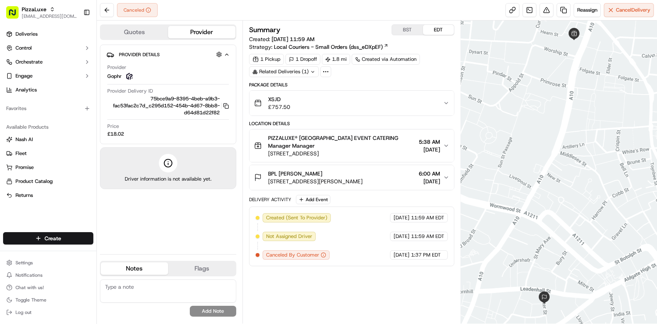
click at [160, 14] on div "Canceled Reassign Cancel Delivery" at bounding box center [377, 10] width 560 height 21
click at [292, 72] on div "Related Deliveries (1)" at bounding box center [284, 71] width 70 height 11
click at [297, 90] on span "job_WEjnjQtk5VGqdQKMvrYJA5" at bounding box center [301, 89] width 75 height 7
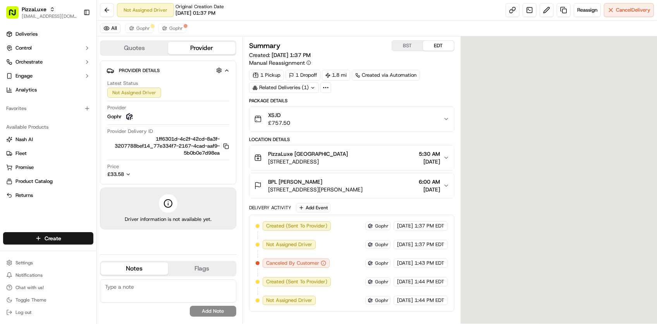
click at [140, 102] on div "Latest Status Not Assigned Driver Provider Gophr Provider Delivery ID 1ff6301d-…" at bounding box center [168, 129] width 123 height 104
click at [141, 103] on div "Latest Status Not Assigned Driver Provider Gophr Provider Delivery ID 1ff6301d-…" at bounding box center [168, 129] width 123 height 104
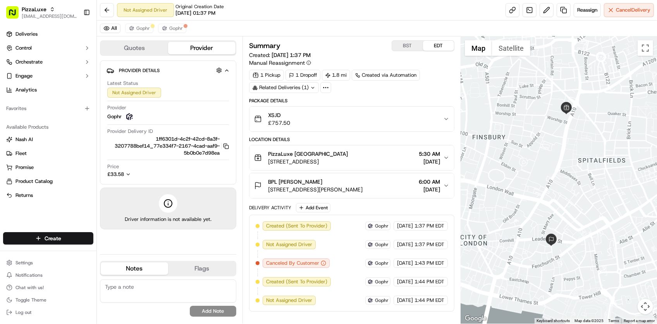
click at [241, 16] on div "Not Assigned Driver Original Creation Date [DATE] 01:37 PM Reassign Cancel Deli…" at bounding box center [377, 10] width 560 height 21
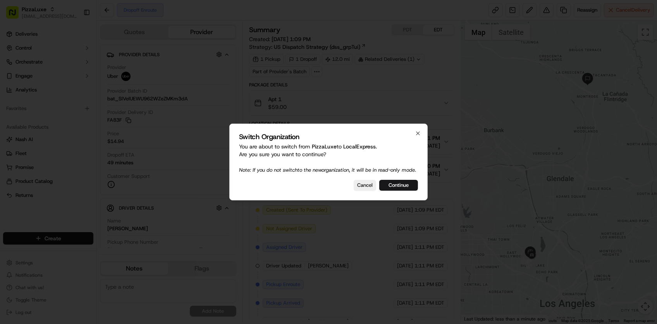
click at [320, 273] on div at bounding box center [328, 162] width 657 height 324
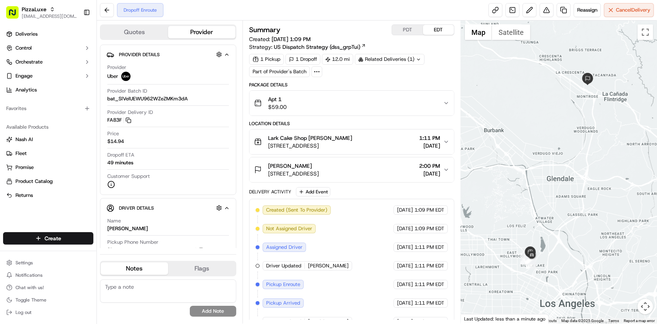
click at [371, 227] on div "Created (Sent To Provider) Uber [DATE] 1:09 PM EDT Not Assigned Driver Uber [DA…" at bounding box center [352, 293] width 192 height 177
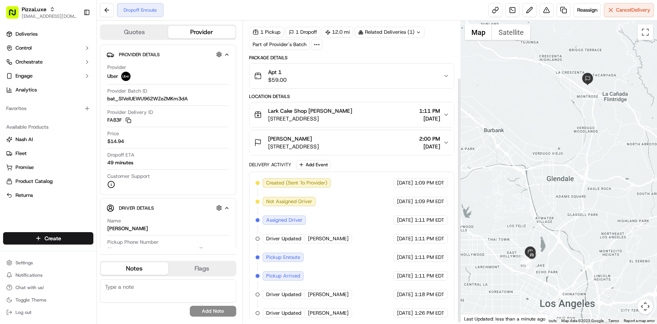
scroll to position [72, 0]
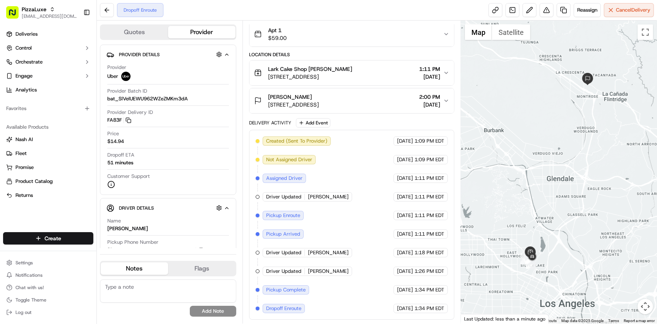
click at [150, 10] on div "Dropoff Enroute" at bounding box center [140, 10] width 47 height 14
click at [374, 283] on div "Created (Sent To Provider) Uber [DATE] 1:09 PM EDT Not Assigned Driver Uber [DA…" at bounding box center [352, 224] width 192 height 177
drag, startPoint x: 50, startPoint y: 210, endPoint x: 49, endPoint y: 198, distance: 11.2
click at [50, 210] on div "Deliveries Control Orchestrate Engage Analytics Favorites Available Products [P…" at bounding box center [48, 125] width 97 height 201
click at [121, 16] on div "Dropoff Enroute" at bounding box center [140, 10] width 47 height 14
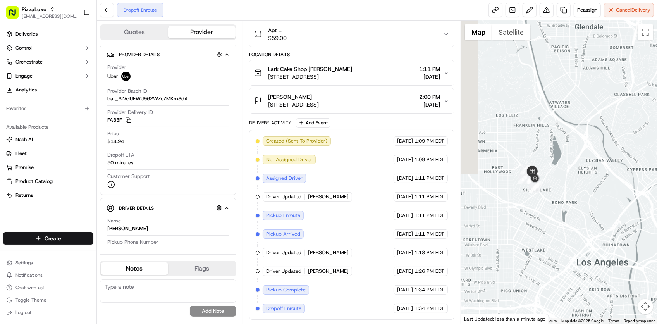
drag, startPoint x: 551, startPoint y: 243, endPoint x: 579, endPoint y: 134, distance: 113.2
click at [579, 134] on div at bounding box center [559, 172] width 196 height 303
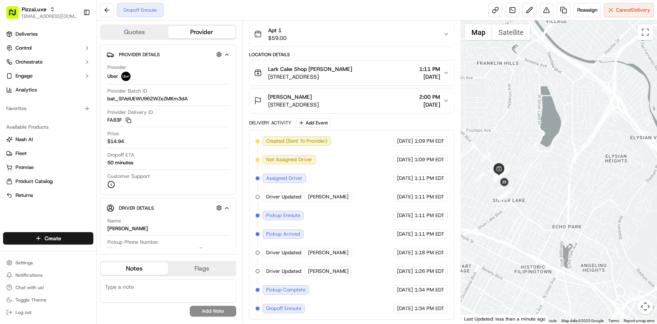
drag, startPoint x: 526, startPoint y: 193, endPoint x: 530, endPoint y: 203, distance: 11.3
click at [530, 203] on div at bounding box center [559, 172] width 196 height 303
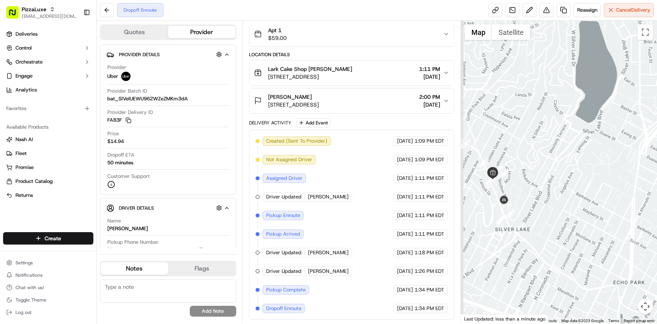
click at [543, 221] on div at bounding box center [559, 172] width 196 height 303
drag, startPoint x: 526, startPoint y: 199, endPoint x: 535, endPoint y: 208, distance: 12.9
click at [535, 208] on div at bounding box center [559, 172] width 196 height 303
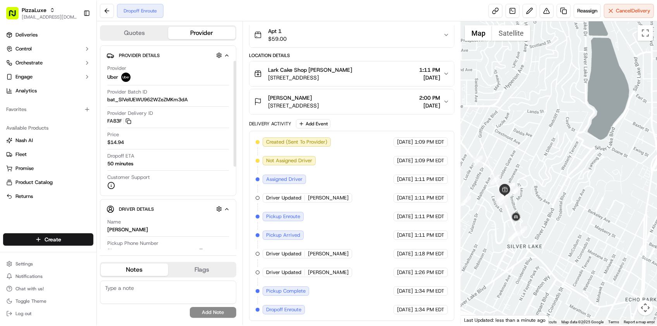
scroll to position [97, 0]
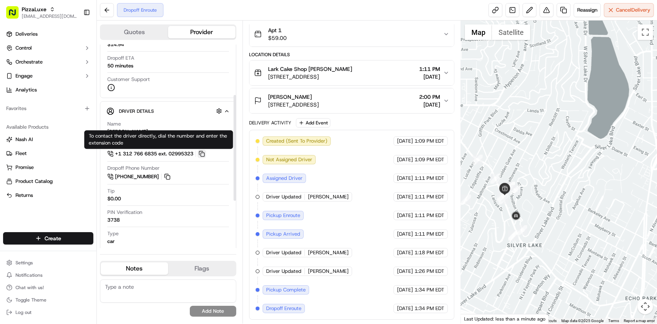
click at [204, 152] on button at bounding box center [202, 154] width 9 height 9
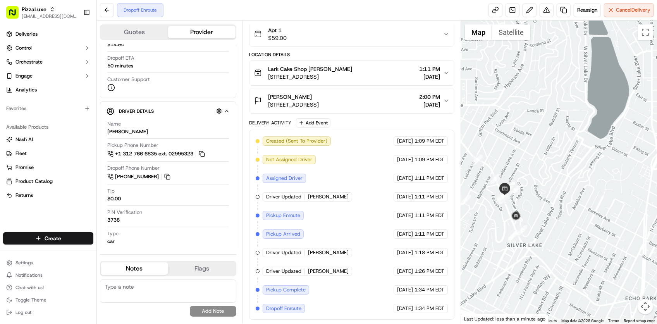
click at [348, 275] on div "Created (Sent To Provider) Uber 09/16/2025 1:09 PM EDT Not Assigned Driver Uber…" at bounding box center [352, 224] width 192 height 177
click at [353, 277] on div "Created (Sent To Provider) Uber 09/16/2025 1:09 PM EDT Not Assigned Driver Uber…" at bounding box center [352, 224] width 192 height 177
click at [353, 278] on div "Created (Sent To Provider) Uber 09/16/2025 1:09 PM EDT Not Assigned Driver Uber…" at bounding box center [352, 224] width 192 height 177
click at [371, 281] on div "Created (Sent To Provider) Uber 09/16/2025 1:09 PM EDT Not Assigned Driver Uber…" at bounding box center [352, 224] width 192 height 177
click at [372, 281] on div "Created (Sent To Provider) Uber 09/16/2025 1:09 PM EDT Not Assigned Driver Uber…" at bounding box center [352, 224] width 192 height 177
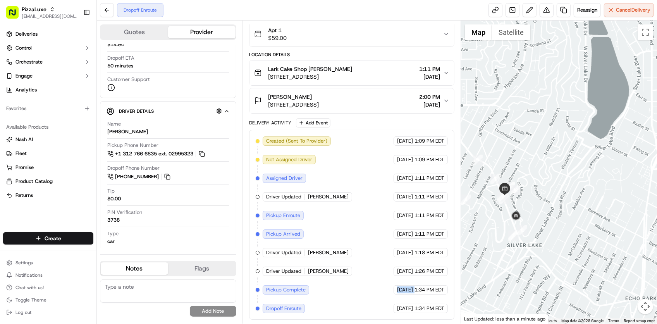
click at [372, 281] on div "Created (Sent To Provider) Uber 09/16/2025 1:09 PM EDT Not Assigned Driver Uber…" at bounding box center [352, 224] width 192 height 177
drag, startPoint x: 372, startPoint y: 281, endPoint x: 346, endPoint y: 247, distance: 43.3
click at [346, 247] on div "Created (Sent To Provider) Uber 09/16/2025 1:09 PM EDT Not Assigned Driver Uber…" at bounding box center [352, 224] width 192 height 177
click at [368, 271] on div "Created (Sent To Provider) Uber 09/16/2025 1:09 PM EDT Not Assigned Driver Uber…" at bounding box center [352, 224] width 192 height 177
click at [150, 239] on div "Type car" at bounding box center [168, 237] width 122 height 15
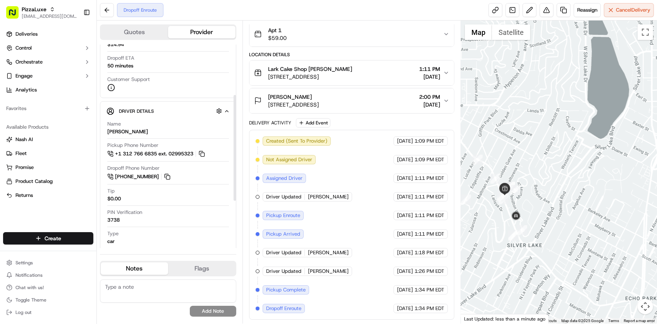
drag, startPoint x: 10, startPoint y: 212, endPoint x: 0, endPoint y: 218, distance: 11.5
click at [10, 212] on div "Deliveries Control Orchestrate Engage Analytics Favorites Available Products Na…" at bounding box center [48, 125] width 97 height 201
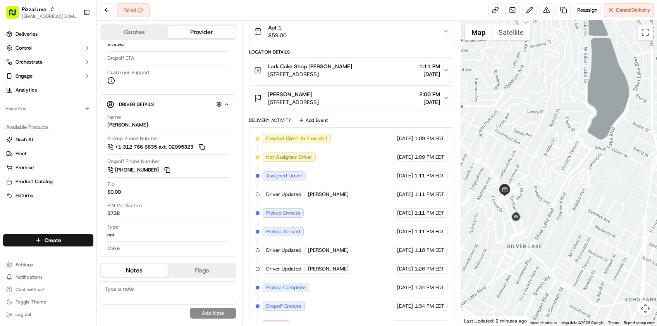
click at [415, 19] on div "Failed Reassign Cancel Delivery" at bounding box center [377, 10] width 560 height 21
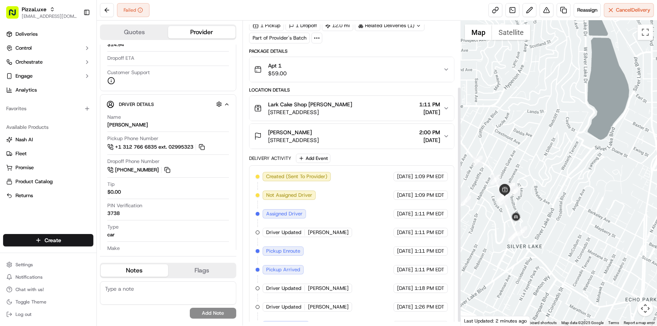
scroll to position [89, 0]
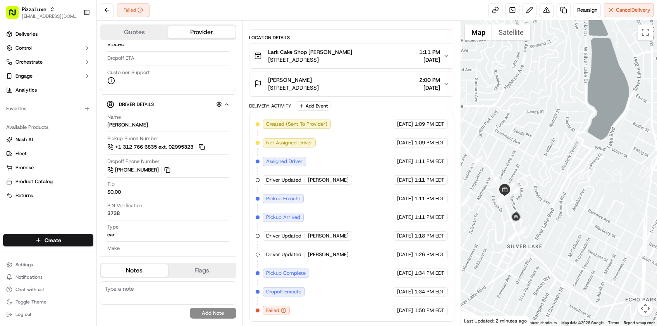
click at [117, 311] on div "No results found Add Note" at bounding box center [168, 299] width 136 height 37
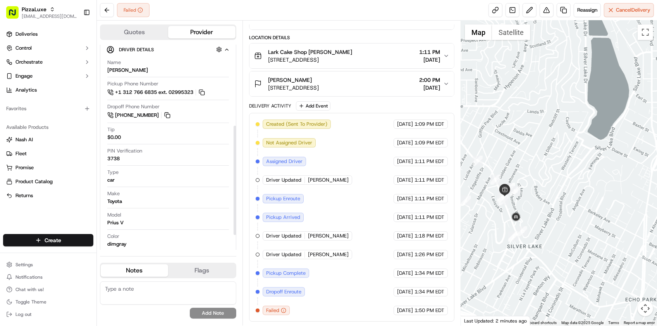
scroll to position [179, 0]
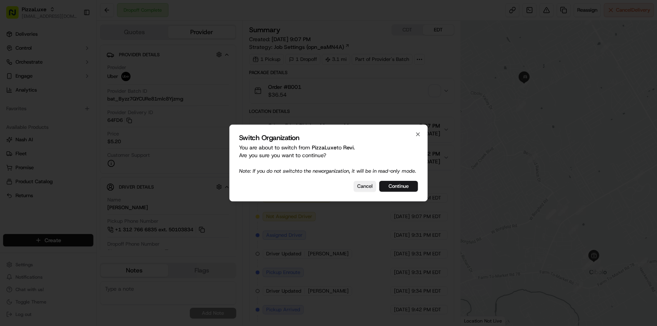
click at [398, 188] on button "Continue" at bounding box center [398, 186] width 39 height 11
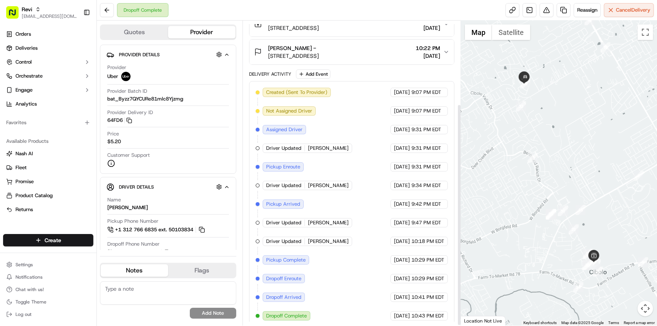
scroll to position [114, 0]
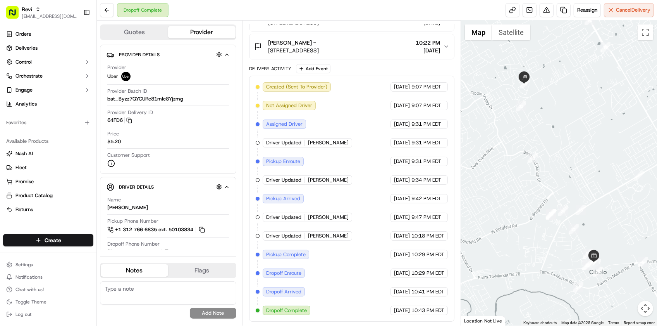
click at [353, 229] on div "Created (Sent To Provider) Uber [DATE] 9:07 PM EDT Not Assigned Driver Uber [DA…" at bounding box center [352, 198] width 192 height 233
click at [340, 257] on div "Created (Sent To Provider) Uber [DATE] 9:07 PM EDT Not Assigned Driver Uber [DA…" at bounding box center [352, 198] width 192 height 233
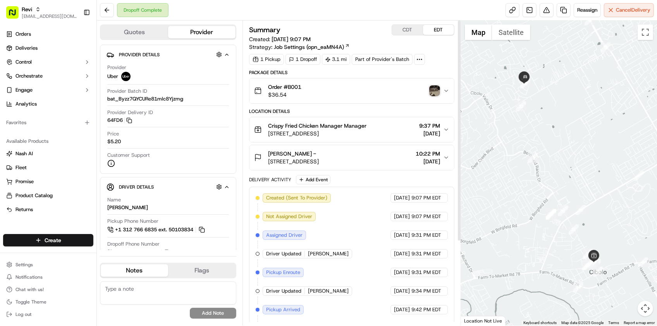
click at [433, 92] on img "button" at bounding box center [434, 90] width 11 height 11
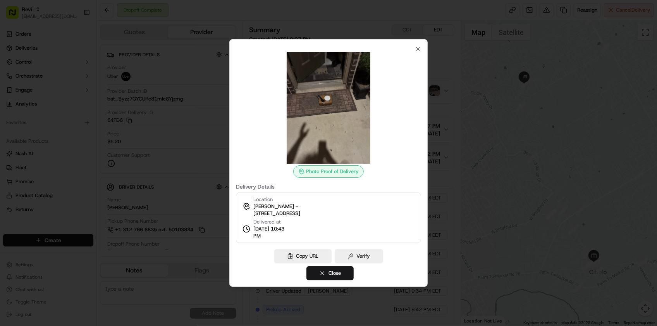
click at [439, 69] on div at bounding box center [328, 163] width 657 height 326
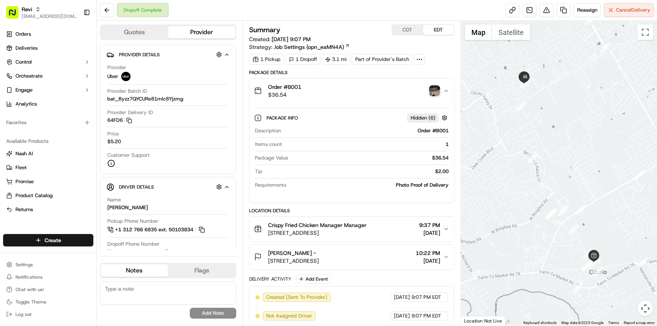
drag, startPoint x: 339, startPoint y: 278, endPoint x: 366, endPoint y: 232, distance: 53.6
click at [340, 278] on div "Delivery Activity Add Event" at bounding box center [351, 278] width 205 height 9
click at [543, 11] on button at bounding box center [547, 10] width 14 height 14
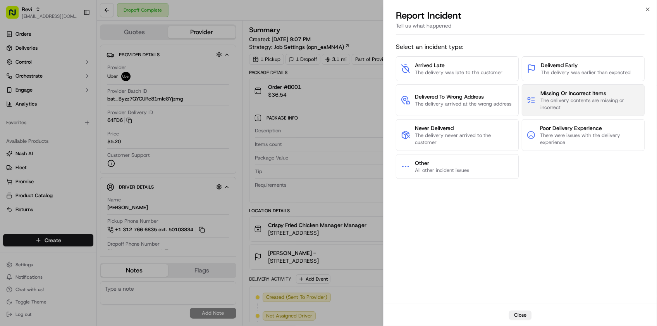
click at [570, 107] on span "The delivery contents are missing or incorrect" at bounding box center [590, 104] width 99 height 14
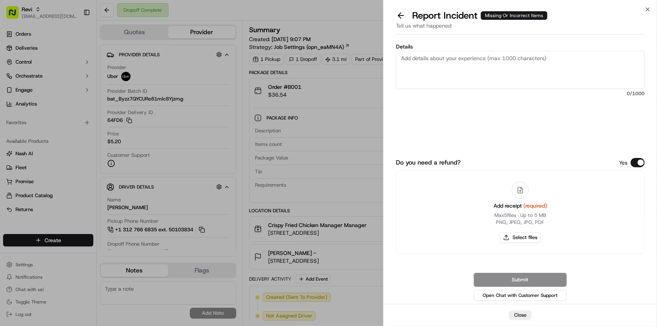
click at [570, 107] on div "Details 0 /1000" at bounding box center [520, 95] width 249 height 103
drag, startPoint x: 570, startPoint y: 107, endPoint x: 632, endPoint y: 160, distance: 80.8
click at [633, 160] on button "Do you need a refund?" at bounding box center [638, 162] width 14 height 9
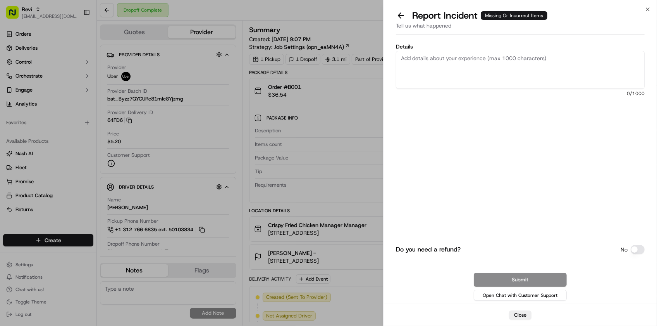
click at [512, 57] on textarea "Details" at bounding box center [520, 70] width 249 height 38
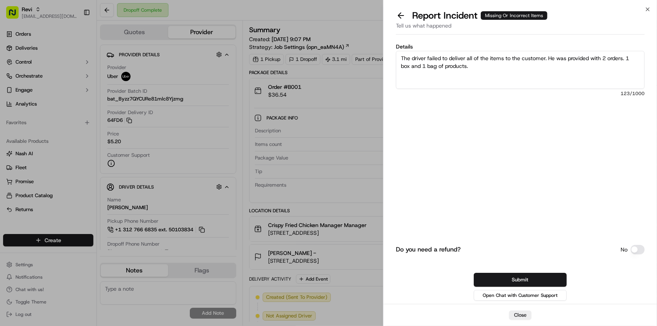
click at [493, 81] on textarea "The driver failed to deliver all of the items to the customer. He was provided …" at bounding box center [520, 70] width 249 height 38
click at [499, 67] on textarea "The driver failed to deliver all of the items to the customer. He was provided …" at bounding box center [520, 70] width 249 height 38
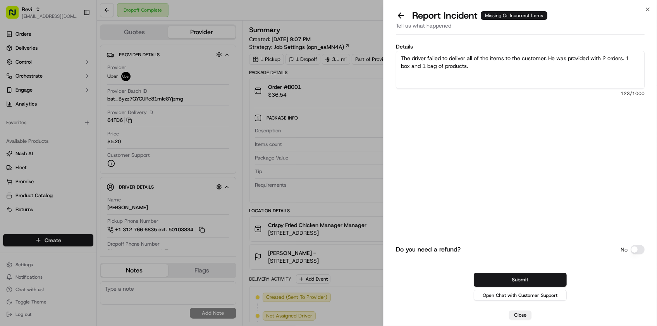
click at [508, 59] on textarea "The driver failed to deliver all of the items to the customer. He was provided …" at bounding box center [520, 70] width 249 height 38
click at [510, 73] on textarea "The driver failed to deliver all of the items to the customer. He was provided …" at bounding box center [520, 70] width 249 height 38
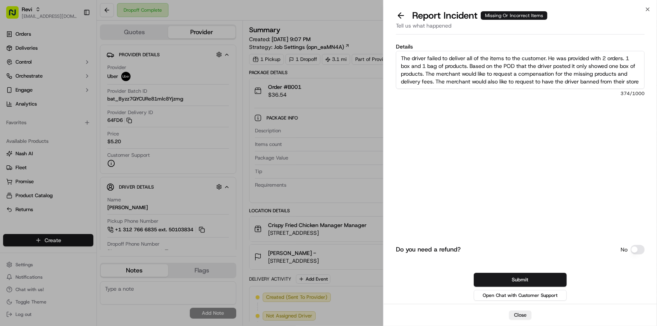
scroll to position [4, 0]
type textarea "The driver failed to deliver all of the items to the customer. He was provided …"
drag, startPoint x: 132, startPoint y: 34, endPoint x: 479, endPoint y: 90, distance: 351.3
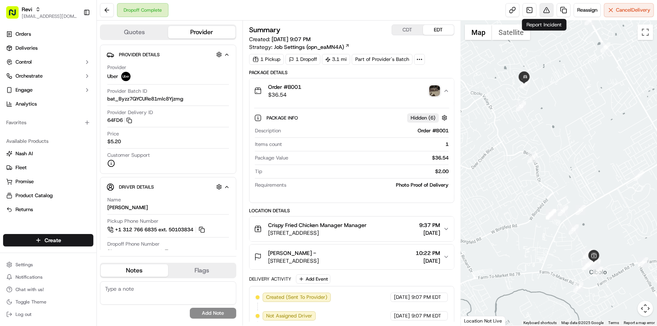
click at [548, 11] on button at bounding box center [547, 10] width 14 height 14
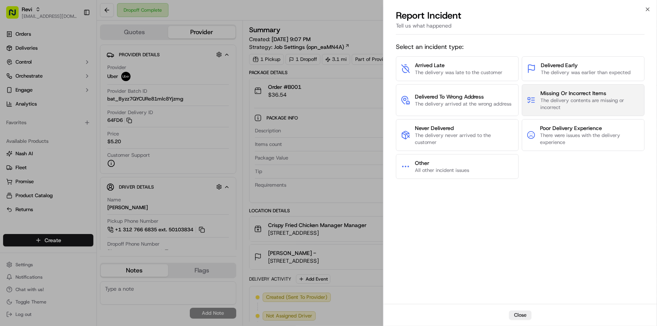
click at [576, 96] on span "Missing Or Incorrect Items" at bounding box center [590, 93] width 99 height 8
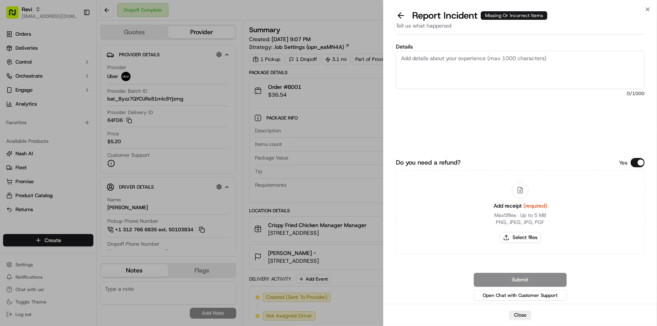
click at [533, 69] on textarea "Details" at bounding box center [520, 70] width 249 height 38
paste textarea "The driver failed to deliver all of the items to the customer. He was assigned …"
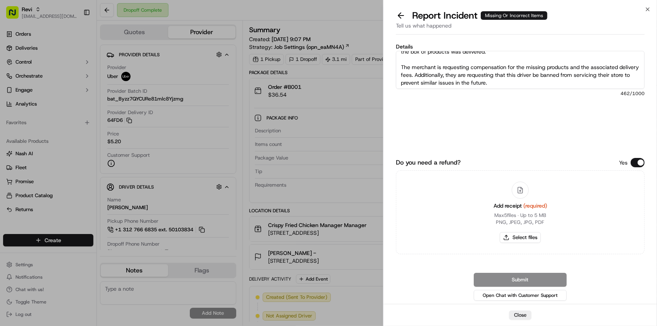
scroll to position [39, 0]
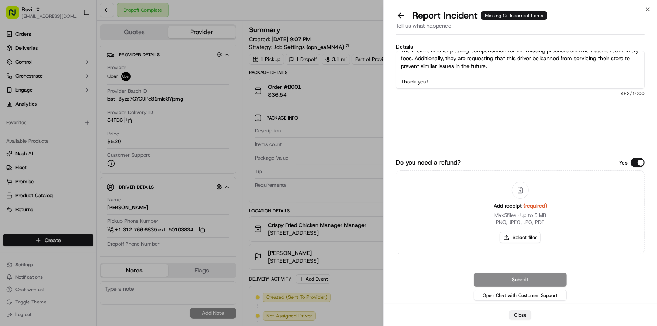
click at [636, 157] on div "Do you need a refund? Yes Add receipt (required) Max 5 files ∙ Up to 5 MB PNG, …" at bounding box center [520, 228] width 249 height 147
click at [634, 160] on button "Do you need a refund?" at bounding box center [638, 162] width 14 height 9
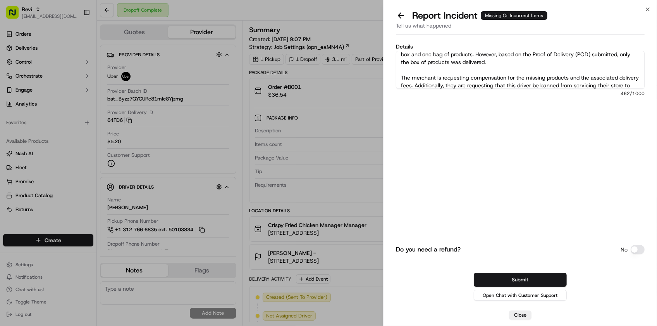
scroll to position [0, 0]
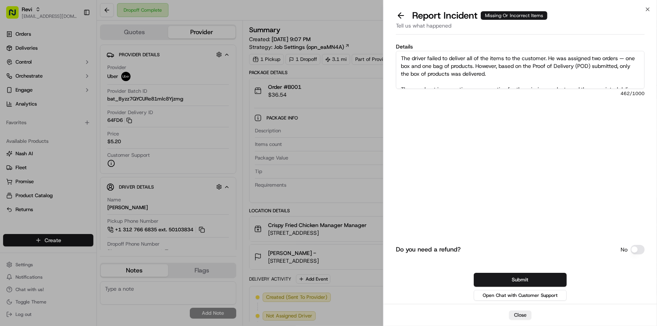
click at [429, 80] on textarea "The driver failed to deliver all of the items to the customer. He was assigned …" at bounding box center [520, 70] width 249 height 38
click at [401, 84] on textarea "The driver failed to deliver all of the items to the customer. He was assigned …" at bounding box center [520, 70] width 249 height 38
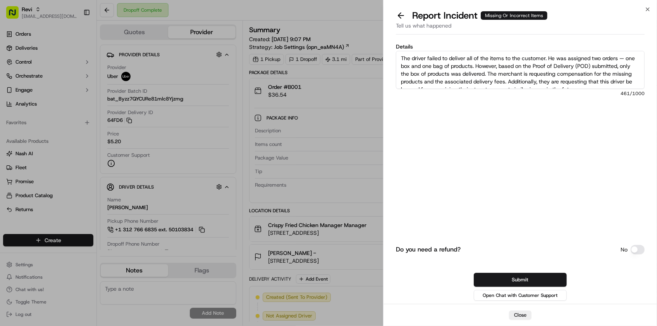
scroll to position [23, 0]
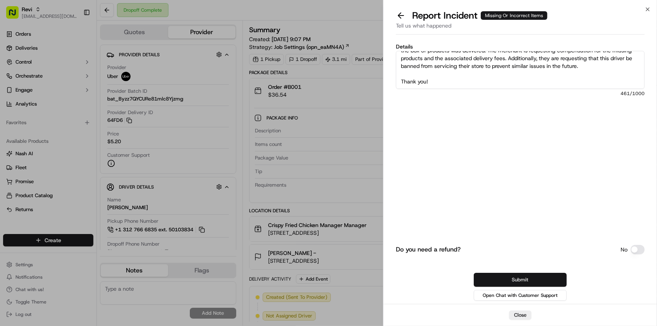
type textarea "The driver failed to deliver all of the items to the customer. He was assigned …"
click at [522, 278] on button "Submit" at bounding box center [520, 279] width 93 height 14
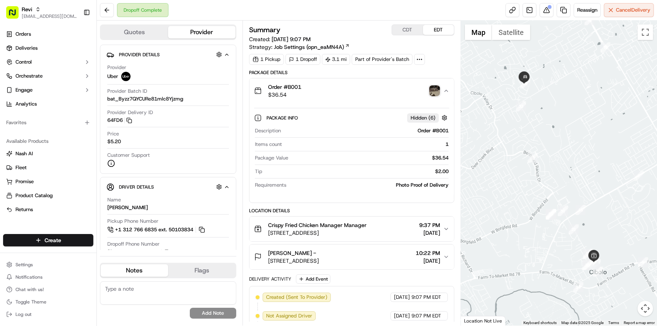
click at [107, 307] on div "No results found Add Note" at bounding box center [168, 299] width 136 height 37
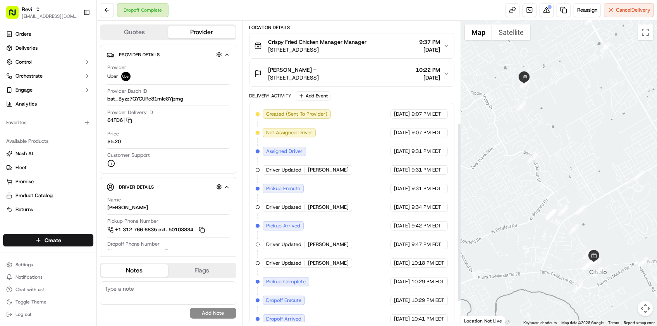
scroll to position [214, 0]
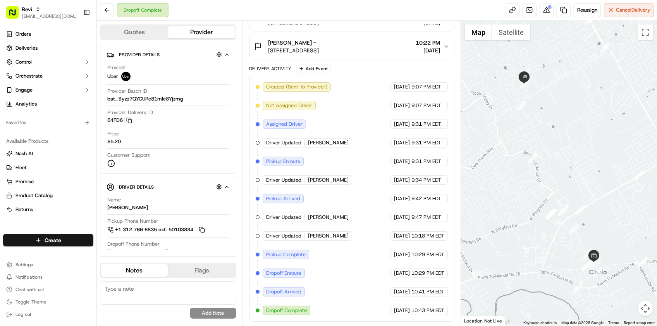
click at [349, 268] on div "Created (Sent To Provider) Uber 08/30/2025 9:07 PM EDT Not Assigned Driver Uber…" at bounding box center [352, 198] width 192 height 233
click at [384, 19] on div "Dropoff Complete Reassign Cancel Delivery" at bounding box center [377, 10] width 560 height 21
click at [391, 270] on div "08/30/2025 10:29 PM EDT" at bounding box center [419, 272] width 57 height 9
click at [61, 224] on div "Orders Deliveries Control Orchestrate Engage Analytics Favorites Available Prod…" at bounding box center [48, 126] width 97 height 203
drag, startPoint x: 105, startPoint y: 307, endPoint x: 107, endPoint y: 297, distance: 10.7
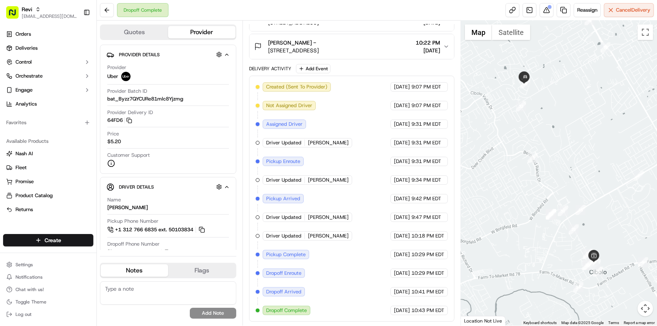
click at [105, 308] on div "No results found Add Note" at bounding box center [168, 299] width 136 height 37
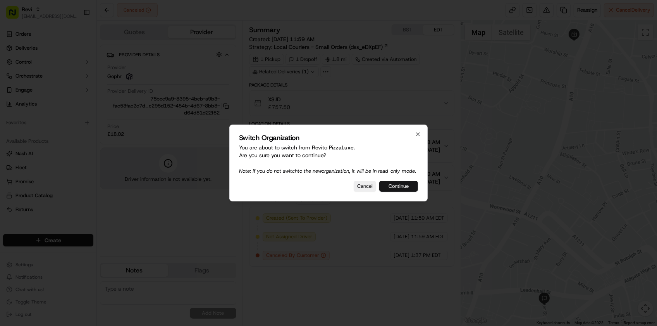
click at [393, 190] on button "Continue" at bounding box center [398, 186] width 39 height 11
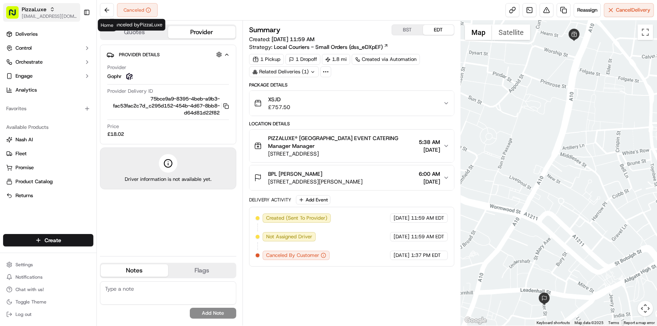
click at [59, 10] on div "PizzaLuxe" at bounding box center [49, 9] width 55 height 8
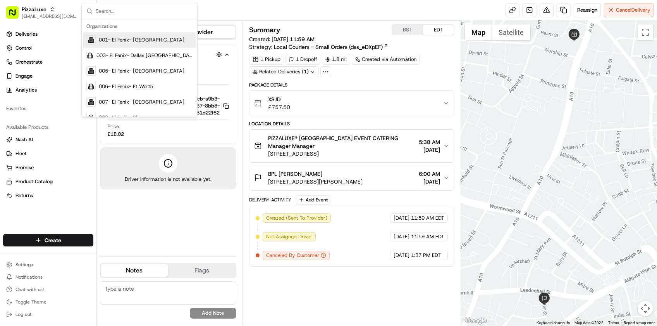
click at [420, 269] on div "Summary BST EDT Created: 09/15/2025 11:59 AM Strategy: Local Couriers - Small O…" at bounding box center [351, 172] width 205 height 297
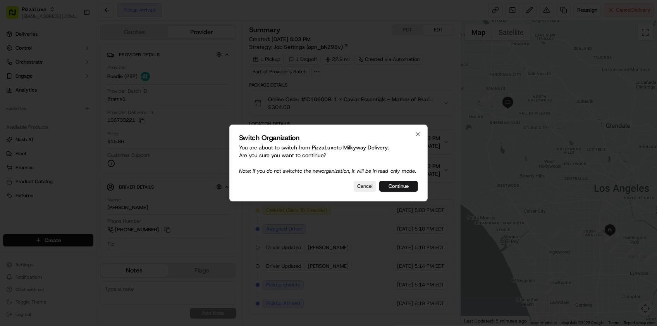
click at [389, 191] on button "Continue" at bounding box center [398, 186] width 39 height 11
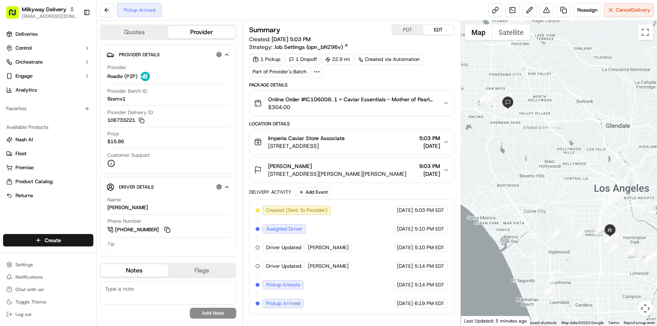
click at [334, 26] on div "Summary PDT EDT" at bounding box center [351, 29] width 205 height 11
drag, startPoint x: 132, startPoint y: 11, endPoint x: 133, endPoint y: 2, distance: 8.9
click at [132, 11] on div "Pickup Arrived" at bounding box center [139, 10] width 45 height 14
click at [126, 312] on div "No results found Add Note" at bounding box center [168, 299] width 136 height 37
click at [174, 2] on div "Dropoff Arrived Reassign Cancel Delivery" at bounding box center [377, 10] width 560 height 21
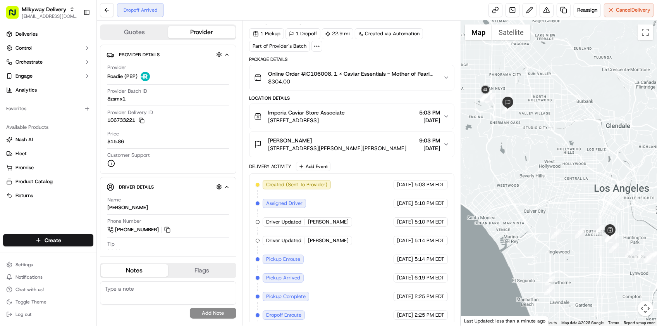
scroll to position [51, 0]
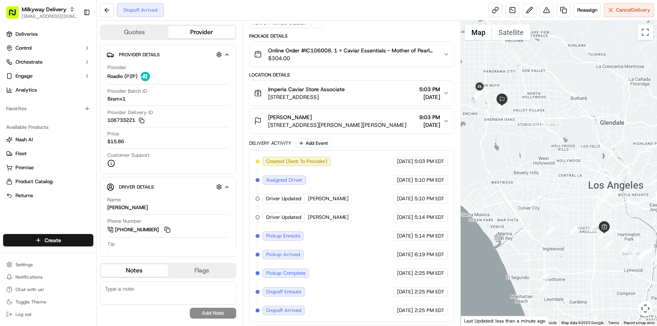
drag, startPoint x: 614, startPoint y: 227, endPoint x: 603, endPoint y: 220, distance: 12.9
click at [603, 220] on div at bounding box center [559, 173] width 196 height 305
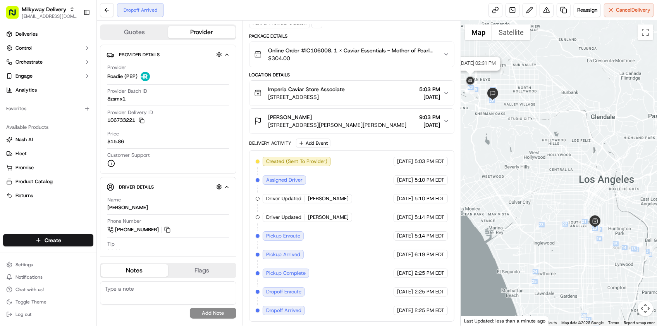
drag, startPoint x: 460, startPoint y: 71, endPoint x: 474, endPoint y: 82, distance: 17.9
click at [474, 82] on div "Quotes Provider Provider Details Hidden ( 3 ) Provider Roadie (P2P) Provider Ba…" at bounding box center [377, 173] width 560 height 305
drag, startPoint x: 474, startPoint y: 82, endPoint x: 520, endPoint y: 140, distance: 74.1
click at [520, 140] on div "Date : [DATE] 02:31 PM" at bounding box center [559, 173] width 196 height 305
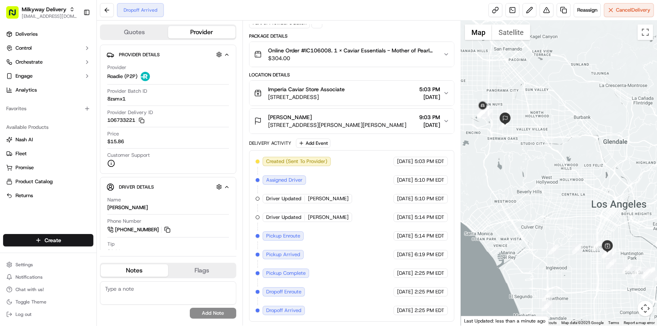
click at [375, 188] on div "Created (Sent To Provider) Roadie (P2P) [DATE] 5:03 PM EDT Assigned Driver Road…" at bounding box center [352, 236] width 192 height 158
click at [369, 187] on div "Created (Sent To Provider) Roadie (P2P) [DATE] 5:03 PM EDT Assigned Driver Road…" at bounding box center [352, 236] width 192 height 158
click at [547, 16] on button at bounding box center [547, 10] width 14 height 14
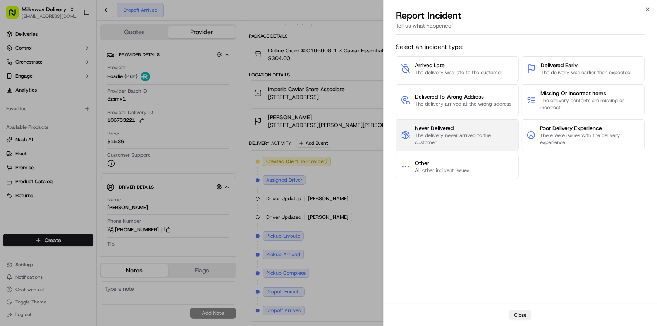
click at [457, 131] on span "Never Delivered" at bounding box center [464, 128] width 99 height 8
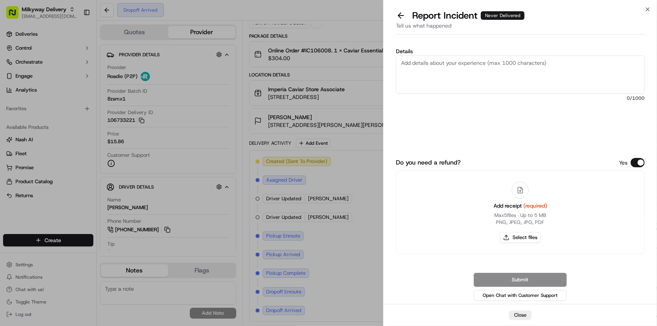
click at [636, 163] on button "Do you need a refund?" at bounding box center [638, 162] width 14 height 9
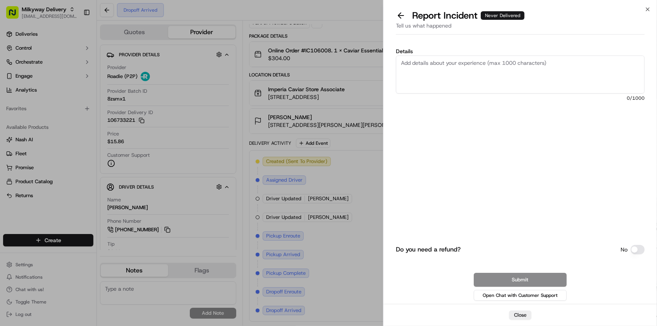
click at [588, 96] on span "0 /1000" at bounding box center [520, 98] width 249 height 6
click at [577, 80] on textarea "Details" at bounding box center [520, 74] width 249 height 38
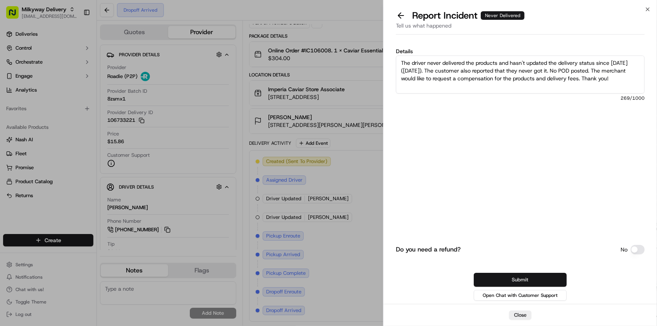
type textarea "The driver never delivered the products and hasn't updated the delivery status …"
click at [524, 280] on button "Submit" at bounding box center [520, 279] width 93 height 14
drag, startPoint x: 460, startPoint y: 288, endPoint x: 534, endPoint y: 168, distance: 140.9
click at [459, 288] on div "Submit Open Chat with Customer Support" at bounding box center [520, 286] width 249 height 29
click at [621, 80] on textarea "The driver never delivered the products and hasn't updated the delivery status …" at bounding box center [520, 74] width 249 height 38
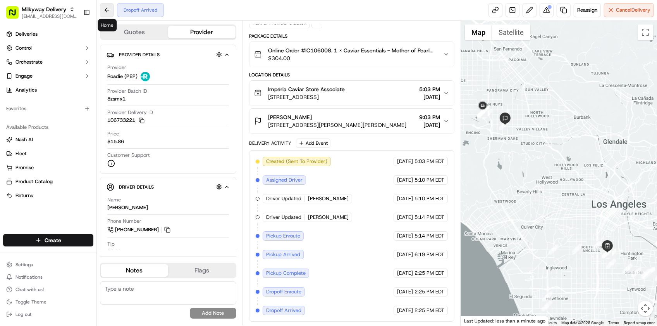
click at [108, 7] on button at bounding box center [107, 10] width 14 height 14
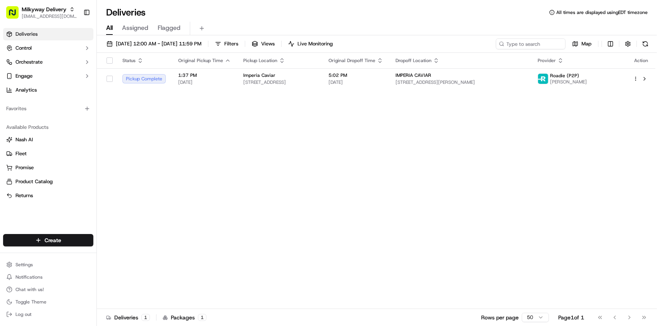
click at [378, 270] on div "Status Original Pickup Time Pickup Location Original Dropoff Time Dropoff Locat…" at bounding box center [376, 181] width 559 height 256
click at [84, 214] on div "Deliveries Control Orchestrate Engage Analytics Favorites Available Products Na…" at bounding box center [48, 126] width 97 height 203
click at [240, 9] on div "Deliveries All times are displayed using EDT timezone" at bounding box center [377, 12] width 560 height 12
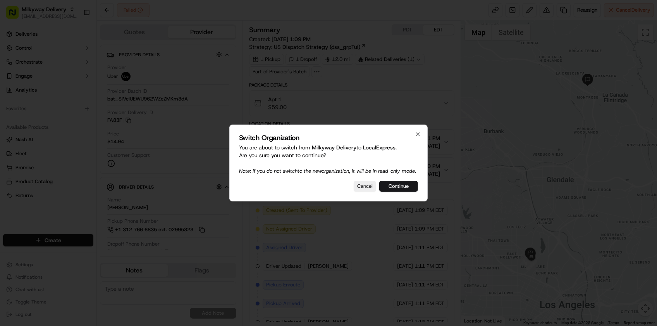
click at [107, 123] on div at bounding box center [328, 163] width 657 height 326
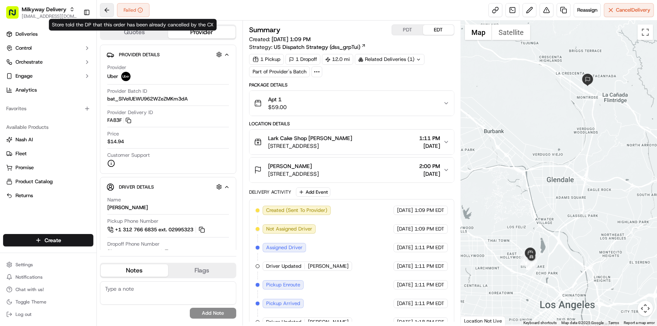
click at [111, 9] on button at bounding box center [107, 10] width 14 height 14
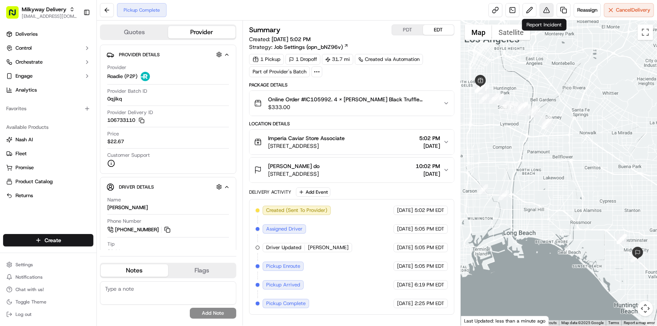
click at [548, 14] on button at bounding box center [547, 10] width 14 height 14
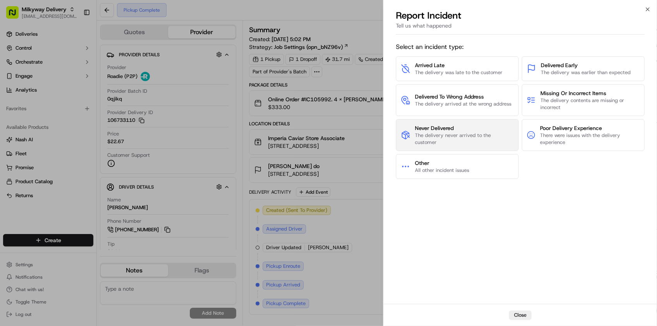
click at [448, 144] on span "The delivery never arrived to the customer" at bounding box center [464, 139] width 99 height 14
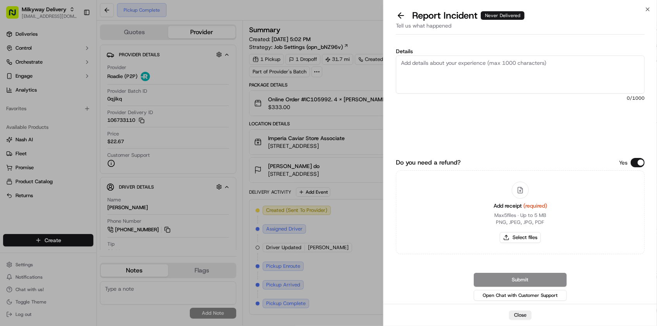
click at [479, 79] on textarea "Details" at bounding box center [520, 74] width 249 height 38
paste textarea "The driver never delivered the products and hasn't updated the delivery status …"
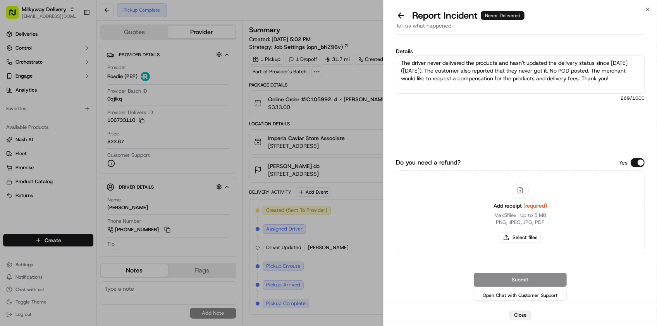
type textarea "The driver never delivered the products and hasn't updated the delivery status …"
click at [639, 163] on button "Do you need a refund?" at bounding box center [638, 162] width 14 height 9
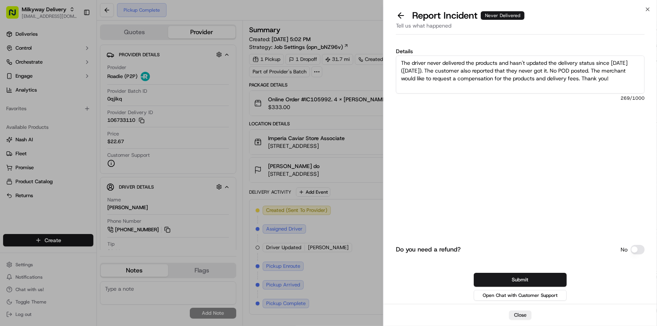
click at [530, 276] on button "Submit" at bounding box center [520, 279] width 93 height 14
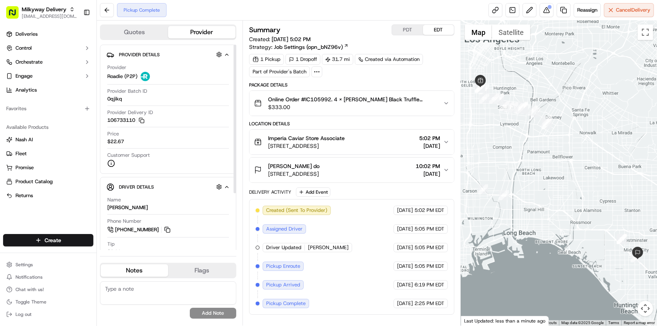
click at [145, 14] on div "Pickup Complete" at bounding box center [142, 10] width 50 height 14
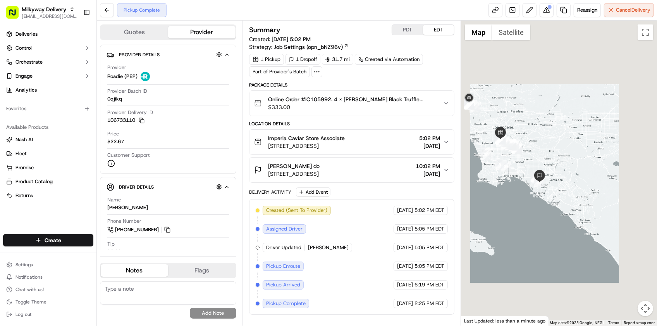
click at [360, 262] on div "Created (Sent To Provider) Roadie (P2P) [DATE] 5:02 PM EDT Assigned Driver Road…" at bounding box center [352, 256] width 192 height 102
